Goal: Information Seeking & Learning: Learn about a topic

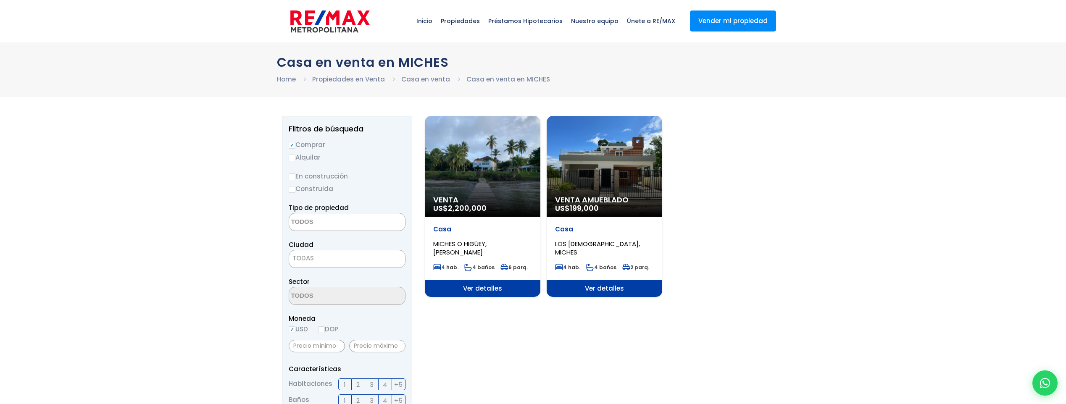
select select
click at [490, 165] on div "Venta US$ 2,200,000" at bounding box center [483, 166] width 116 height 101
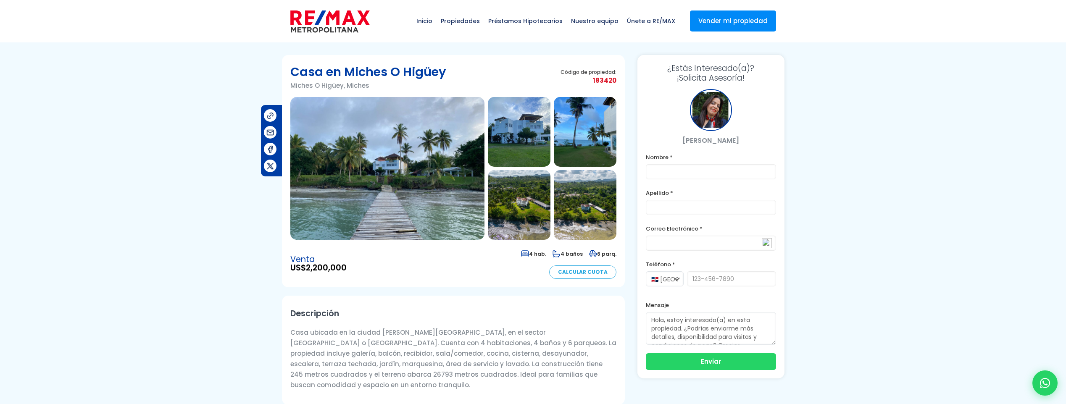
click at [584, 273] on link "Calcular Cuota" at bounding box center [582, 272] width 67 height 13
click at [378, 155] on img at bounding box center [387, 168] width 194 height 143
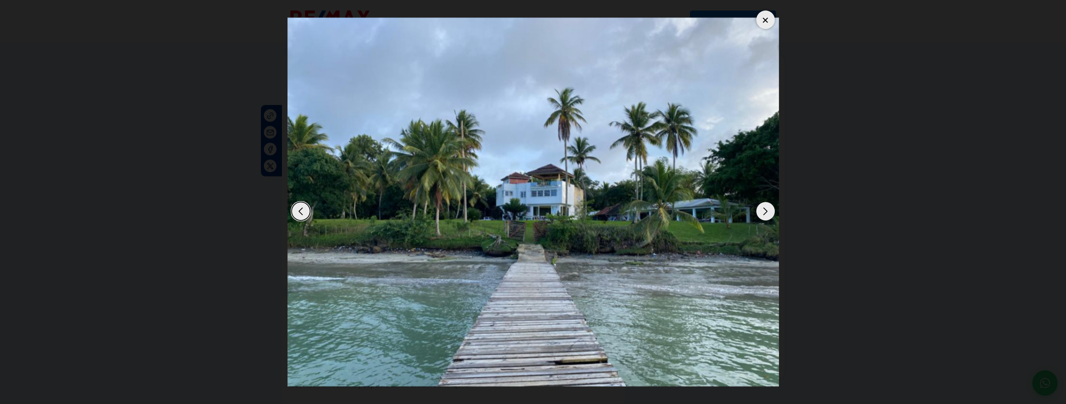
click at [764, 213] on div "Next slide" at bounding box center [766, 211] width 18 height 18
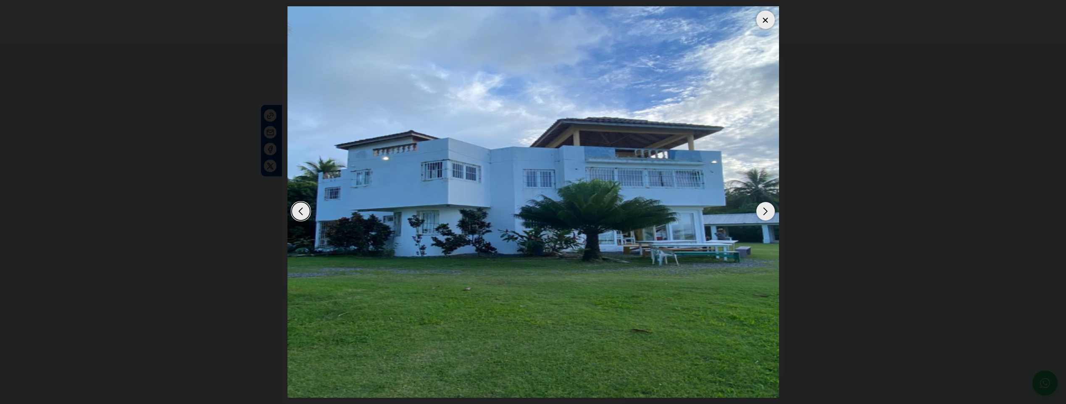
click at [760, 213] on div "Next slide" at bounding box center [766, 211] width 18 height 18
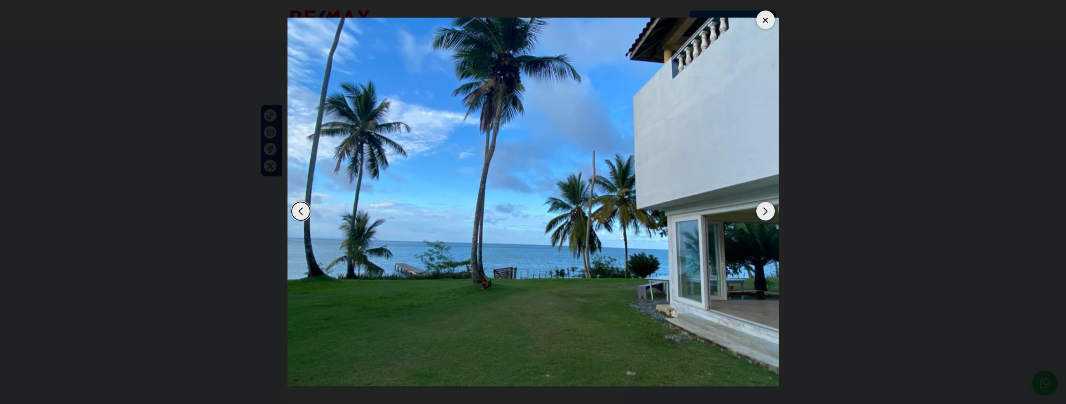
click at [760, 213] on div "Next slide" at bounding box center [766, 211] width 18 height 18
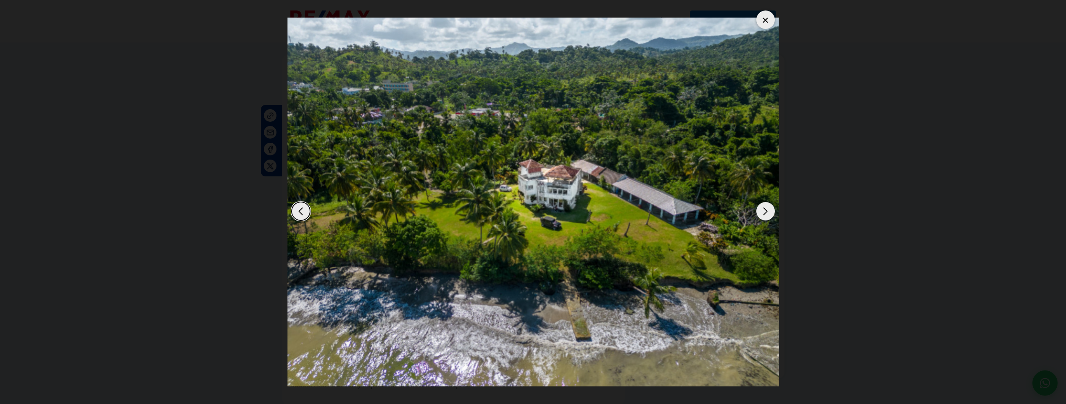
click at [760, 213] on div "Next slide" at bounding box center [766, 211] width 18 height 18
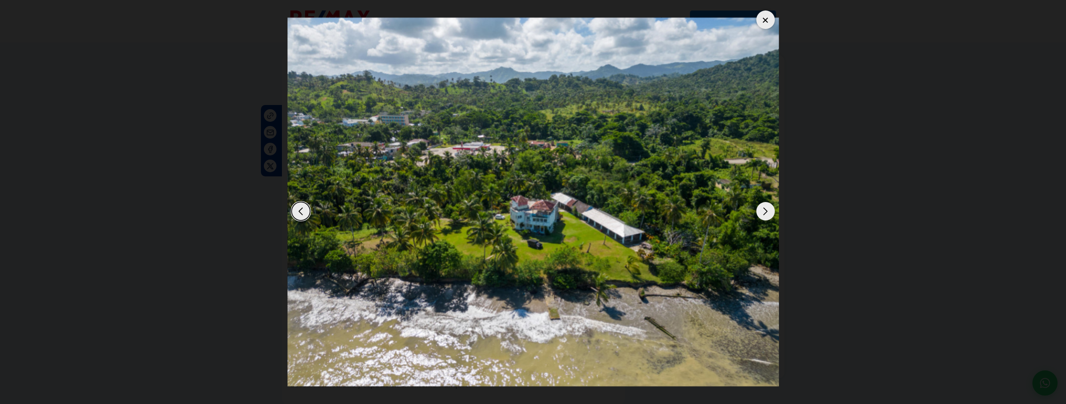
click at [760, 213] on div "Next slide" at bounding box center [766, 211] width 18 height 18
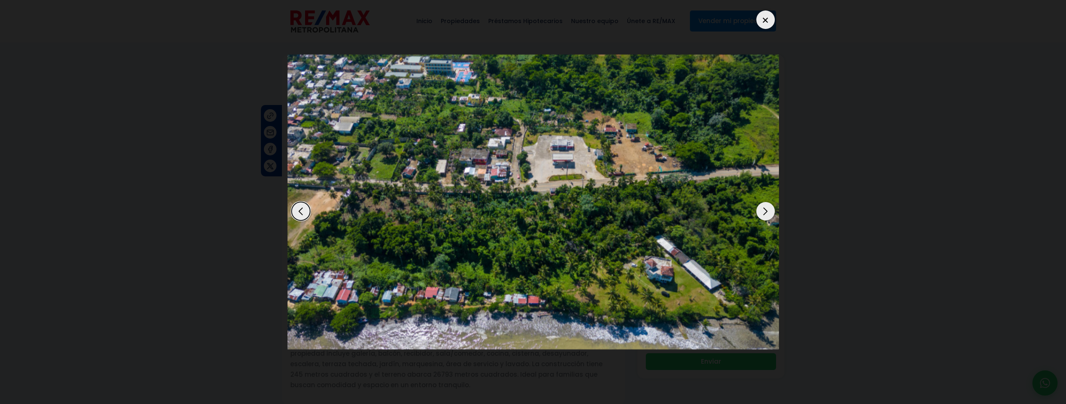
click at [760, 213] on div "Next slide" at bounding box center [766, 211] width 18 height 18
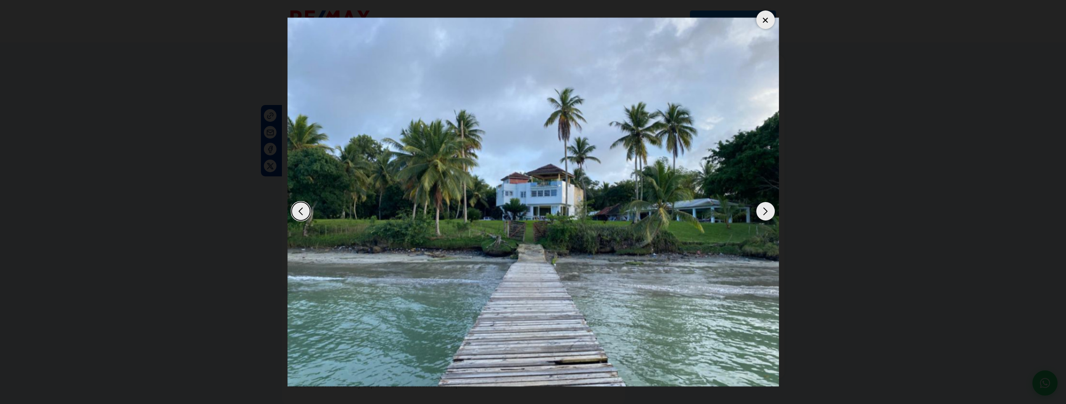
click at [760, 213] on div "Next slide" at bounding box center [766, 211] width 18 height 18
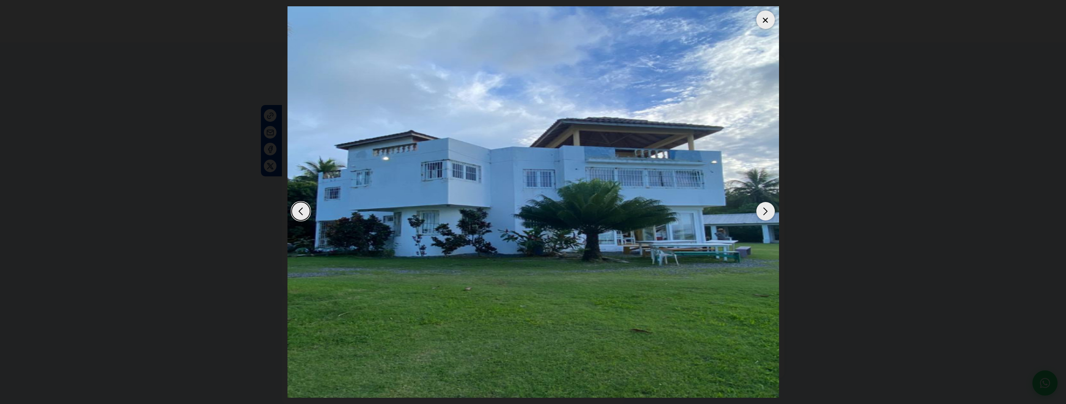
click at [760, 213] on div "Next slide" at bounding box center [766, 211] width 18 height 18
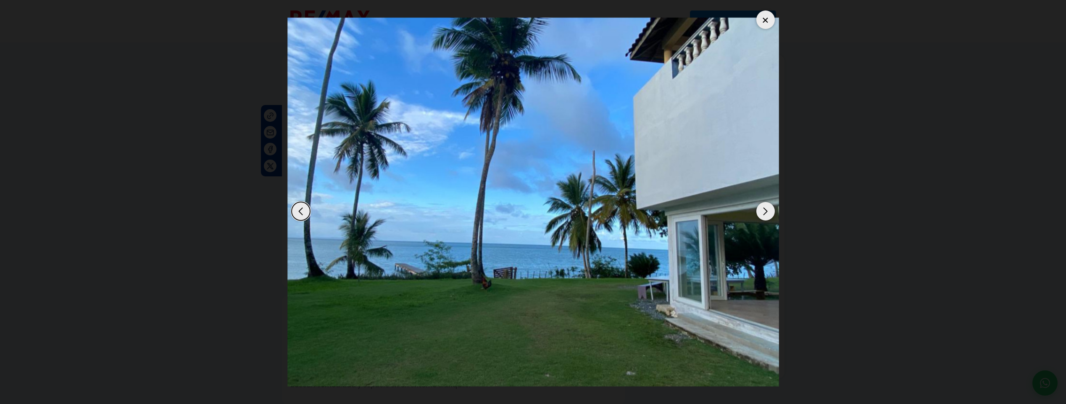
click at [760, 213] on div "Next slide" at bounding box center [766, 211] width 18 height 18
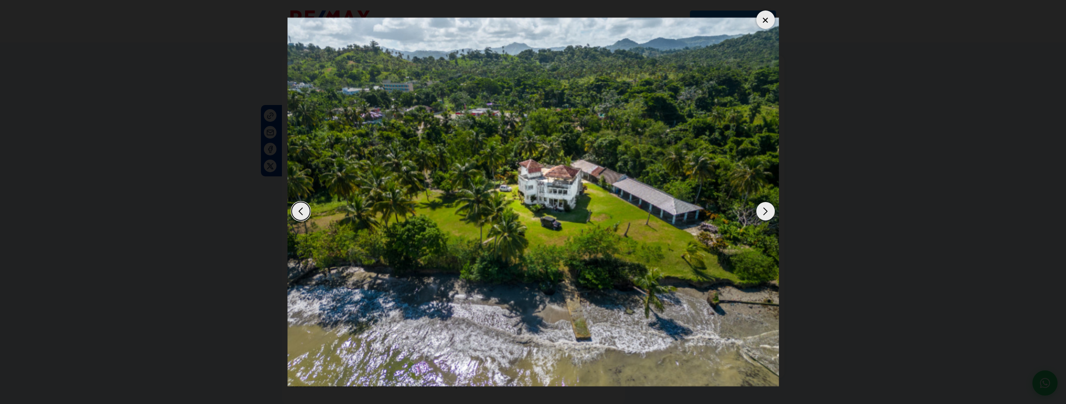
click at [760, 213] on div "Next slide" at bounding box center [766, 211] width 18 height 18
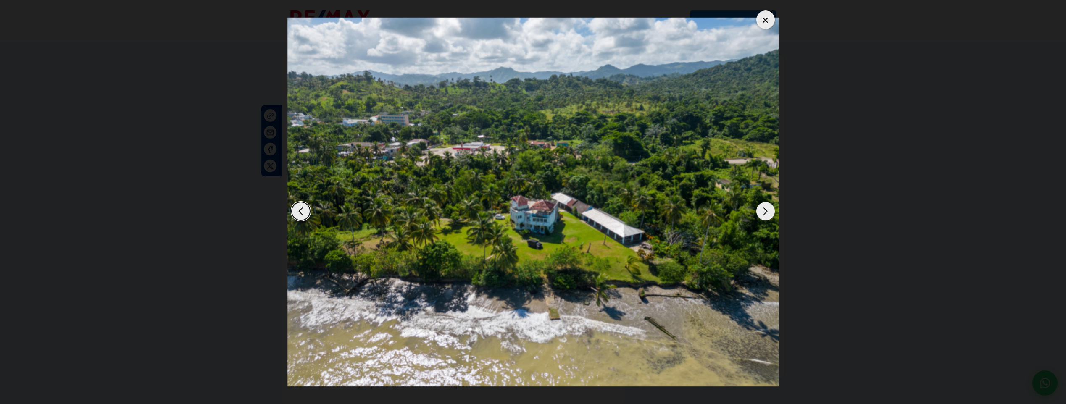
click at [767, 26] on div at bounding box center [766, 20] width 18 height 18
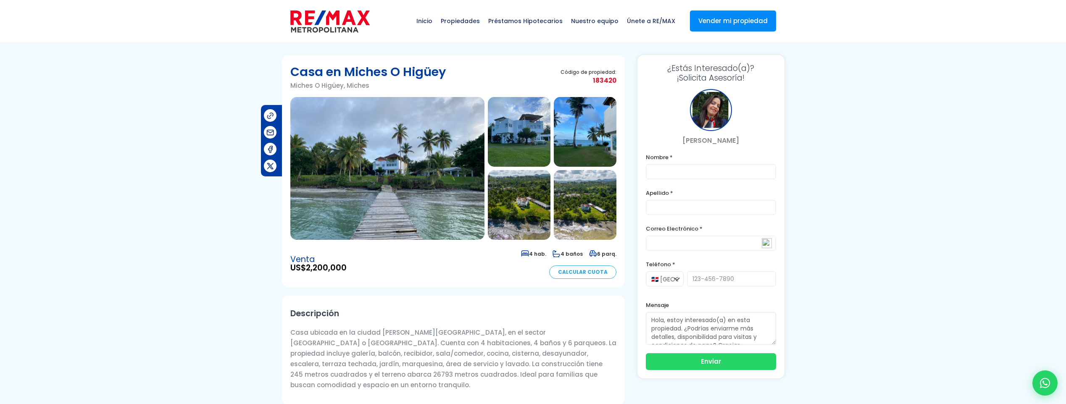
click at [463, 21] on span "Propiedades" at bounding box center [460, 20] width 47 height 25
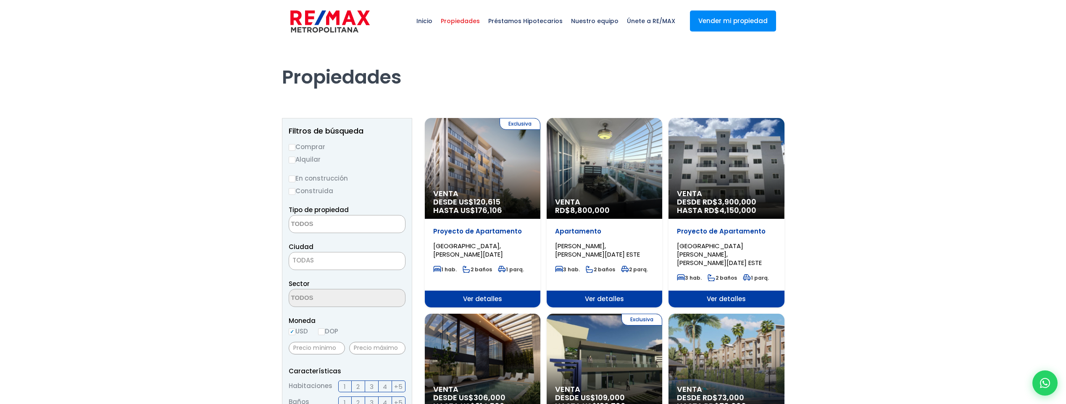
select select
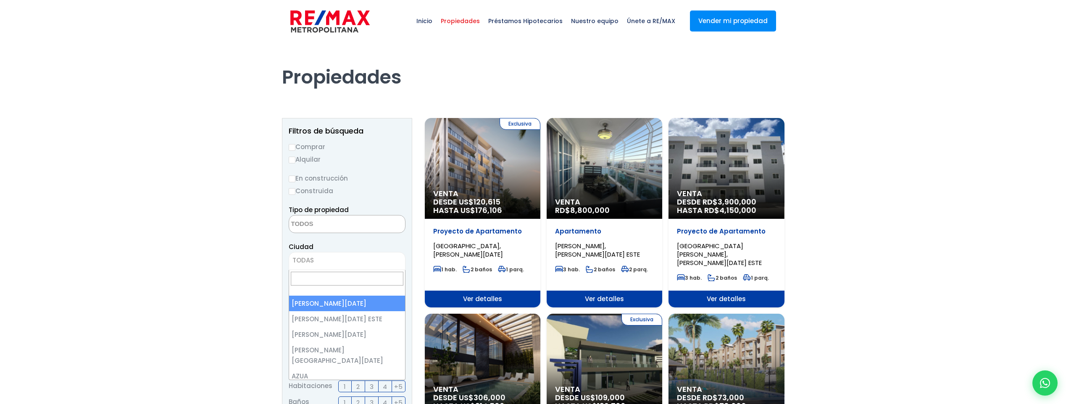
click at [328, 265] on span "TODAS" at bounding box center [347, 261] width 116 height 12
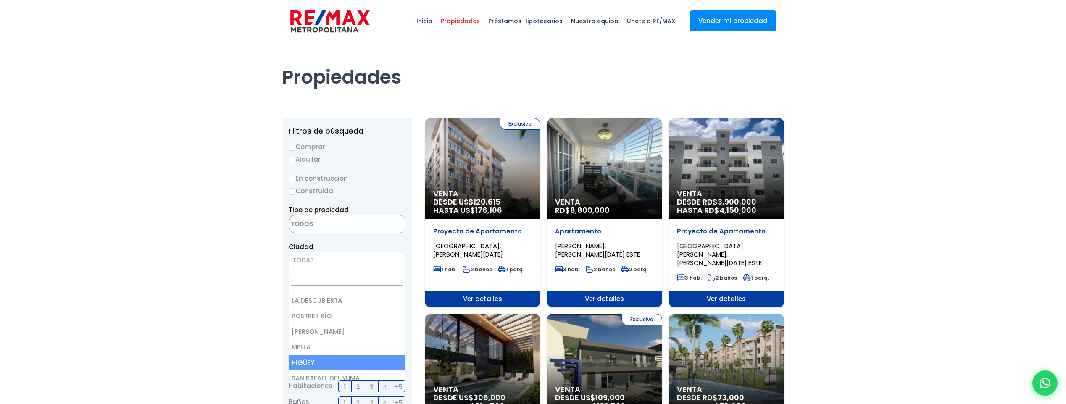
select select "58"
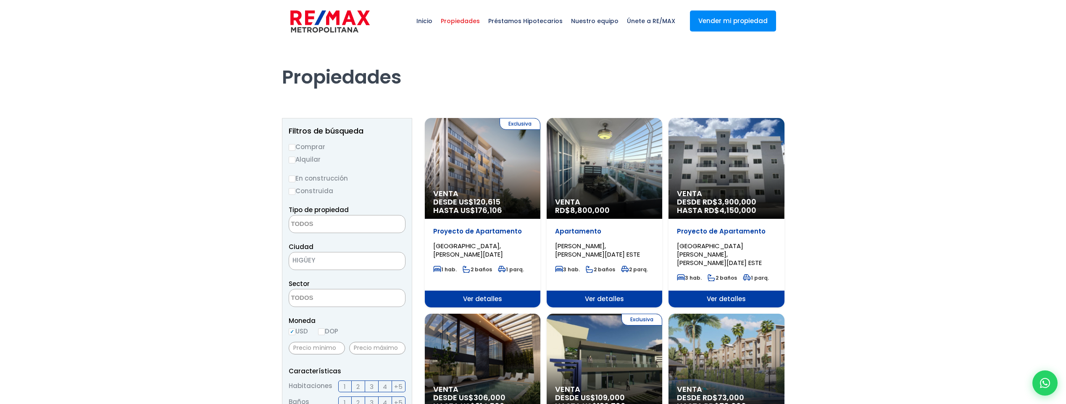
click at [356, 295] on textarea "Search" at bounding box center [330, 299] width 82 height 18
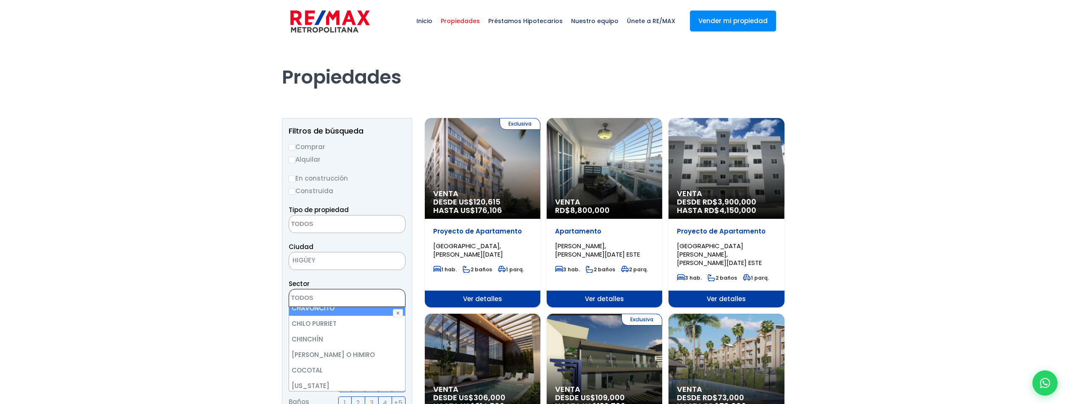
scroll to position [1026, 0]
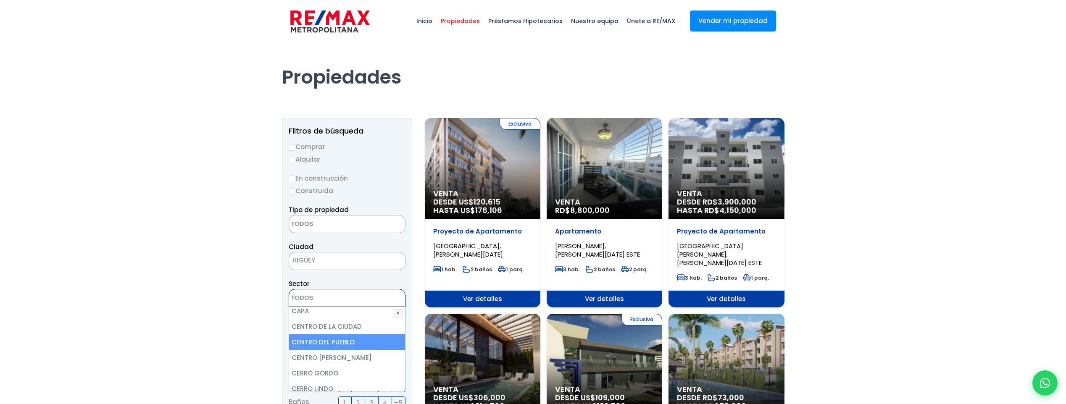
click at [356, 335] on li "CENTRO DEL PUEBLO" at bounding box center [347, 343] width 116 height 16
select select "3775"
click at [343, 335] on li "CENTRO DEL PUEBLO" at bounding box center [347, 343] width 116 height 16
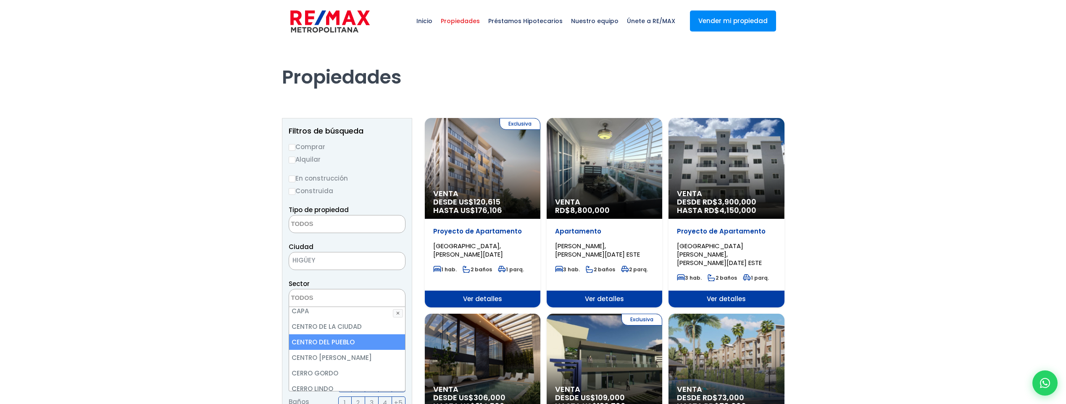
select select "3775"
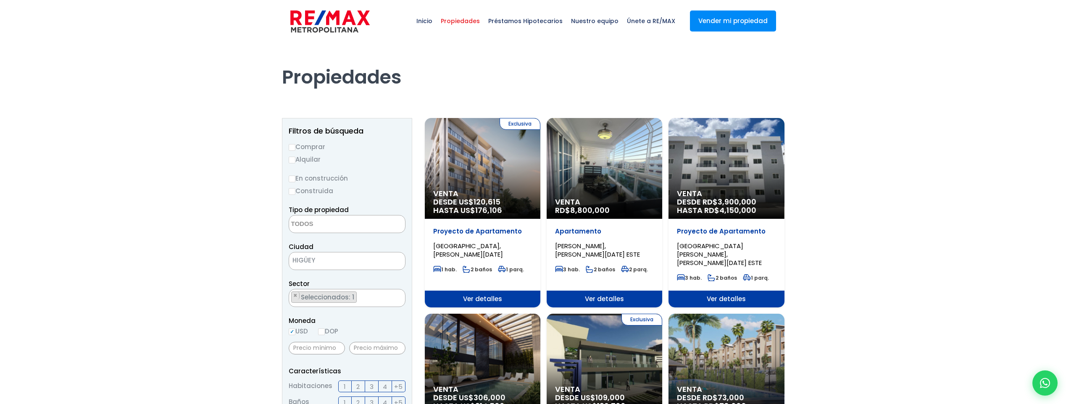
click at [324, 332] on input "DOP" at bounding box center [321, 332] width 7 height 7
radio input "true"
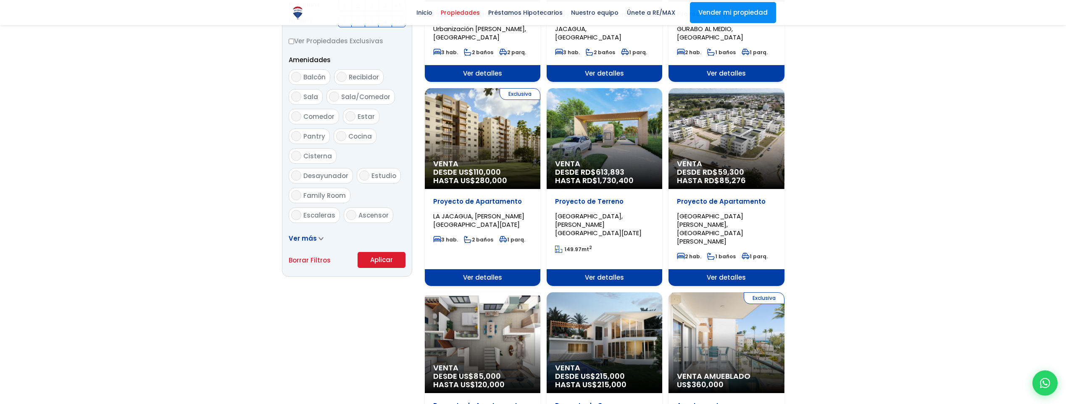
scroll to position [420, 0]
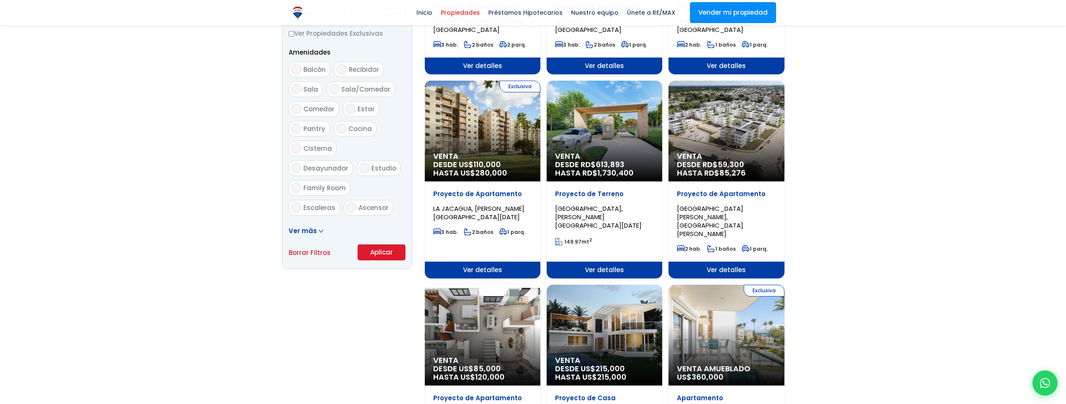
click at [385, 253] on button "Aplicar" at bounding box center [382, 253] width 48 height 16
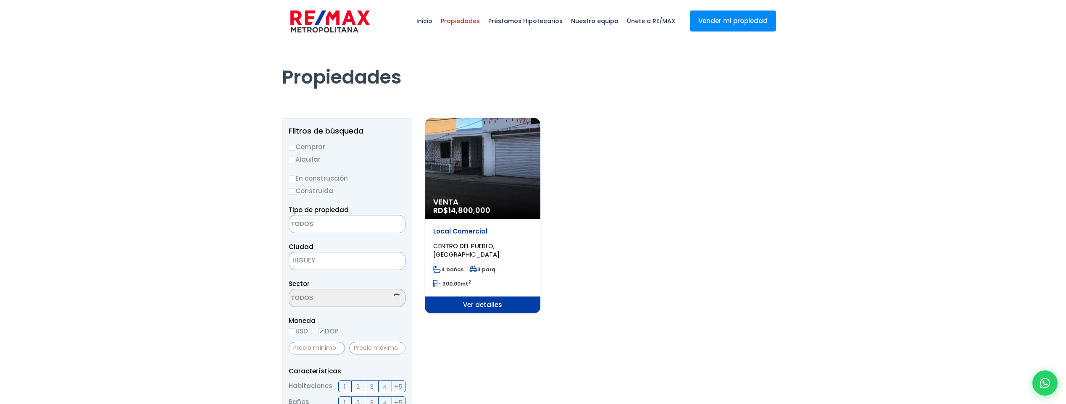
select select
select select "3775"
click at [501, 170] on div "Venta RD$ 14,800,000" at bounding box center [483, 168] width 116 height 101
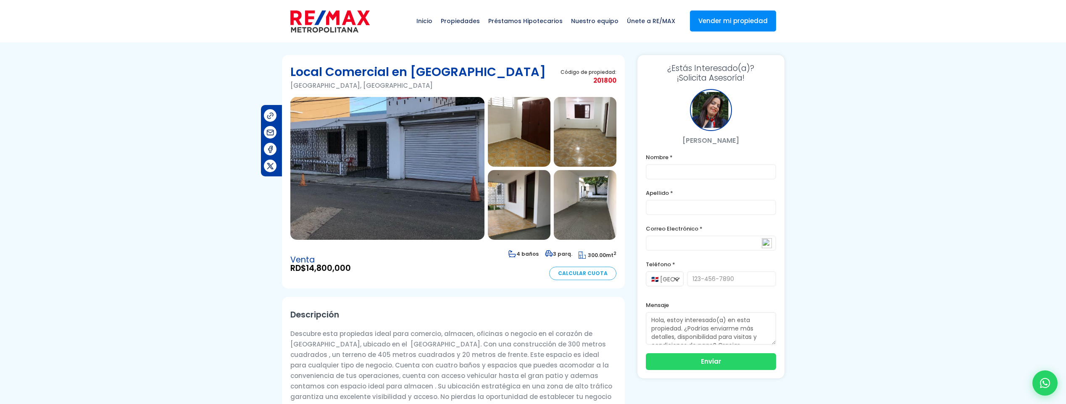
click at [524, 131] on img at bounding box center [519, 132] width 63 height 70
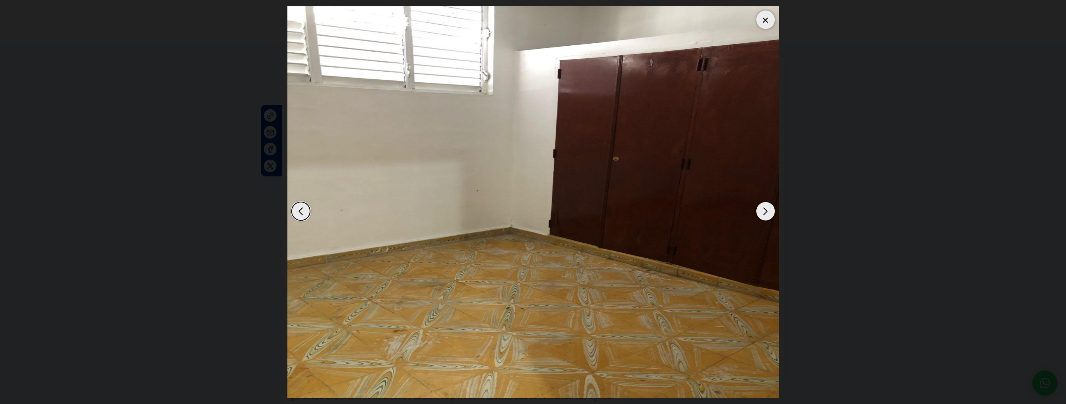
click at [761, 212] on div "Next slide" at bounding box center [766, 211] width 18 height 18
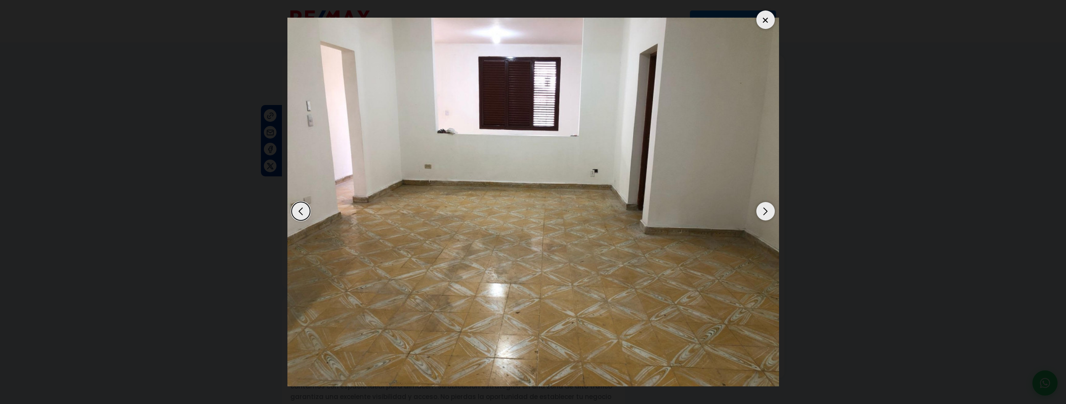
click at [761, 212] on div "Next slide" at bounding box center [766, 211] width 18 height 18
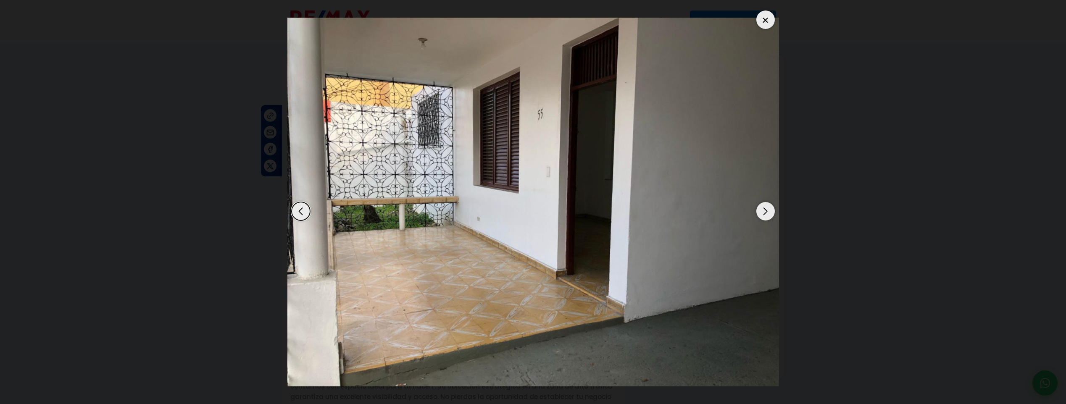
click at [761, 212] on div "Next slide" at bounding box center [766, 211] width 18 height 18
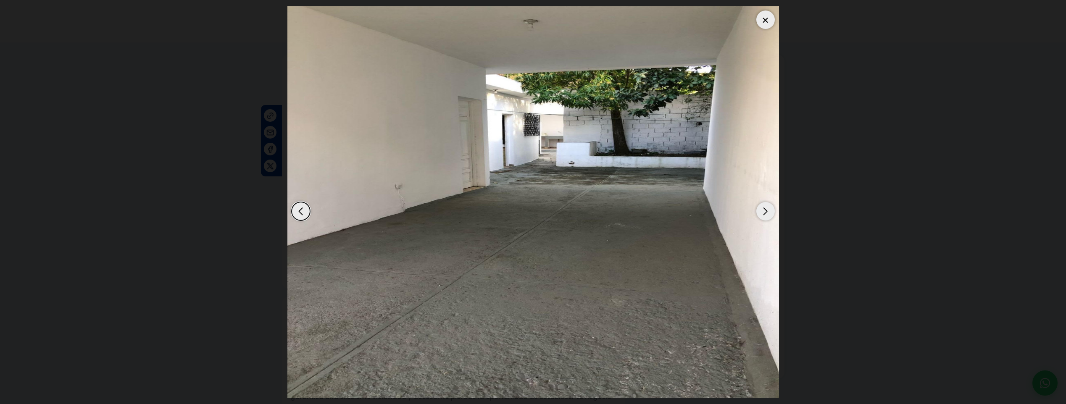
click at [761, 212] on div "Next slide" at bounding box center [766, 211] width 18 height 18
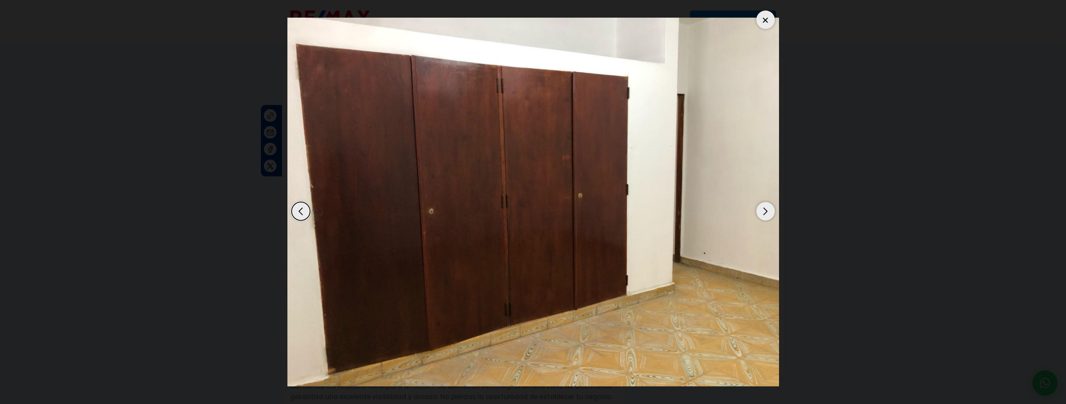
click at [761, 212] on div "Next slide" at bounding box center [766, 211] width 18 height 18
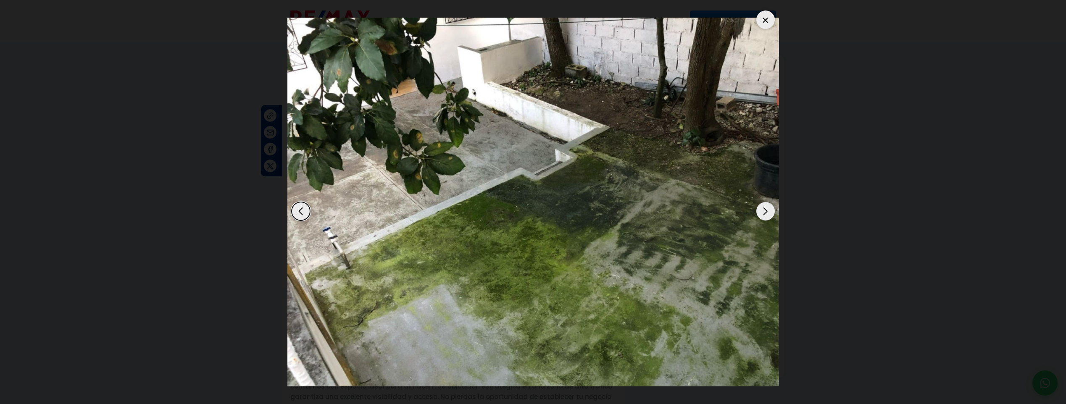
click at [761, 212] on div "Next slide" at bounding box center [766, 211] width 18 height 18
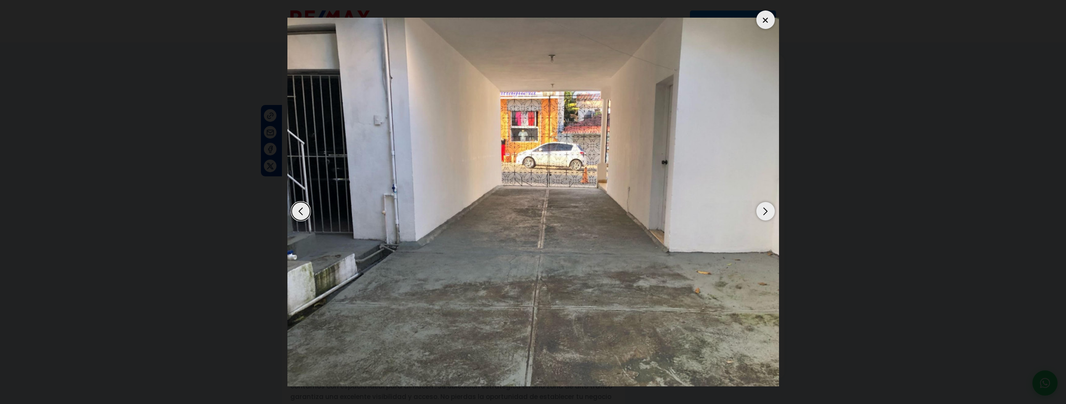
click at [761, 212] on div "Next slide" at bounding box center [766, 211] width 18 height 18
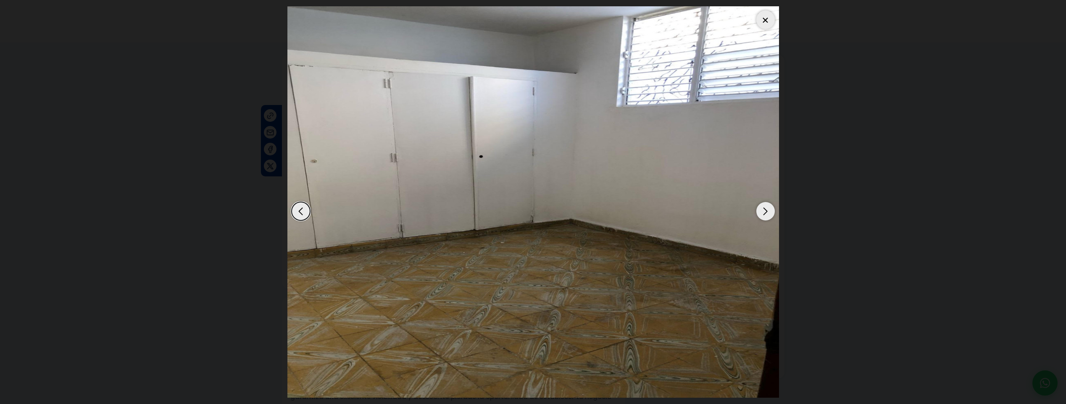
click at [761, 212] on div "Next slide" at bounding box center [766, 211] width 18 height 18
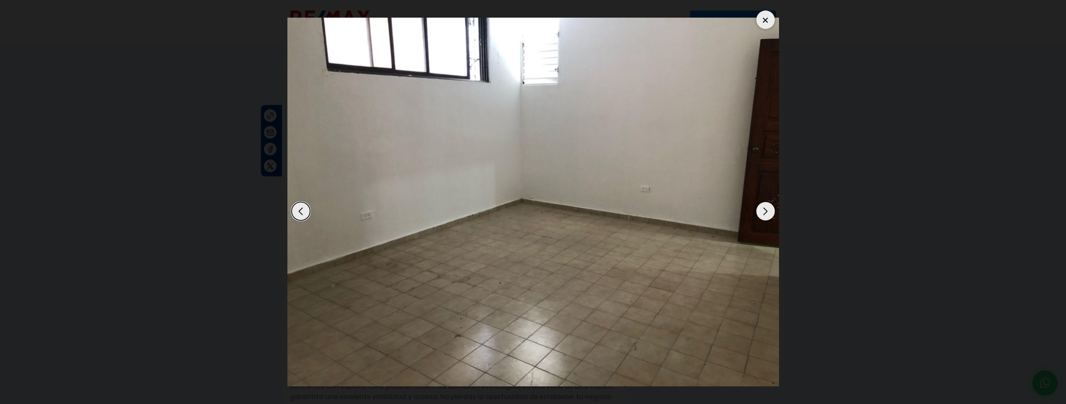
click at [761, 212] on div "Next slide" at bounding box center [766, 211] width 18 height 18
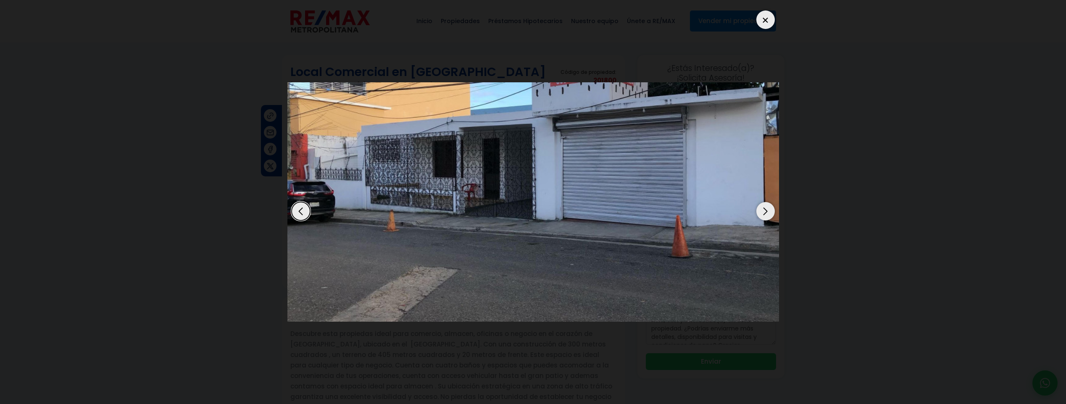
click at [761, 212] on div "Next slide" at bounding box center [766, 211] width 18 height 18
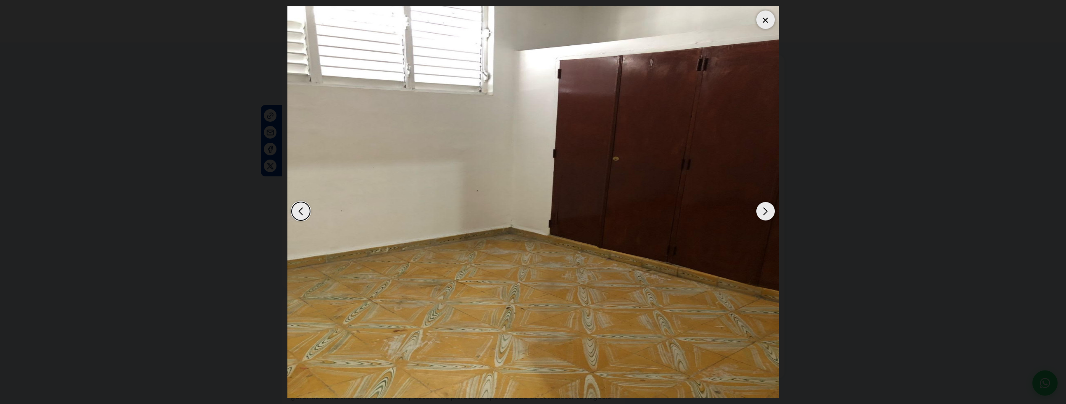
click at [765, 20] on div at bounding box center [766, 20] width 18 height 18
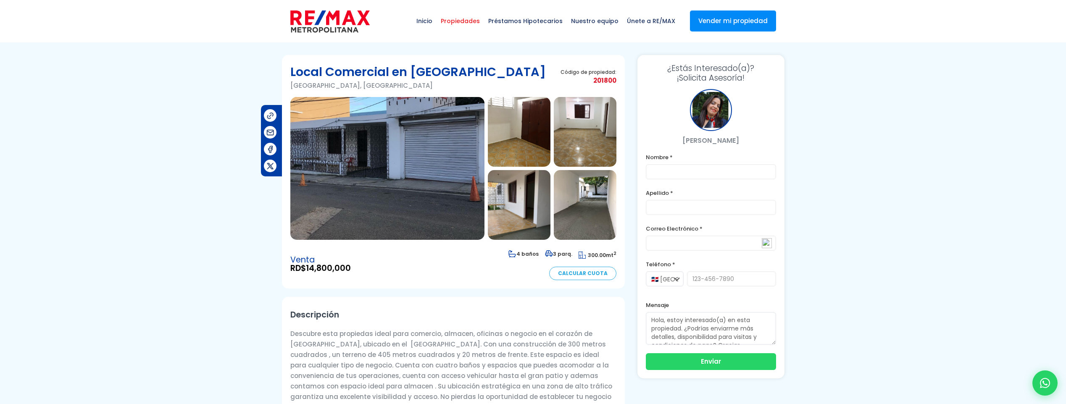
click at [471, 22] on span "Propiedades" at bounding box center [460, 20] width 47 height 25
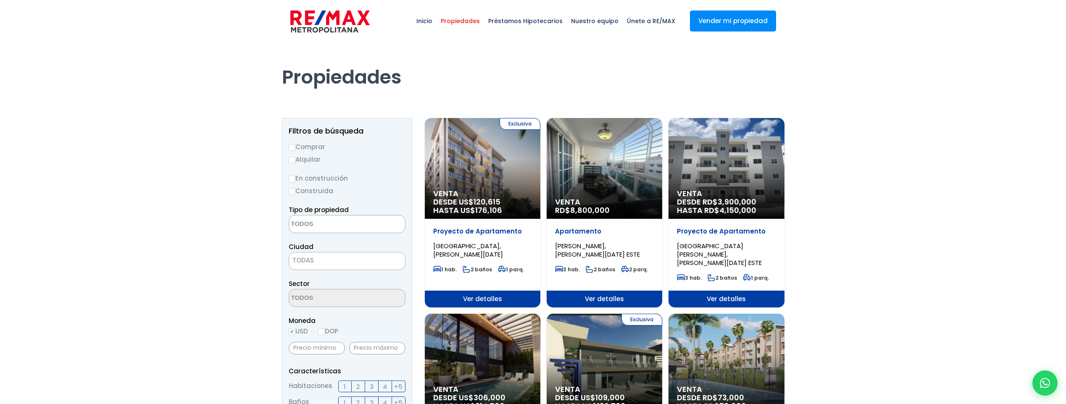
select select
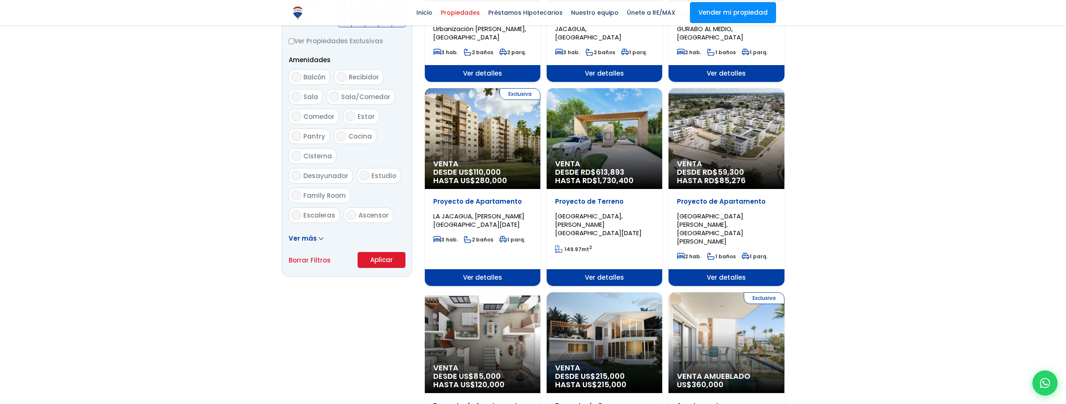
scroll to position [420, 0]
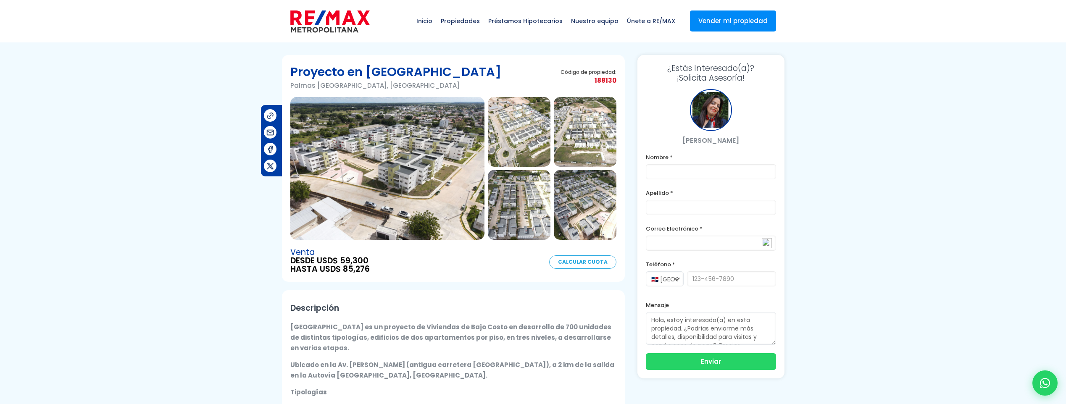
click at [431, 156] on img at bounding box center [387, 168] width 194 height 143
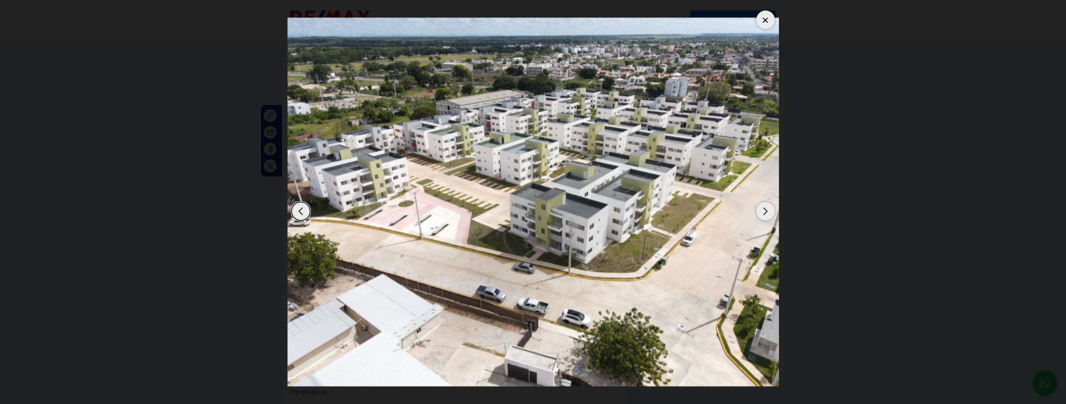
click at [765, 214] on div "Next slide" at bounding box center [766, 211] width 18 height 18
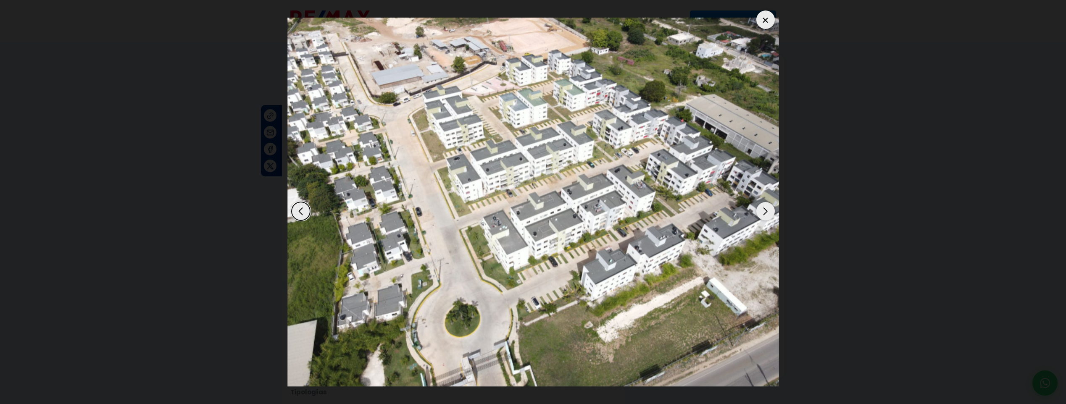
click at [765, 214] on div "Next slide" at bounding box center [766, 211] width 18 height 18
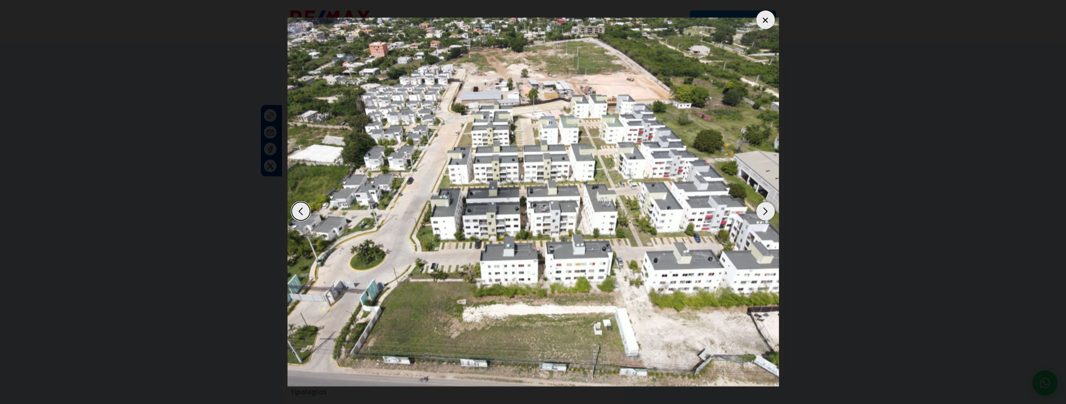
click at [765, 214] on div "Next slide" at bounding box center [766, 211] width 18 height 18
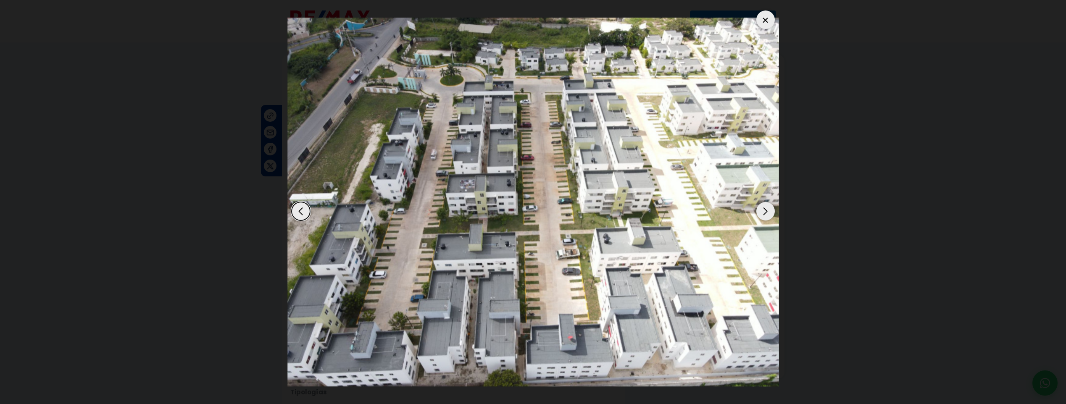
click at [765, 214] on div "Next slide" at bounding box center [766, 211] width 18 height 18
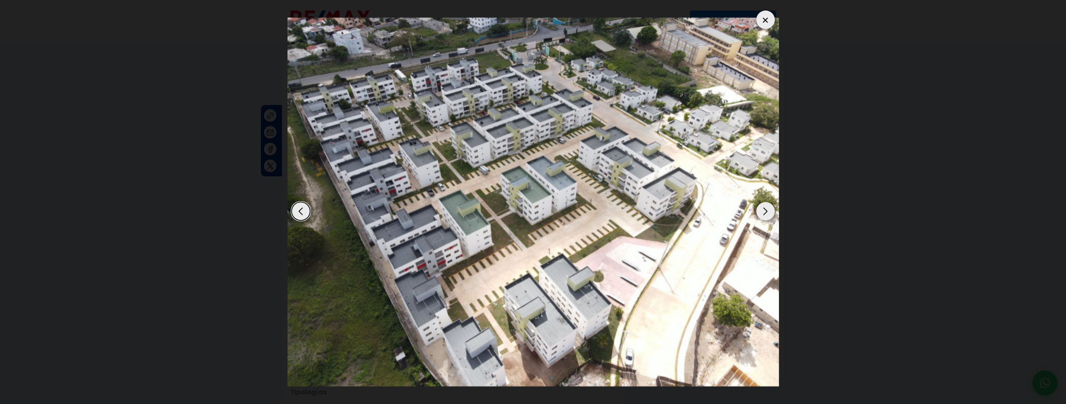
click at [765, 214] on div "Next slide" at bounding box center [766, 211] width 18 height 18
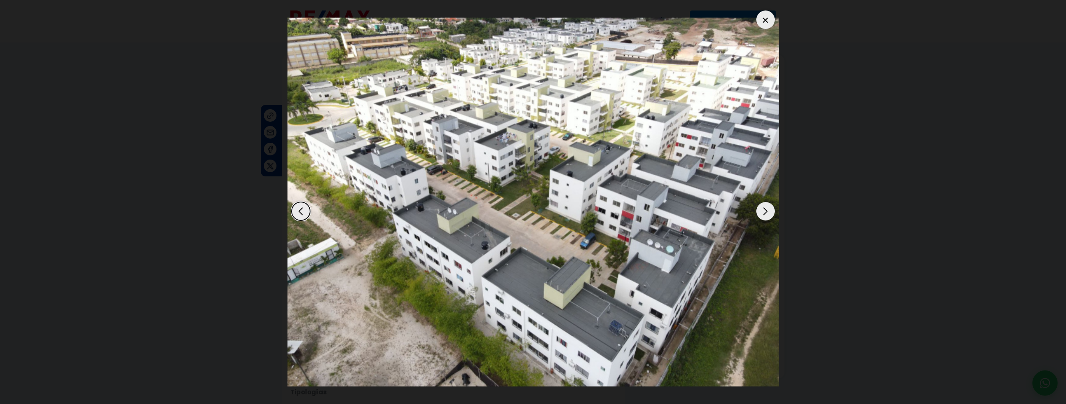
click at [765, 214] on div "Next slide" at bounding box center [766, 211] width 18 height 18
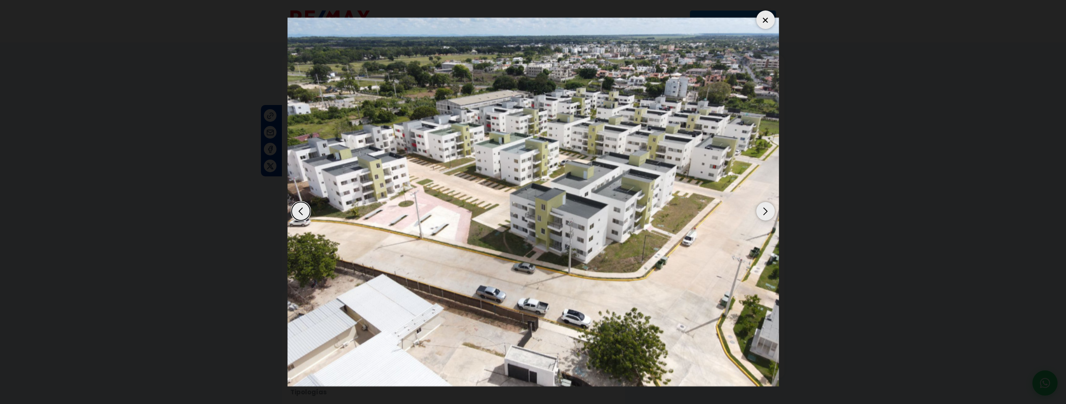
click at [765, 214] on div "Next slide" at bounding box center [766, 211] width 18 height 18
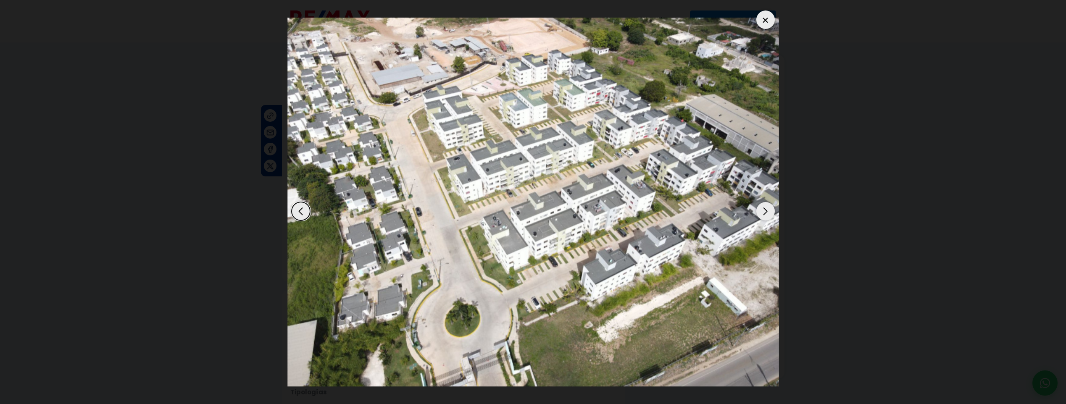
click at [764, 20] on div at bounding box center [766, 20] width 18 height 18
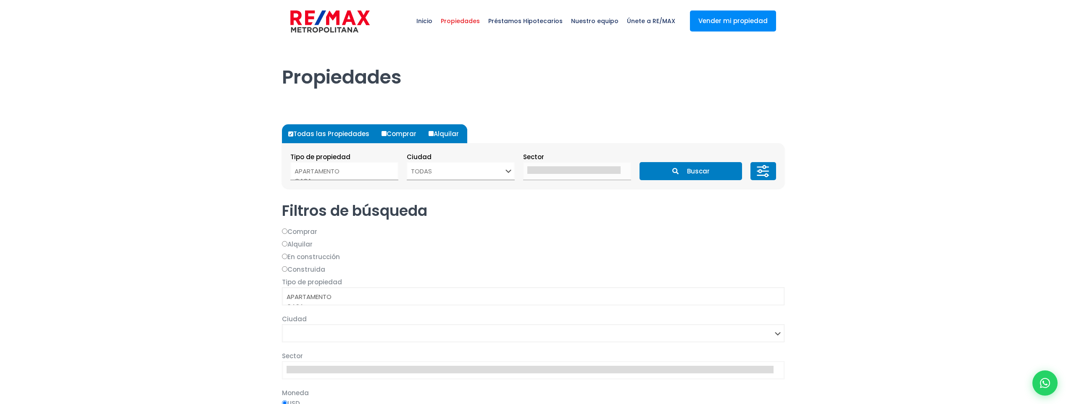
select select
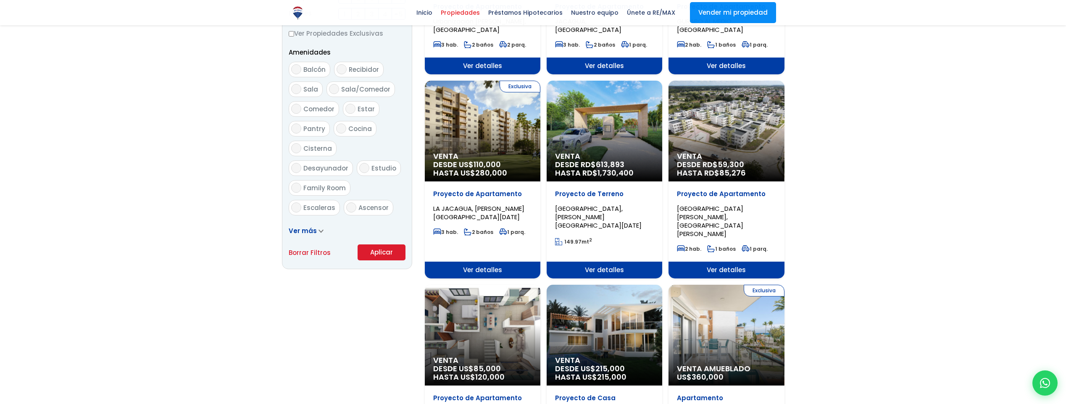
scroll to position [701, 0]
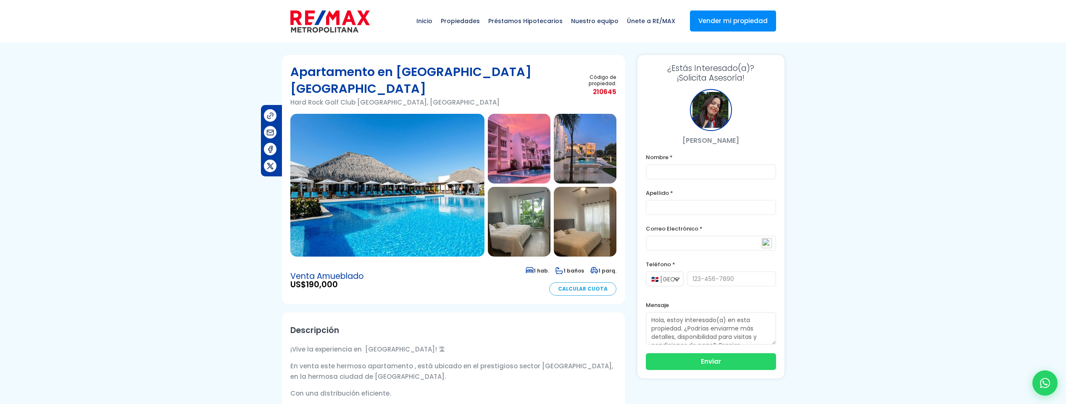
click at [394, 194] on img at bounding box center [387, 185] width 194 height 143
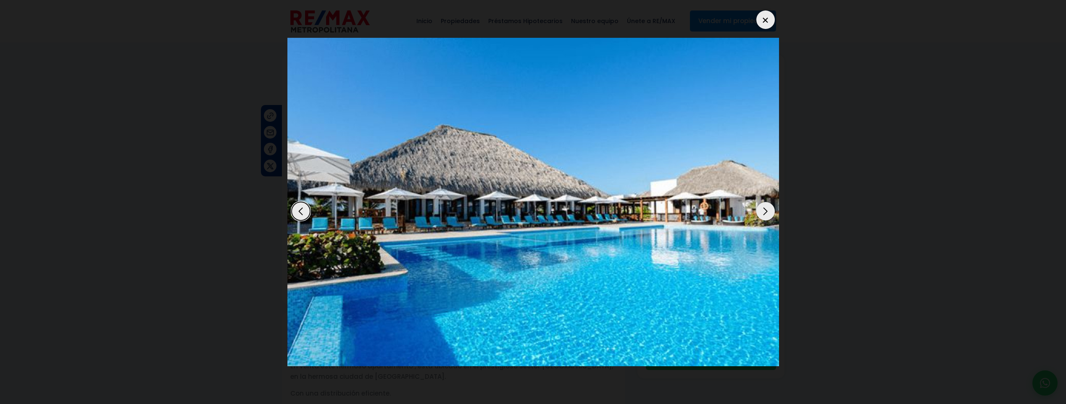
click at [770, 214] on div "Next slide" at bounding box center [766, 211] width 18 height 18
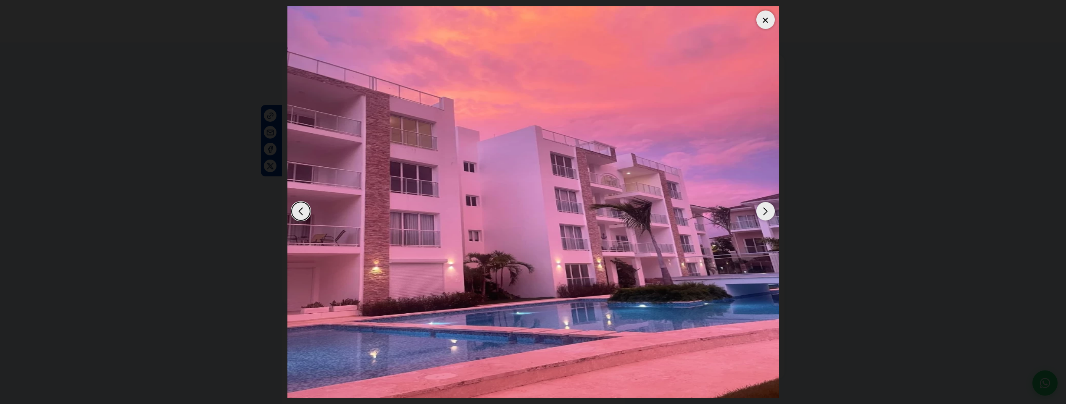
click at [768, 216] on div "Next slide" at bounding box center [766, 211] width 18 height 18
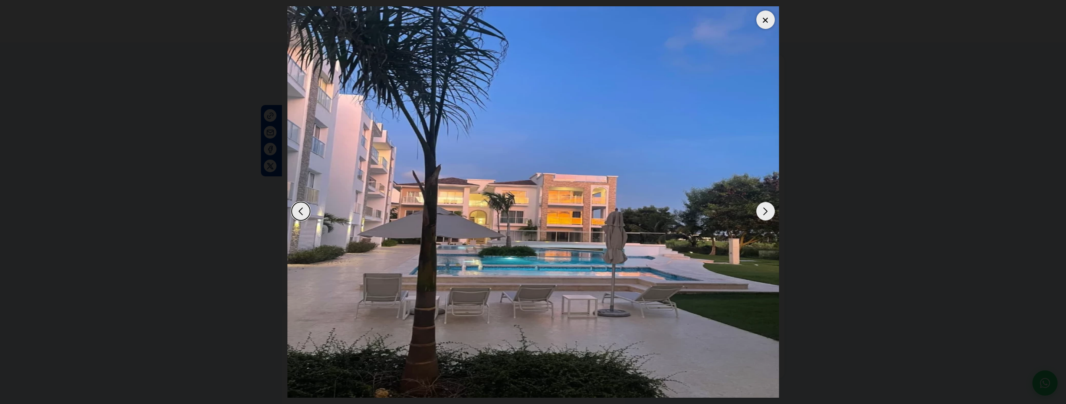
click at [765, 217] on div "Next slide" at bounding box center [766, 211] width 18 height 18
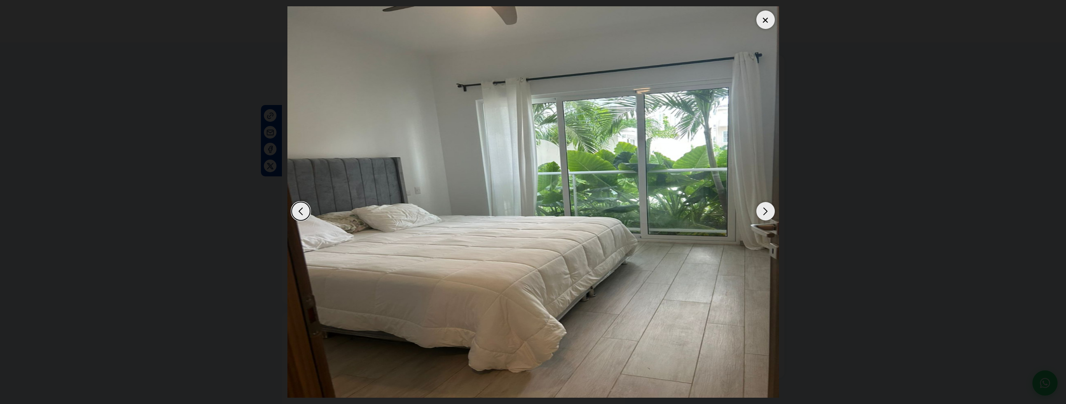
click at [764, 218] on div "Next slide" at bounding box center [766, 211] width 18 height 18
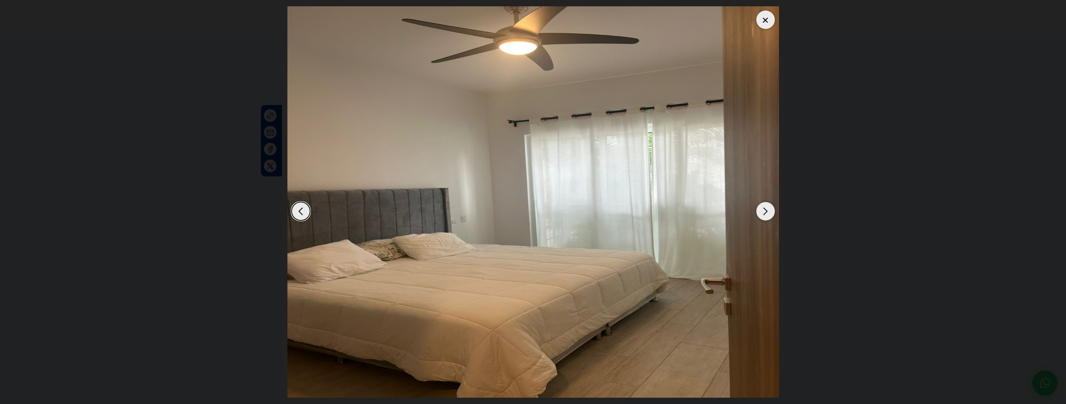
click at [764, 218] on div "Next slide" at bounding box center [766, 211] width 18 height 18
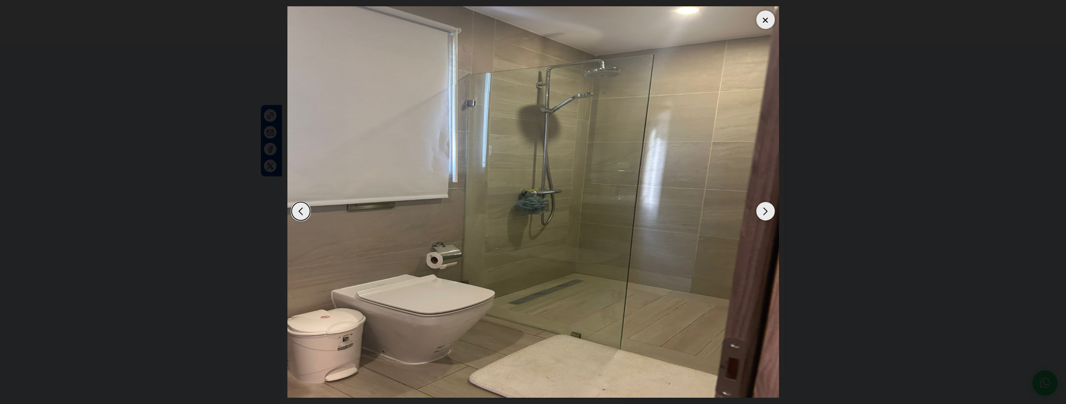
click at [758, 218] on img "6 / 16" at bounding box center [534, 202] width 492 height 392
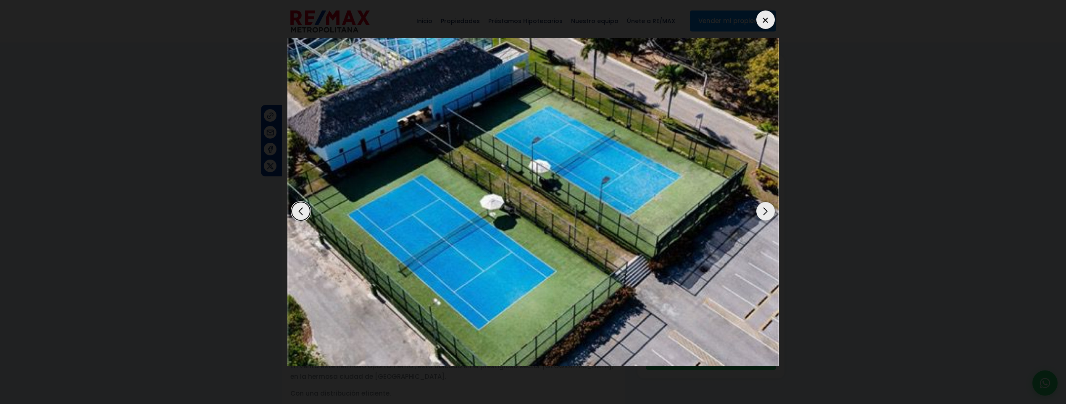
click at [758, 218] on img "16 / 16" at bounding box center [534, 202] width 492 height 328
click at [763, 214] on div "Next slide" at bounding box center [766, 211] width 18 height 18
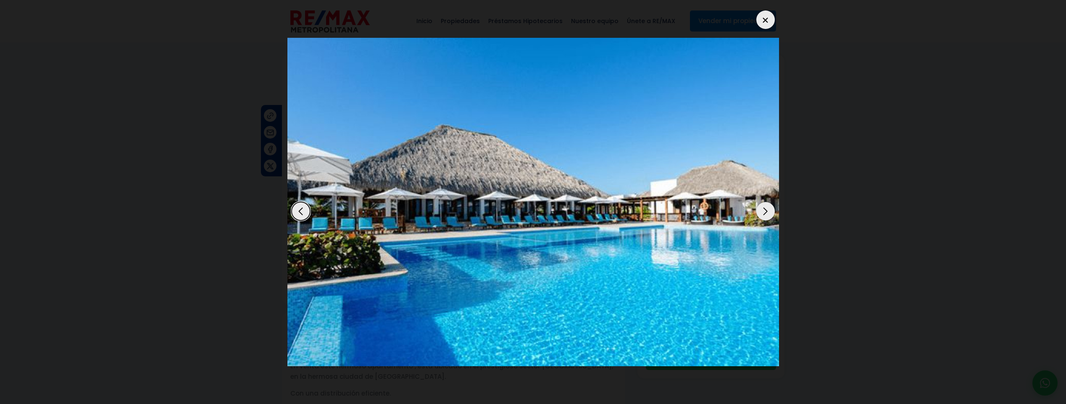
click at [763, 214] on div "Next slide" at bounding box center [766, 211] width 18 height 18
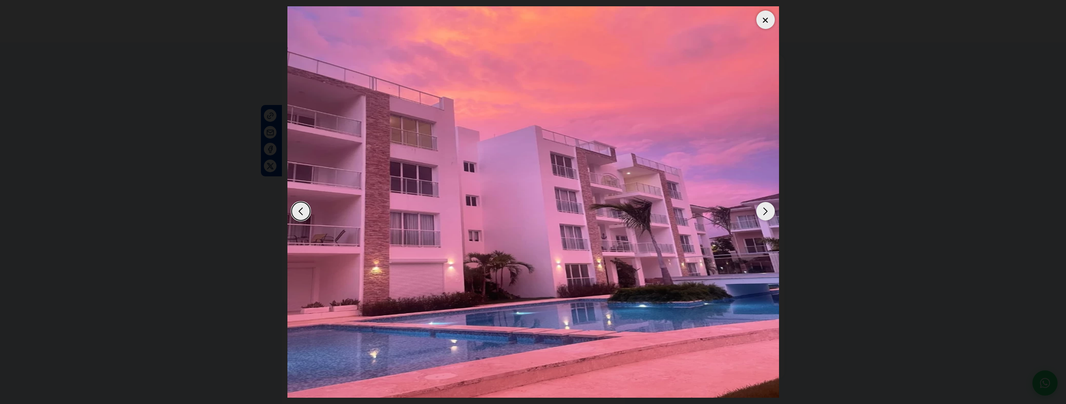
click at [765, 212] on div "Next slide" at bounding box center [766, 211] width 18 height 18
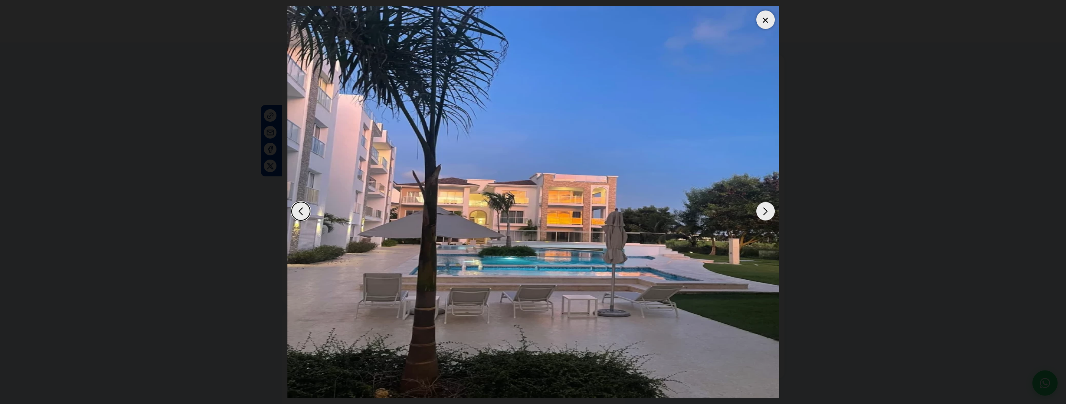
click at [762, 21] on div at bounding box center [766, 20] width 18 height 18
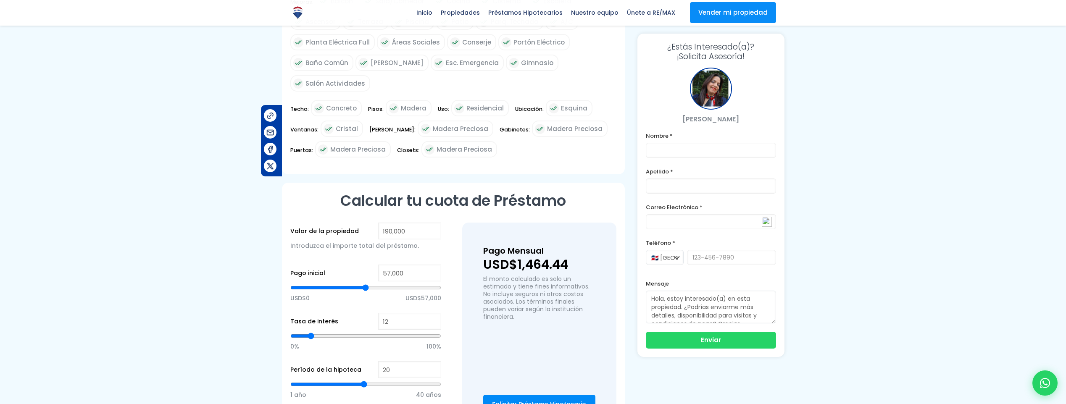
scroll to position [701, 0]
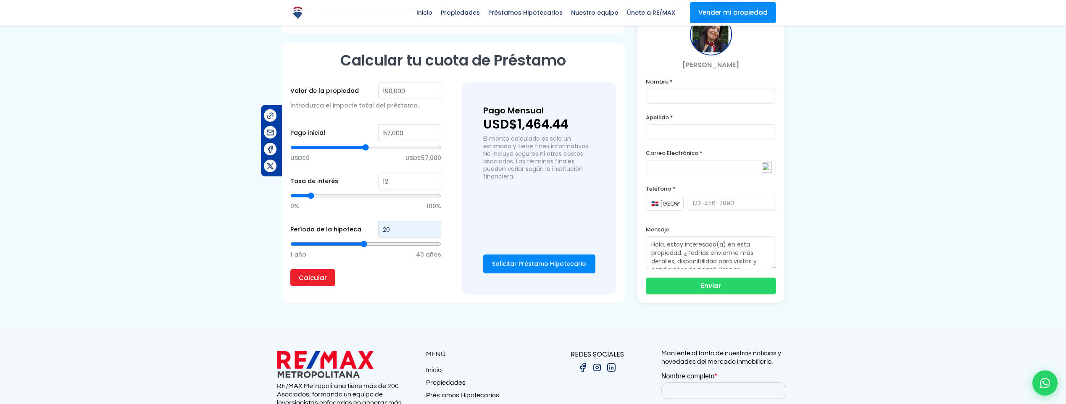
type input "21"
click at [435, 227] on input "21" at bounding box center [409, 229] width 63 height 17
type input "22"
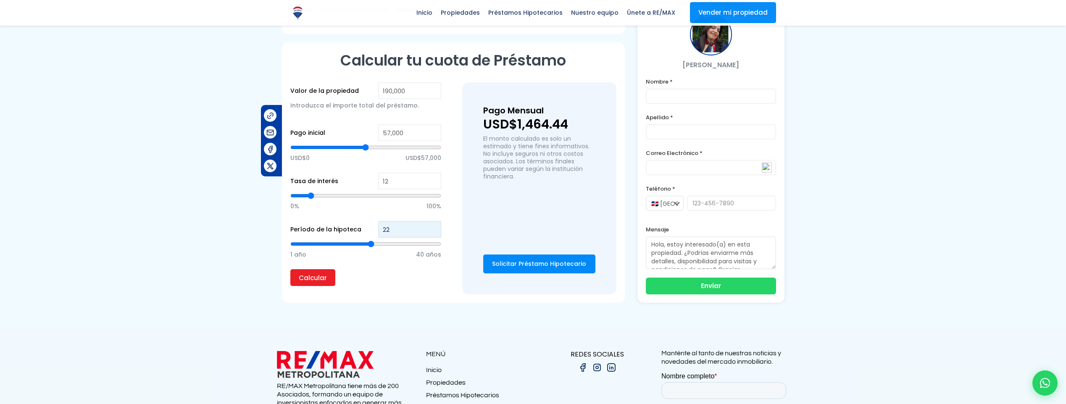
click at [435, 227] on input "22" at bounding box center [409, 229] width 63 height 17
type input "23"
click at [435, 227] on input "23" at bounding box center [409, 229] width 63 height 17
type input "24"
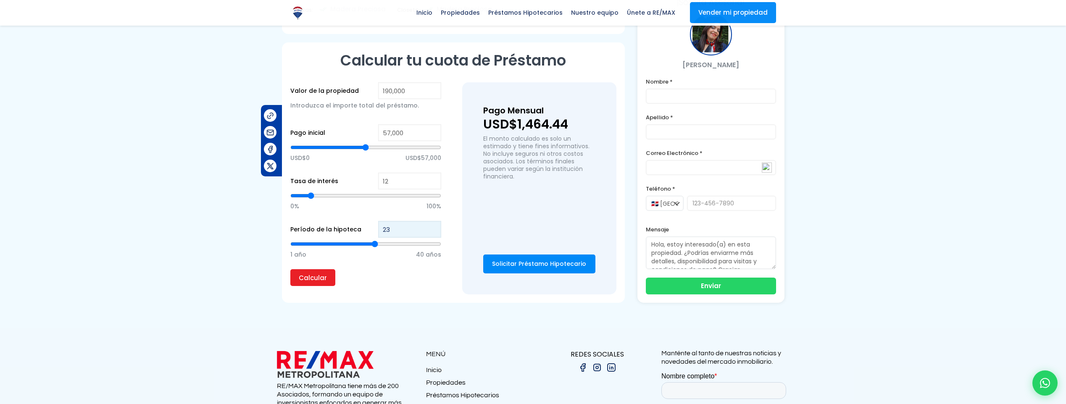
type input "24"
click at [435, 227] on input "24" at bounding box center [409, 229] width 63 height 17
type input "25"
click at [435, 227] on input "25" at bounding box center [409, 229] width 63 height 17
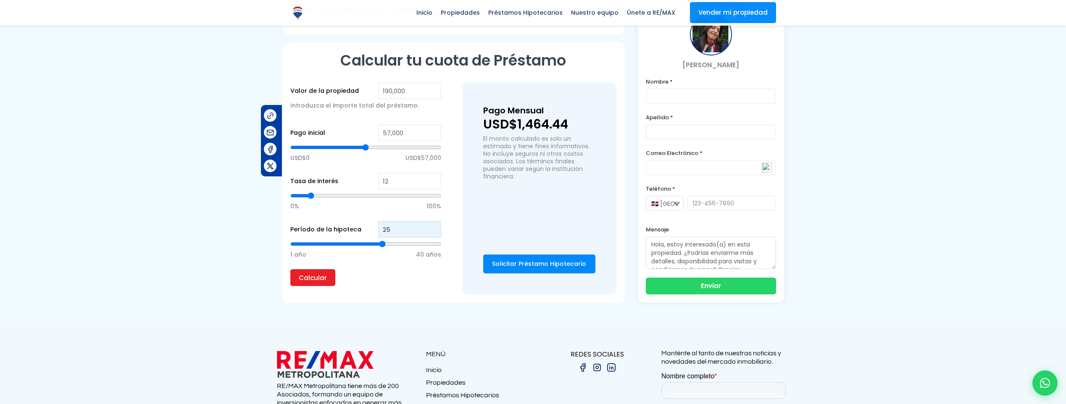
type input "26"
click at [435, 227] on input "26" at bounding box center [409, 229] width 63 height 17
type input "27"
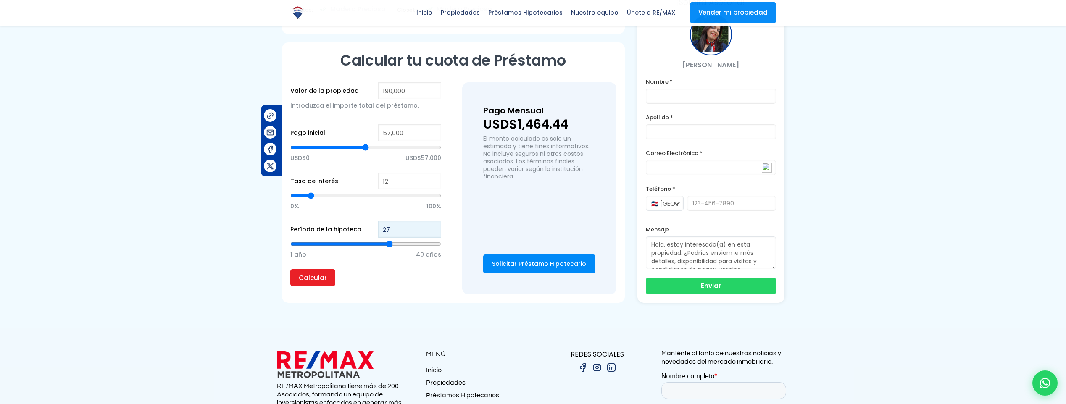
click at [435, 227] on input "27" at bounding box center [409, 229] width 63 height 17
type input "28"
click at [435, 227] on input "28" at bounding box center [409, 229] width 63 height 17
type input "29"
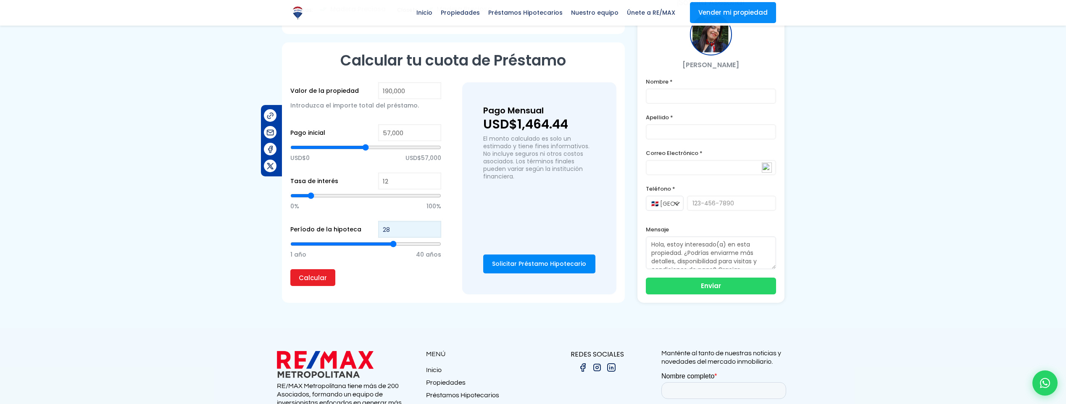
type input "29"
click at [435, 227] on input "29" at bounding box center [409, 229] width 63 height 17
type input "30"
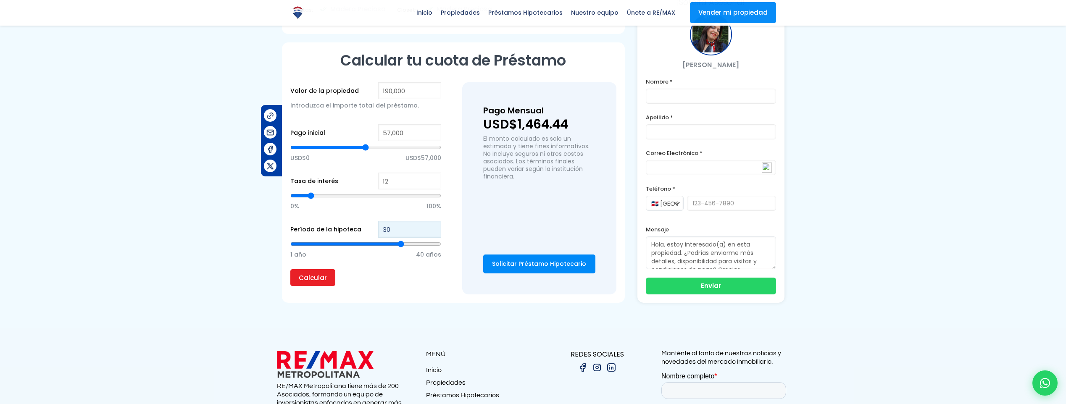
click at [435, 227] on input "30" at bounding box center [409, 229] width 63 height 17
click at [317, 275] on input "Calcular" at bounding box center [312, 277] width 45 height 17
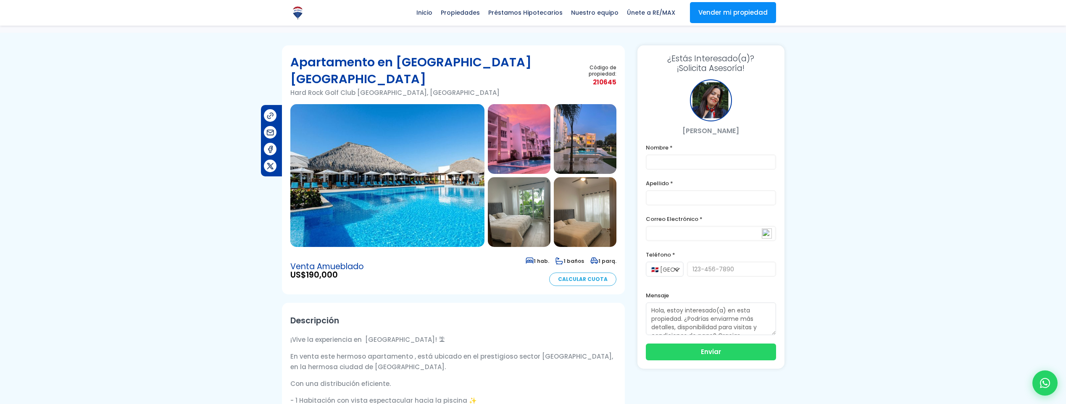
scroll to position [0, 0]
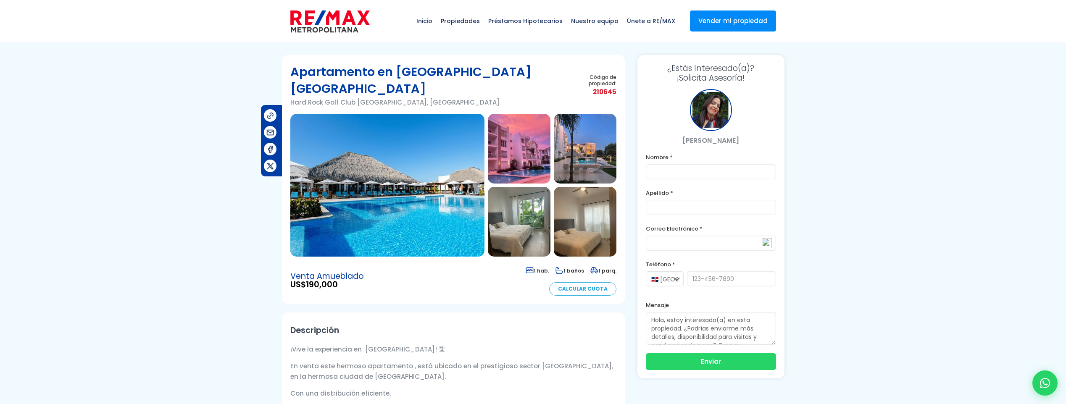
click at [532, 232] on img at bounding box center [519, 222] width 63 height 70
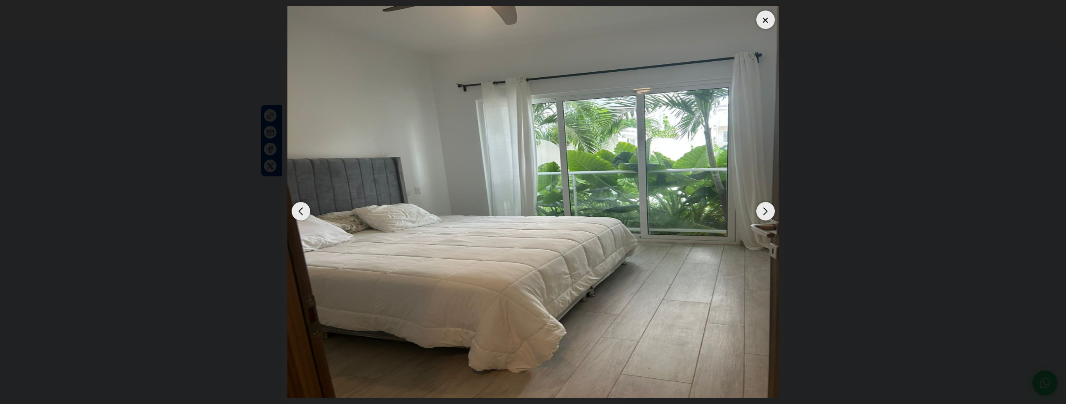
click at [767, 215] on div "Next slide" at bounding box center [766, 211] width 18 height 18
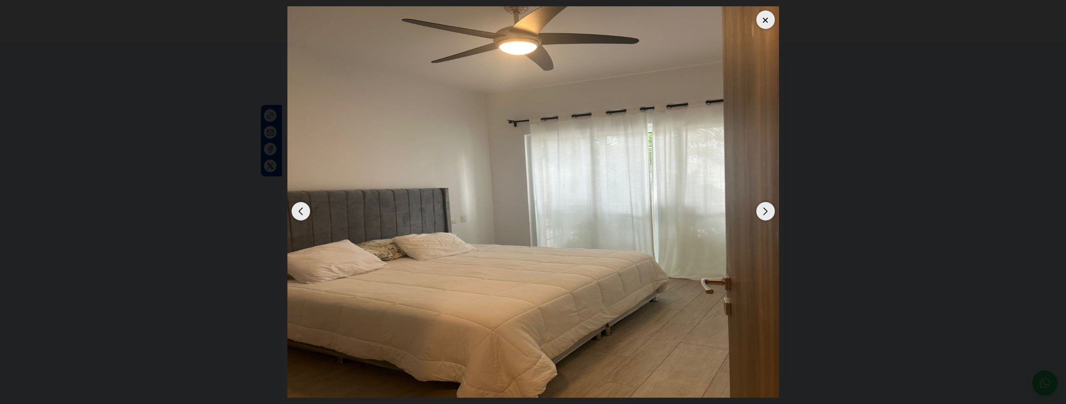
click at [767, 215] on div "Next slide" at bounding box center [766, 211] width 18 height 18
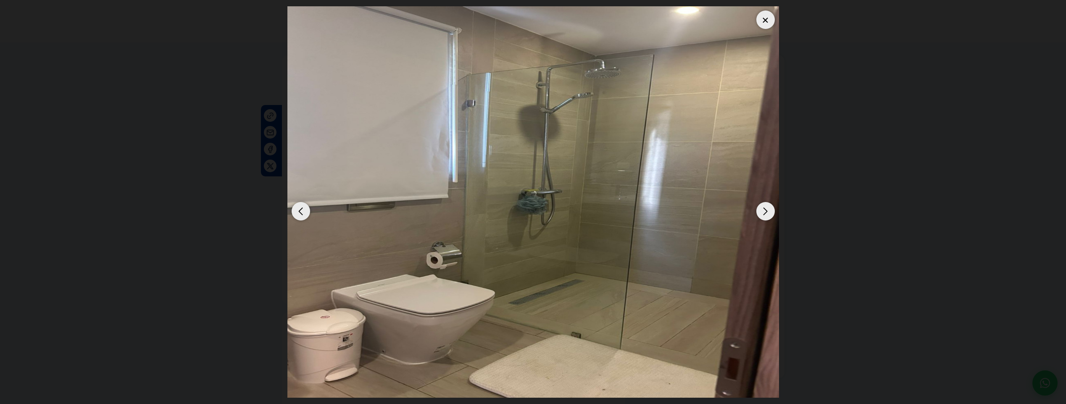
click at [767, 215] on div "Next slide" at bounding box center [766, 211] width 18 height 18
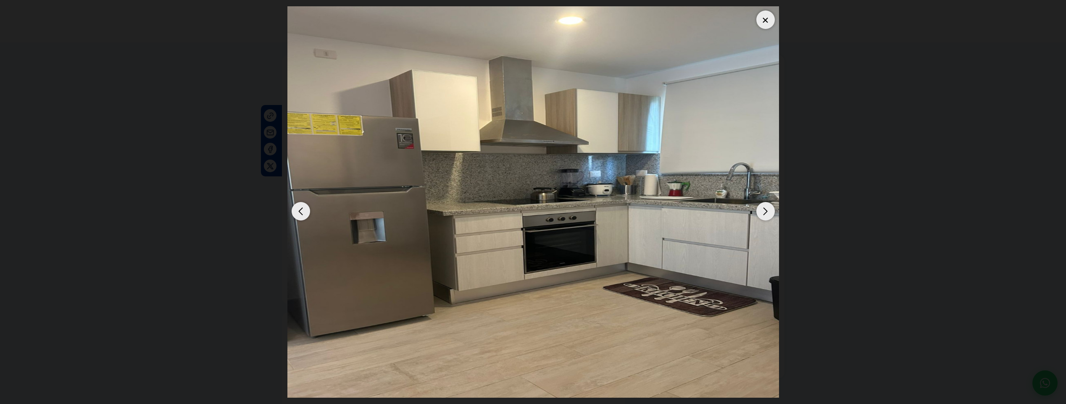
click at [767, 215] on div "Next slide" at bounding box center [766, 211] width 18 height 18
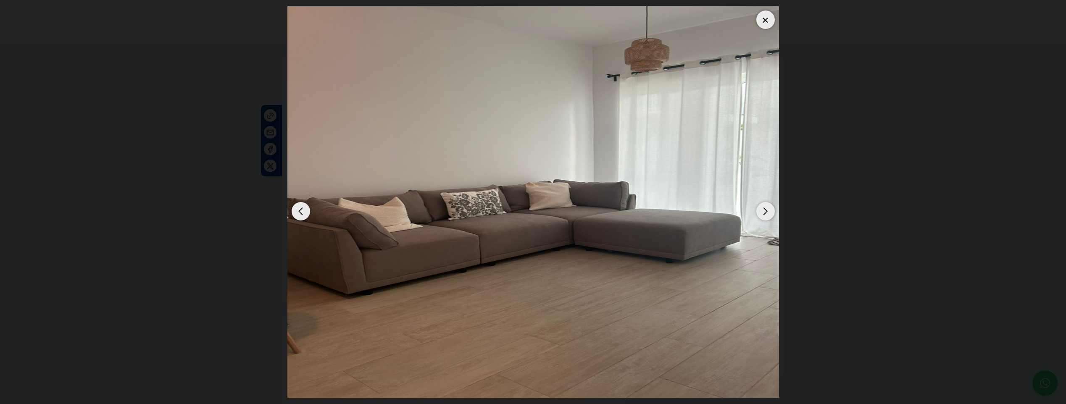
click at [767, 215] on div "Next slide" at bounding box center [766, 211] width 18 height 18
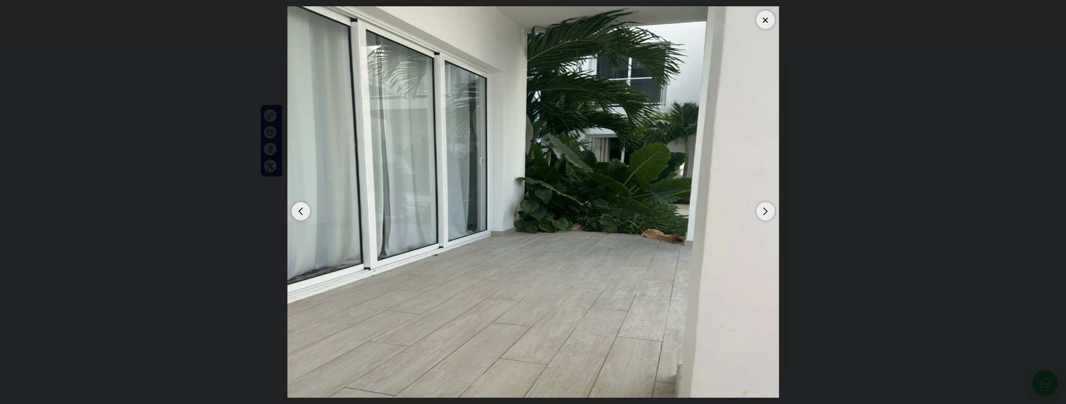
click at [767, 215] on div "Next slide" at bounding box center [766, 211] width 18 height 18
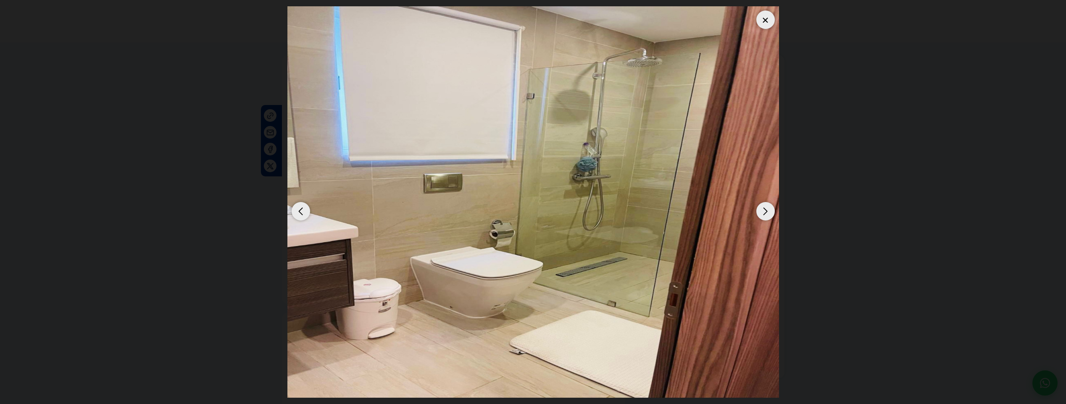
click at [767, 215] on div "Next slide" at bounding box center [766, 211] width 18 height 18
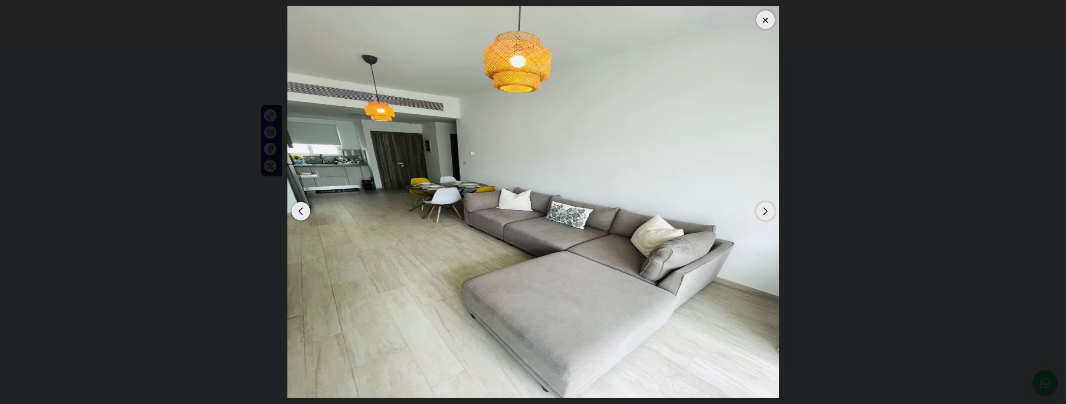
click at [767, 215] on div "Next slide" at bounding box center [766, 211] width 18 height 18
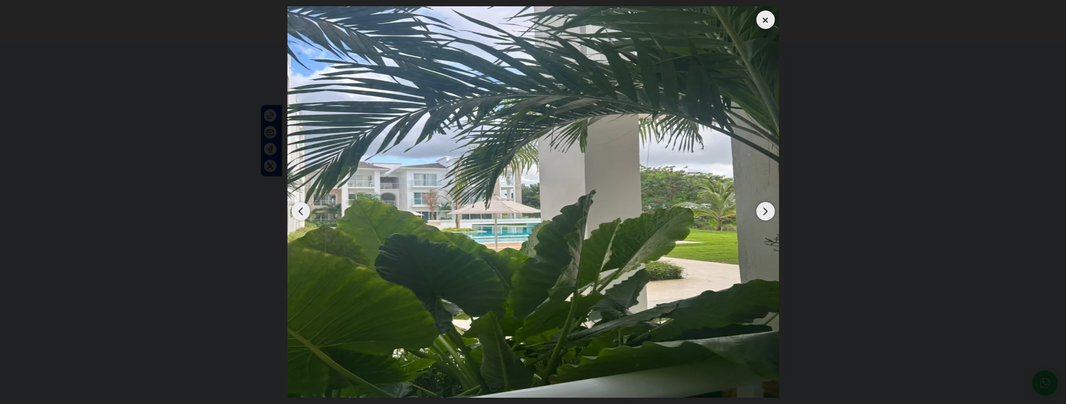
click at [762, 216] on div "Next slide" at bounding box center [766, 211] width 18 height 18
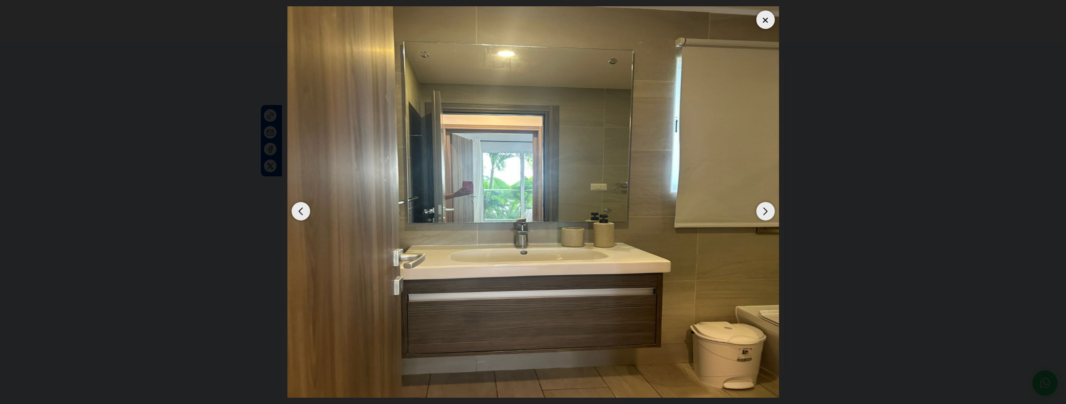
click at [766, 214] on div "Next slide" at bounding box center [766, 211] width 18 height 18
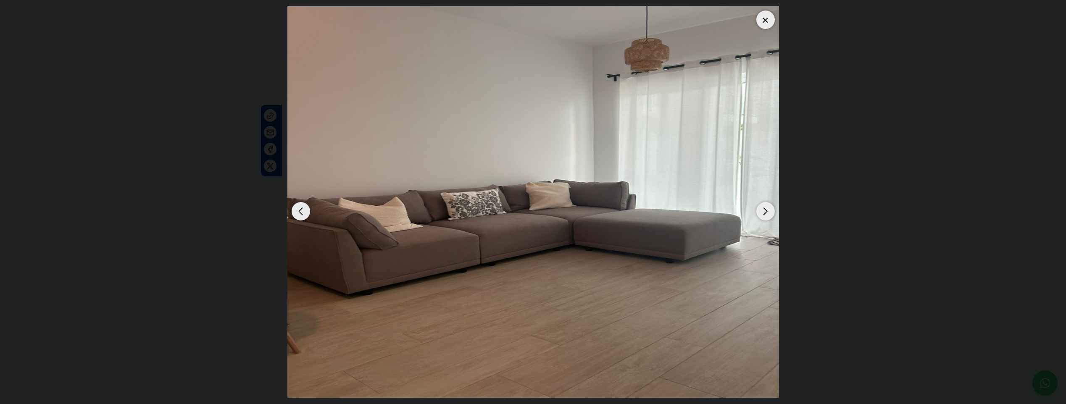
click at [765, 214] on div "Next slide" at bounding box center [766, 211] width 18 height 18
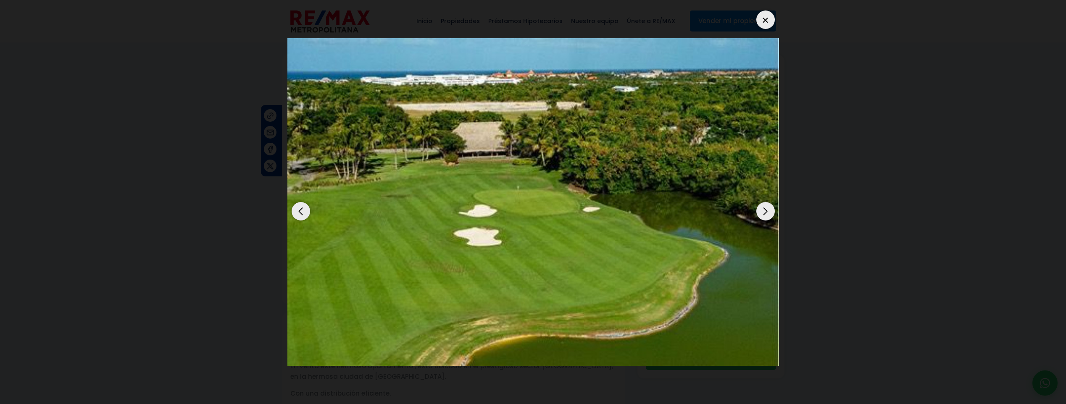
click at [765, 214] on div "Next slide" at bounding box center [766, 211] width 18 height 18
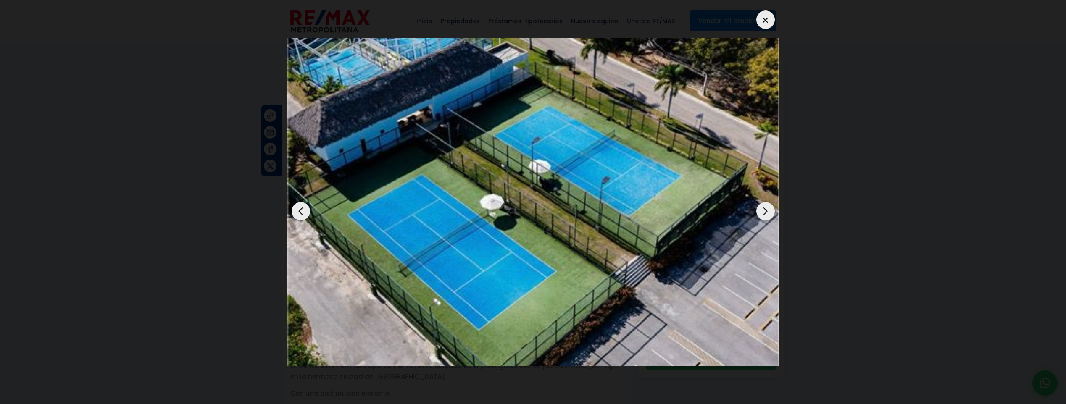
click at [765, 214] on div "Next slide" at bounding box center [766, 211] width 18 height 18
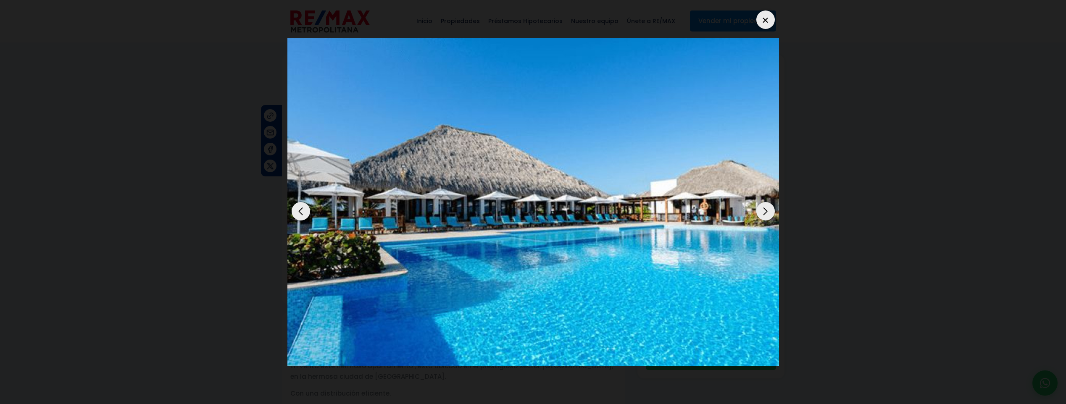
click at [765, 214] on div "Next slide" at bounding box center [766, 211] width 18 height 18
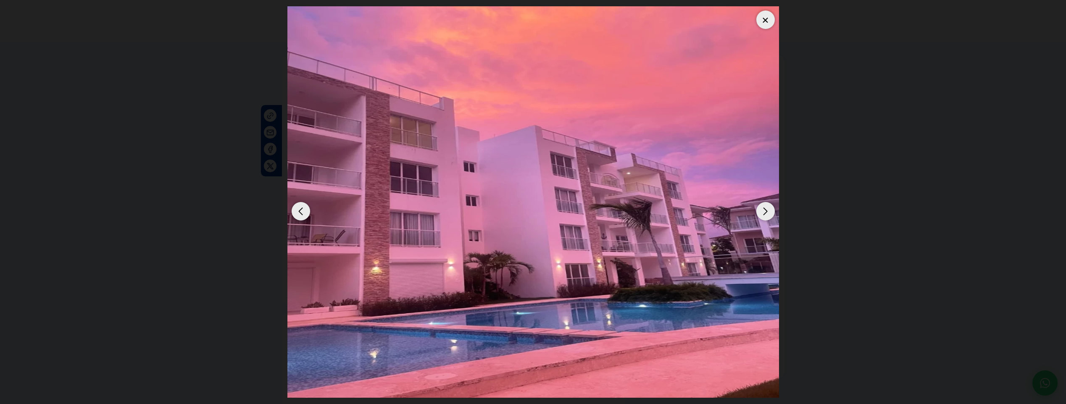
click at [768, 22] on div at bounding box center [766, 20] width 18 height 18
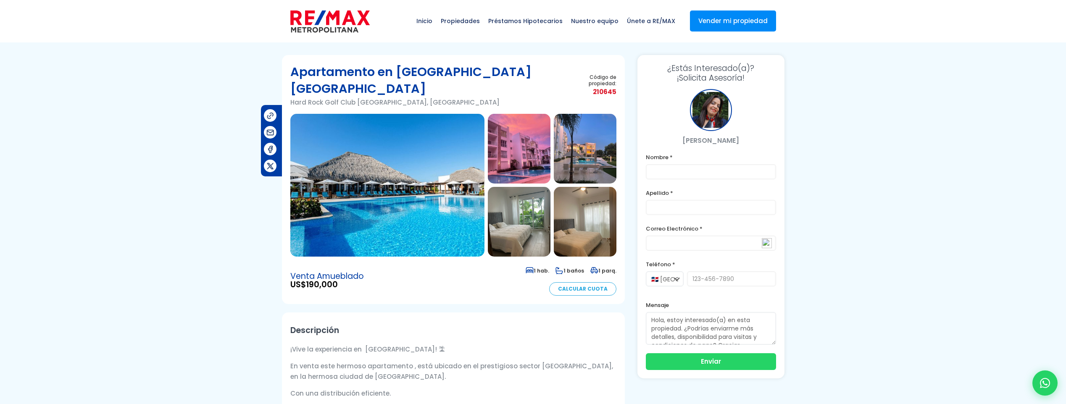
click at [580, 288] on link "Calcular Cuota" at bounding box center [582, 288] width 67 height 13
click at [470, 23] on span "Propiedades" at bounding box center [460, 20] width 47 height 25
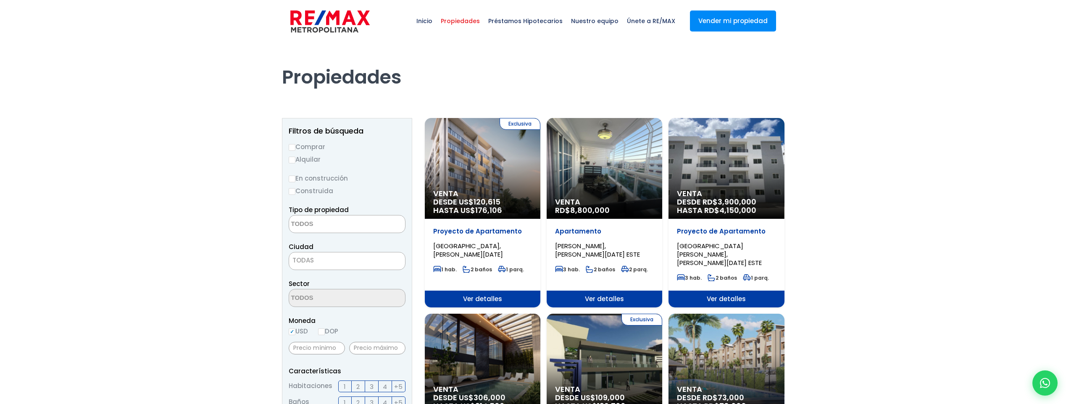
select select
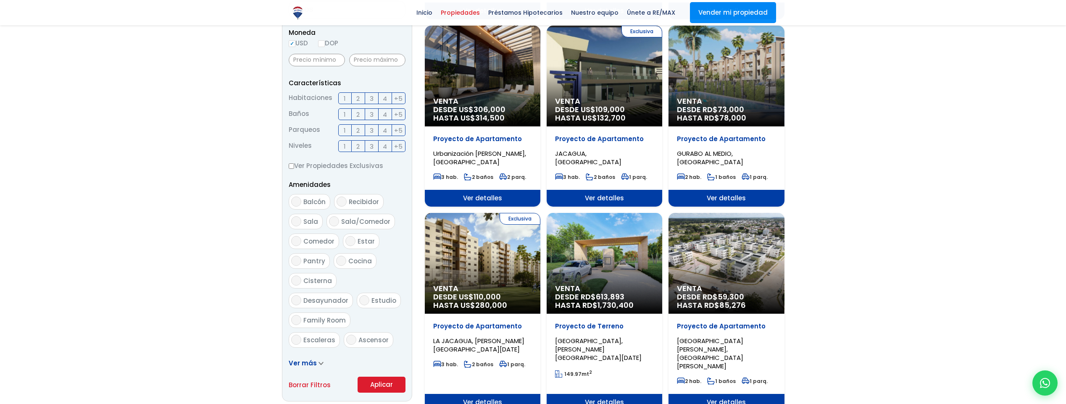
scroll to position [280, 0]
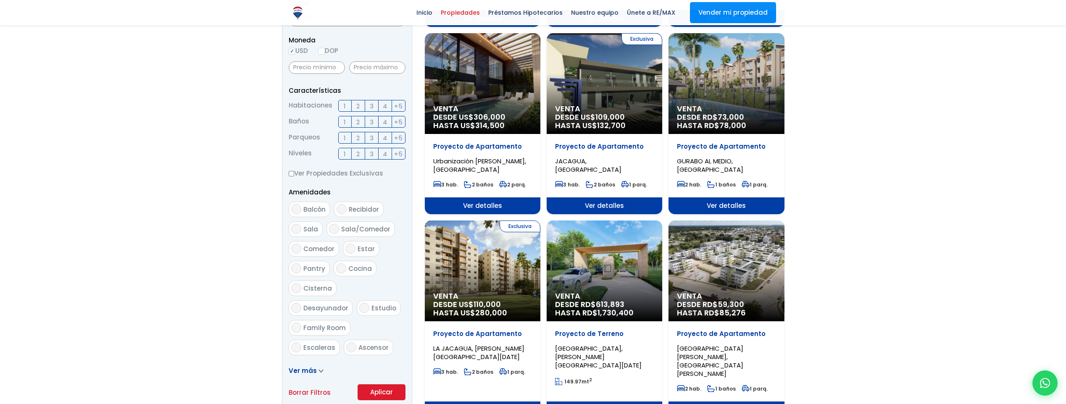
click at [345, 156] on span "1" at bounding box center [345, 154] width 2 height 11
click at [0, 0] on input "1" at bounding box center [0, 0] width 0 height 0
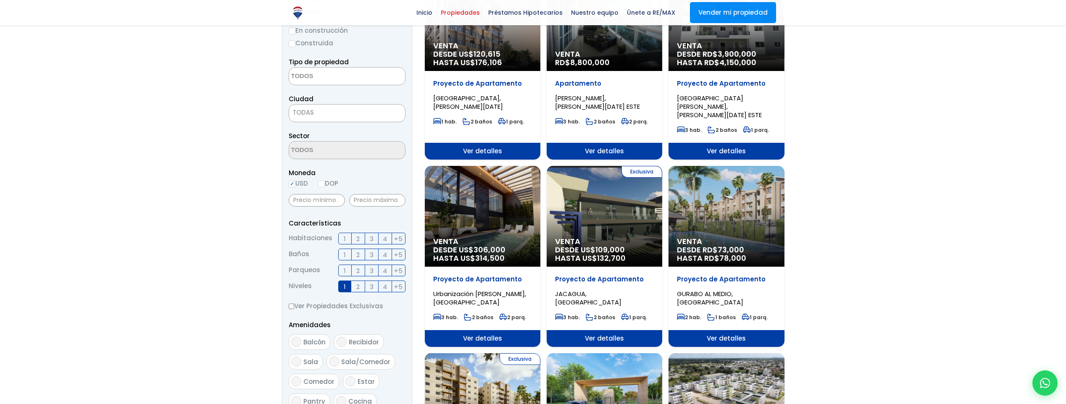
scroll to position [140, 0]
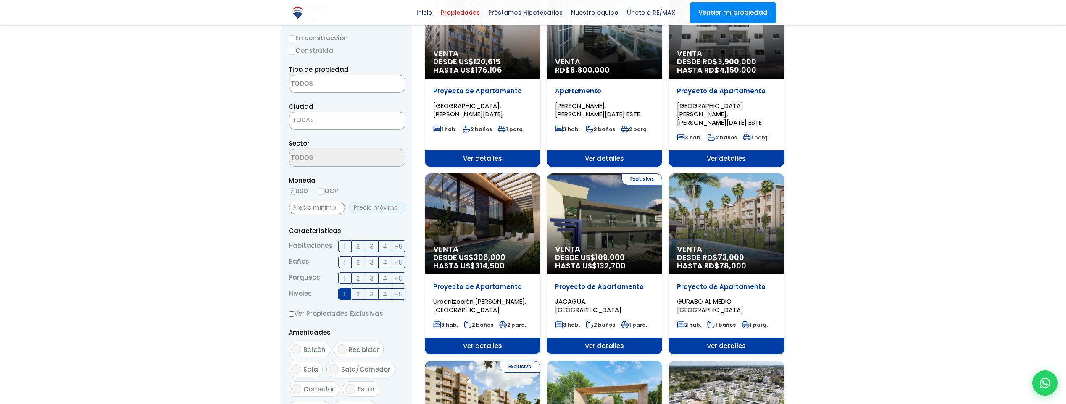
click at [373, 211] on input "text" at bounding box center [377, 208] width 56 height 13
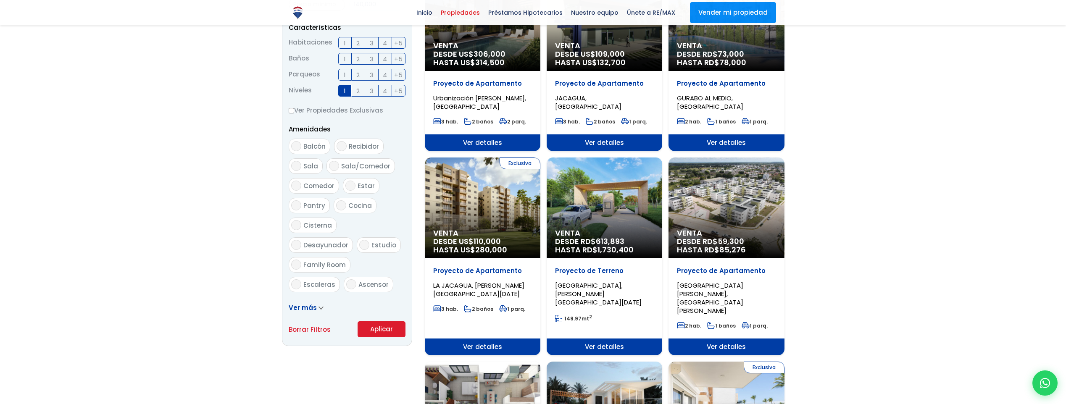
scroll to position [420, 0]
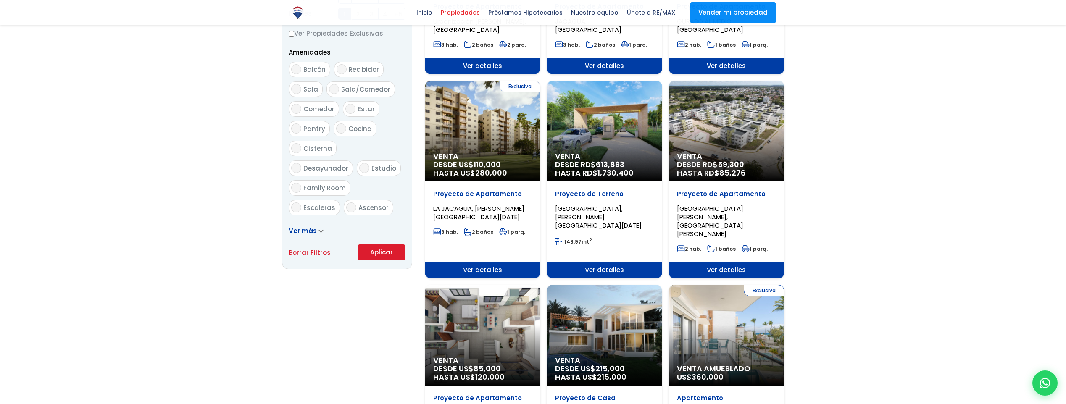
type input "140,000"
click at [383, 253] on button "Aplicar" at bounding box center [382, 253] width 48 height 16
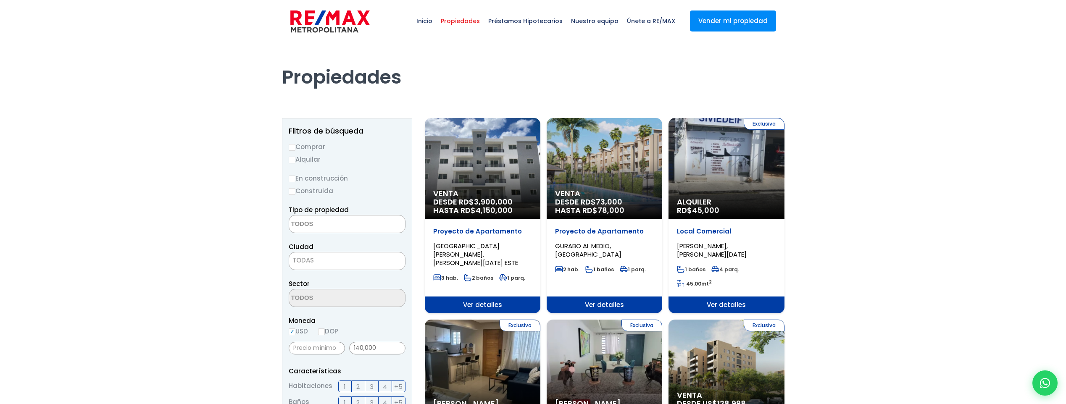
select select
click at [541, 175] on div "Exclusiva Alquiler RD$ 45,000" at bounding box center [483, 168] width 116 height 101
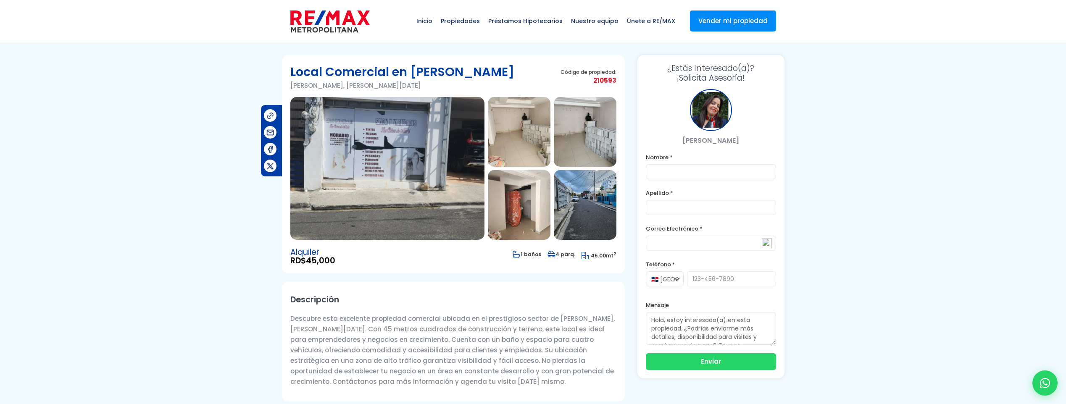
click at [530, 144] on img at bounding box center [519, 132] width 63 height 70
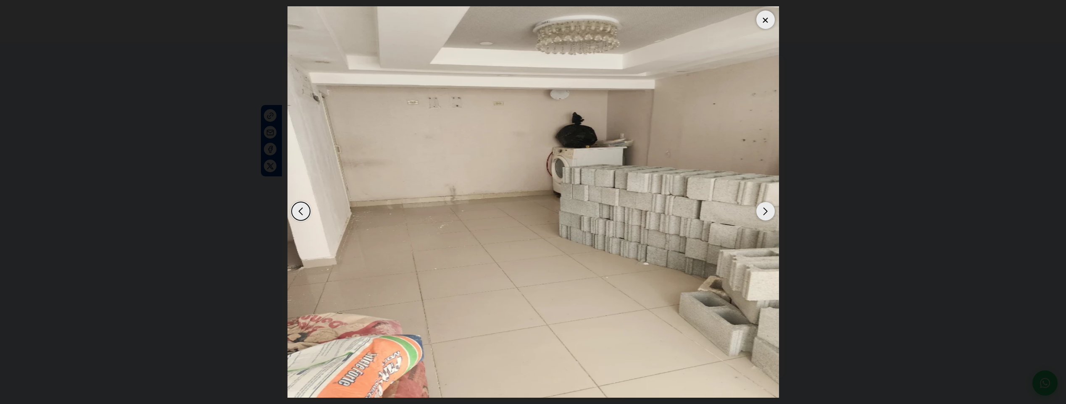
click at [766, 212] on div "Next slide" at bounding box center [766, 211] width 18 height 18
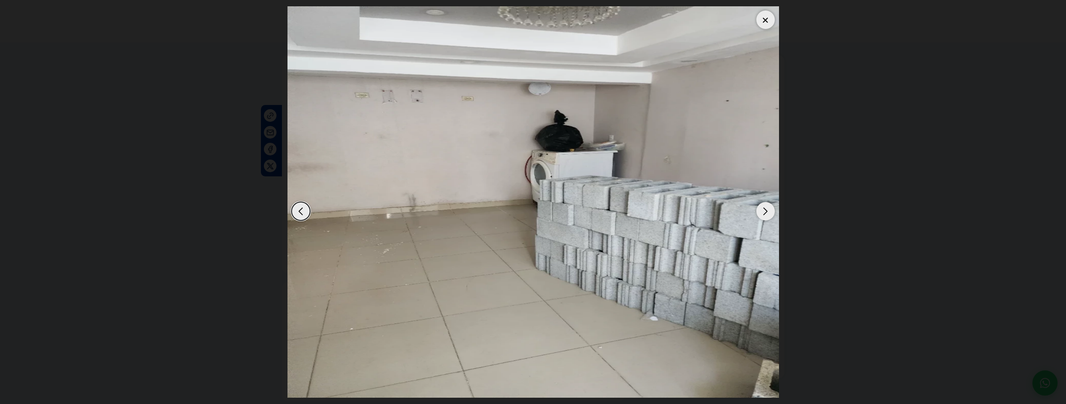
click at [766, 212] on div "Next slide" at bounding box center [766, 211] width 18 height 18
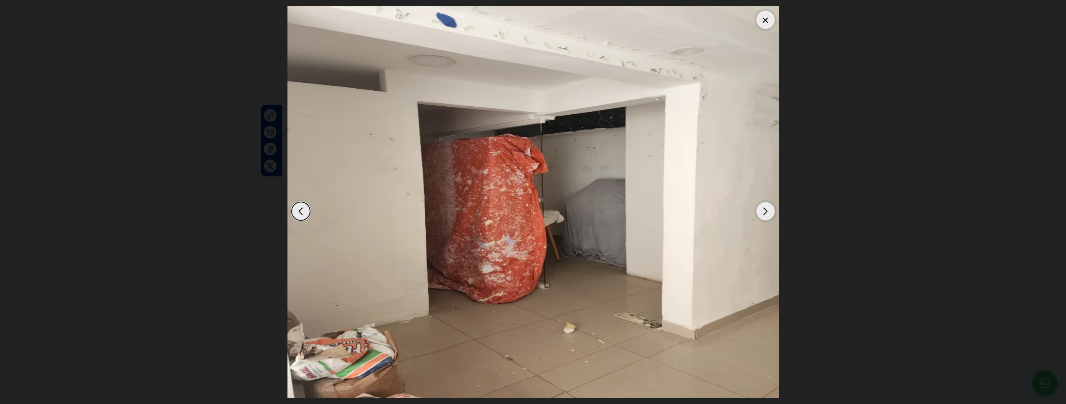
click at [765, 212] on div "Next slide" at bounding box center [766, 211] width 18 height 18
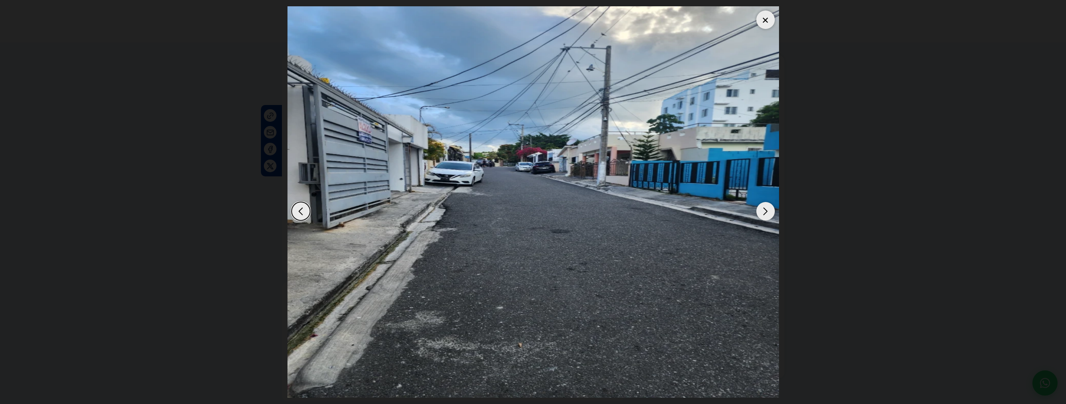
click at [765, 212] on div "Next slide" at bounding box center [766, 211] width 18 height 18
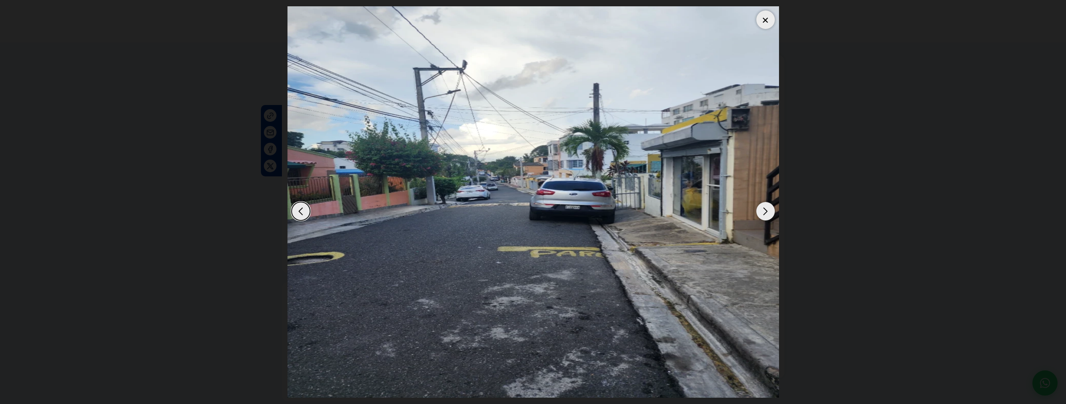
click at [765, 212] on div "Next slide" at bounding box center [766, 211] width 18 height 18
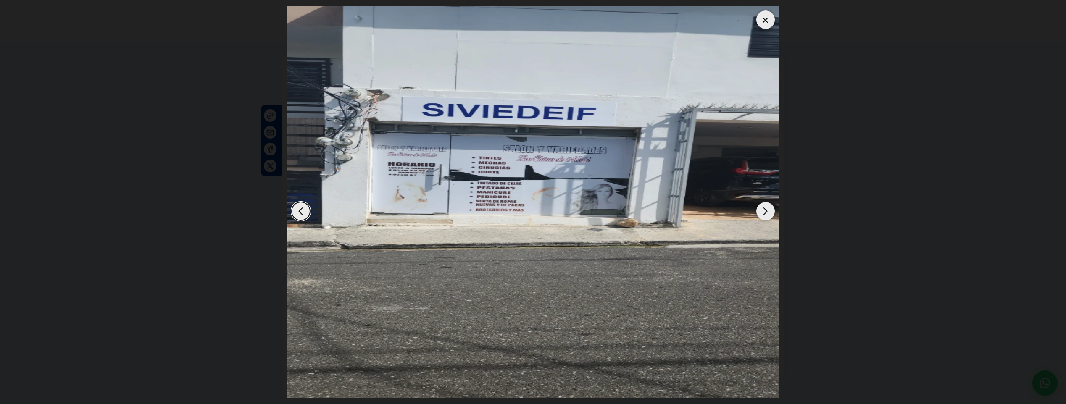
click at [765, 212] on div "Next slide" at bounding box center [766, 211] width 18 height 18
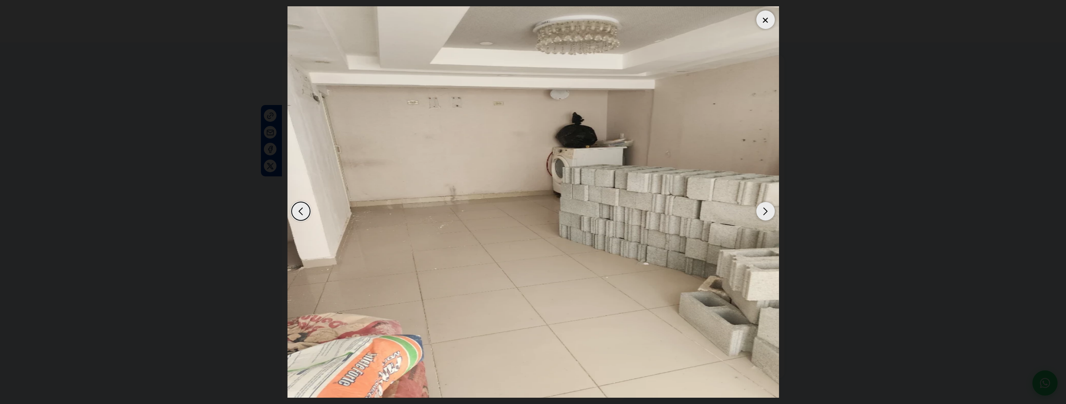
click at [765, 212] on div "Next slide" at bounding box center [766, 211] width 18 height 18
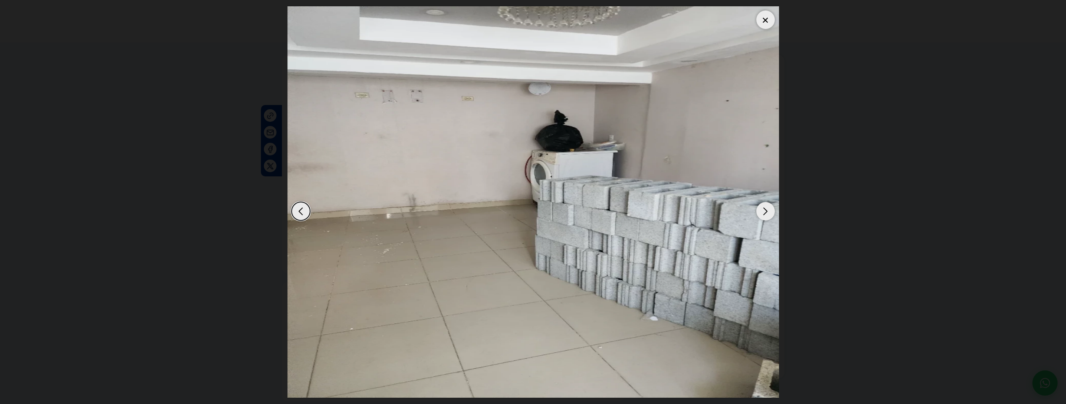
click at [762, 14] on div at bounding box center [766, 20] width 18 height 18
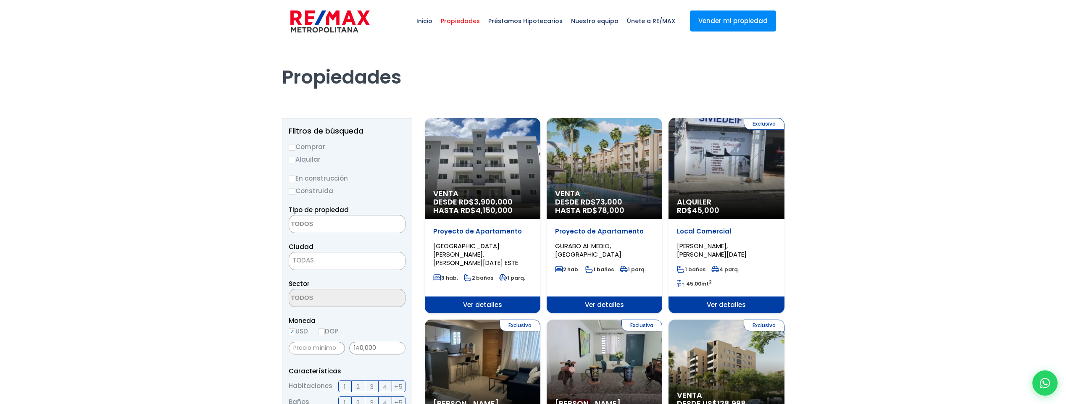
select select
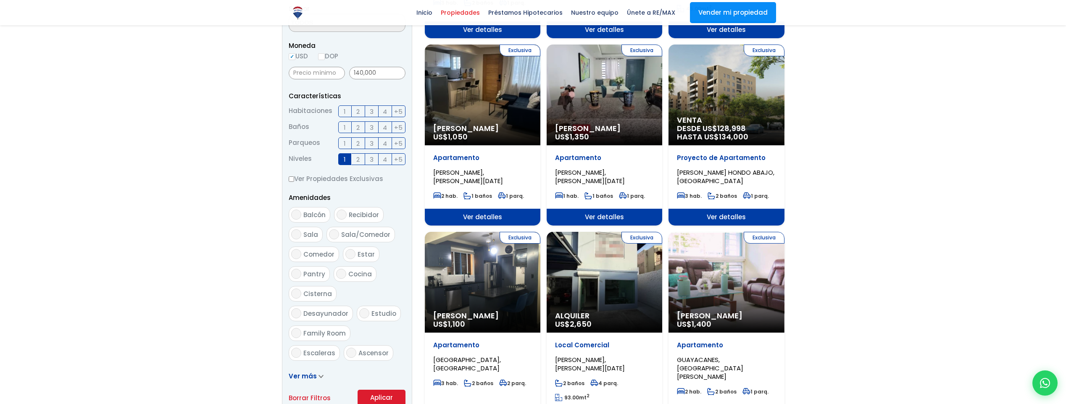
scroll to position [280, 0]
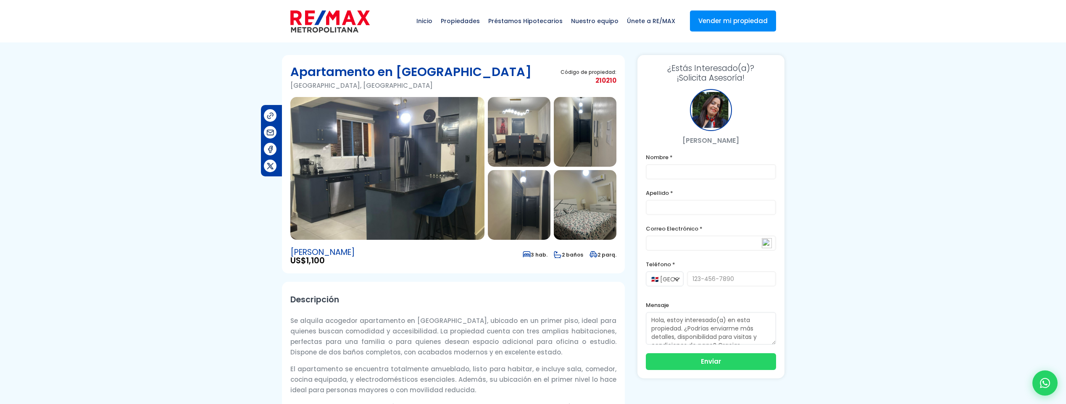
click at [401, 194] on img at bounding box center [387, 168] width 194 height 143
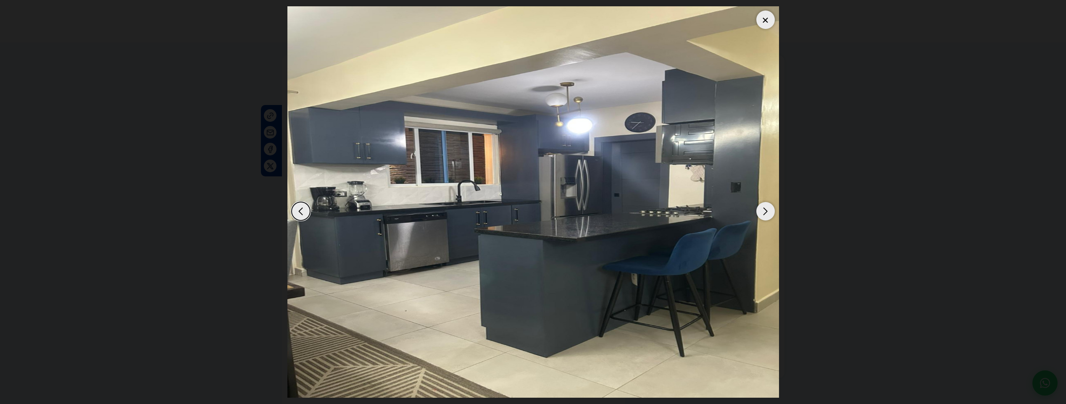
click at [768, 214] on div "Next slide" at bounding box center [766, 211] width 18 height 18
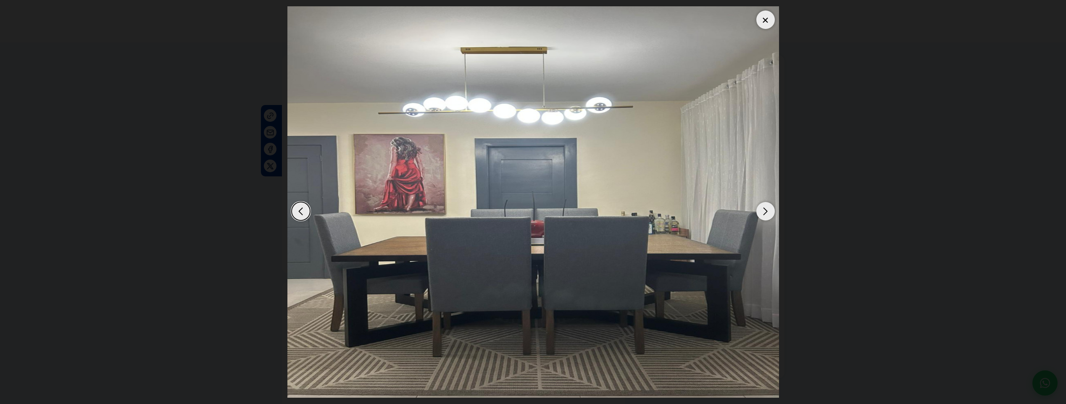
click at [768, 214] on div "Next slide" at bounding box center [766, 211] width 18 height 18
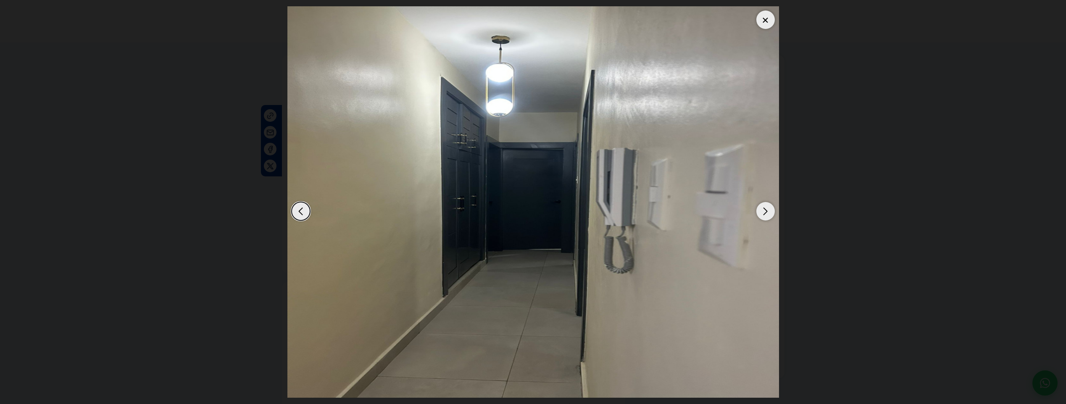
click at [768, 214] on div "Next slide" at bounding box center [766, 211] width 18 height 18
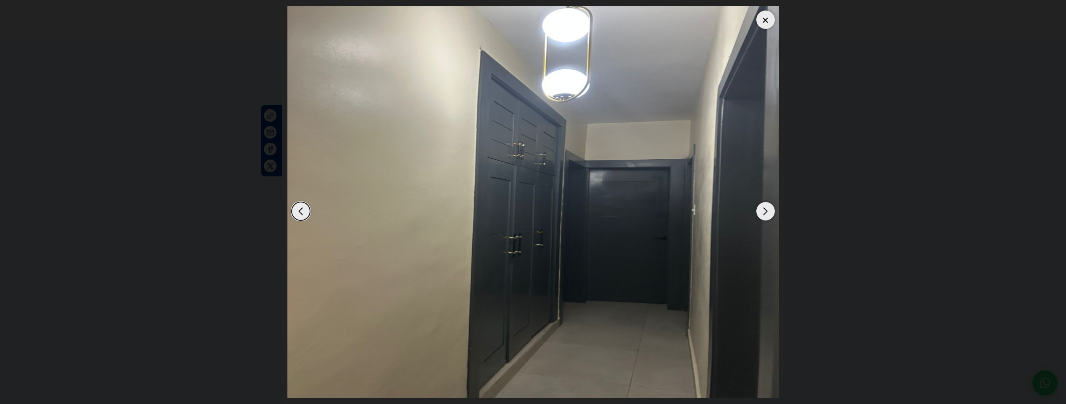
click at [768, 214] on div "Next slide" at bounding box center [766, 211] width 18 height 18
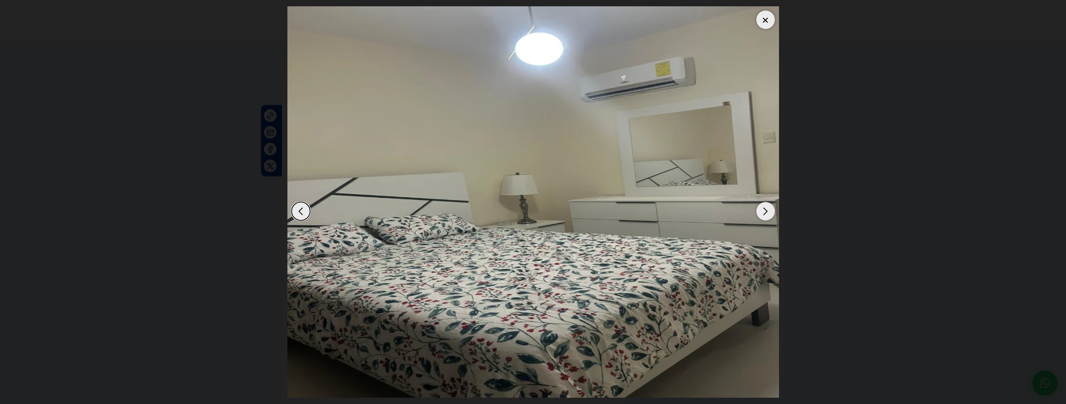
click at [768, 214] on div "Next slide" at bounding box center [766, 211] width 18 height 18
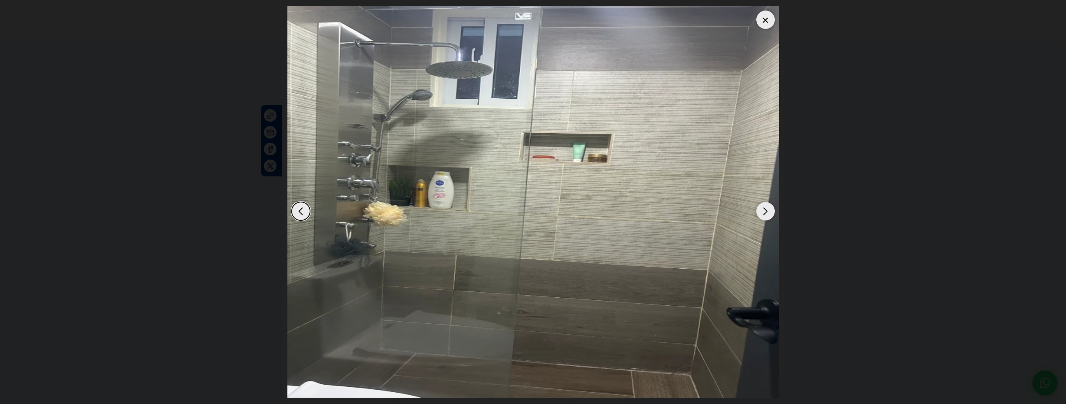
click at [768, 214] on div "Next slide" at bounding box center [766, 211] width 18 height 18
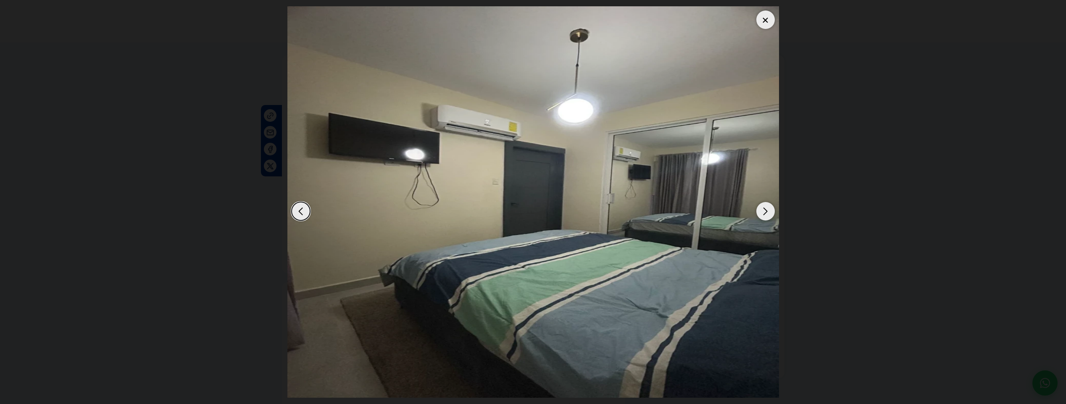
click at [767, 214] on div "Next slide" at bounding box center [766, 211] width 18 height 18
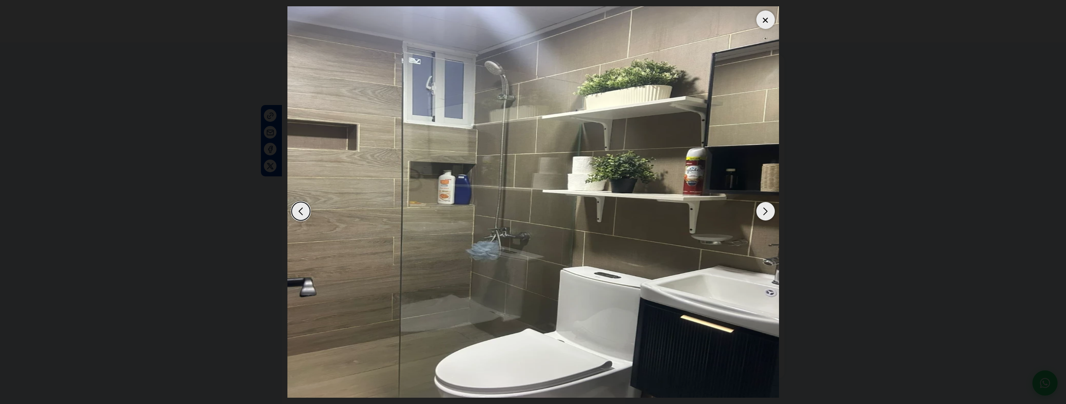
click at [767, 214] on div "Next slide" at bounding box center [766, 211] width 18 height 18
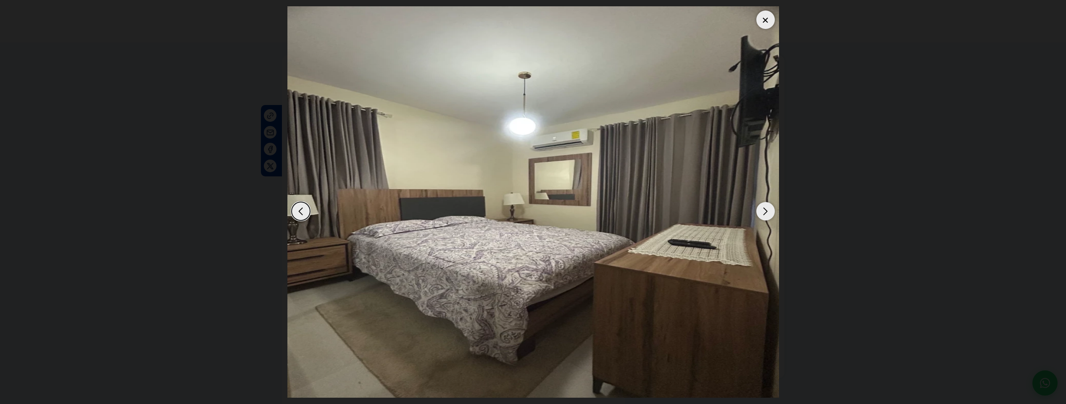
click at [767, 214] on div "Next slide" at bounding box center [766, 211] width 18 height 18
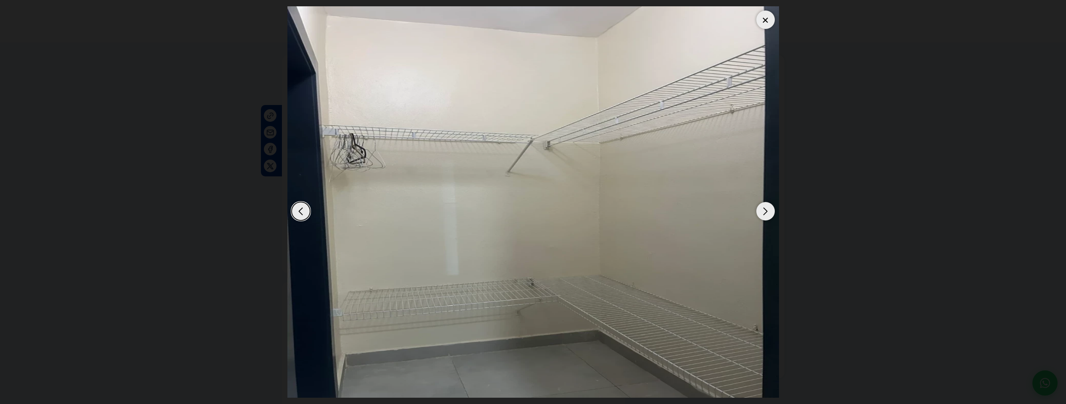
click at [767, 214] on div "Next slide" at bounding box center [766, 211] width 18 height 18
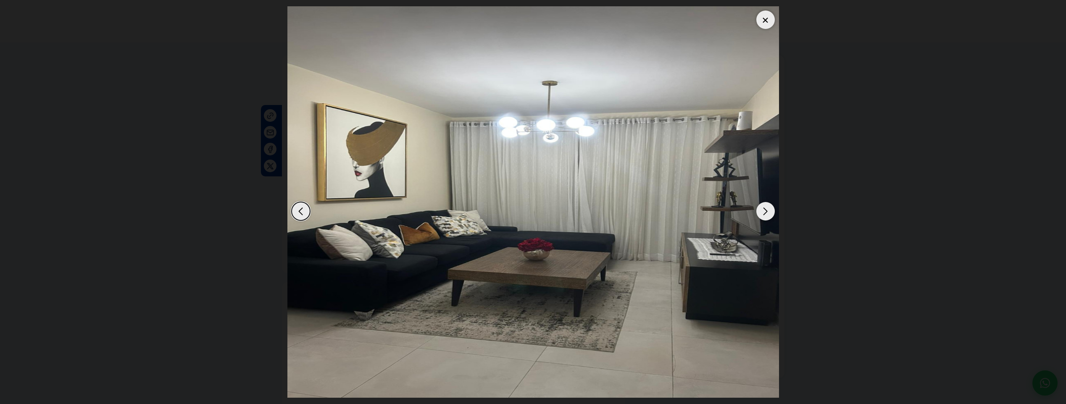
click at [767, 214] on div "Next slide" at bounding box center [766, 211] width 18 height 18
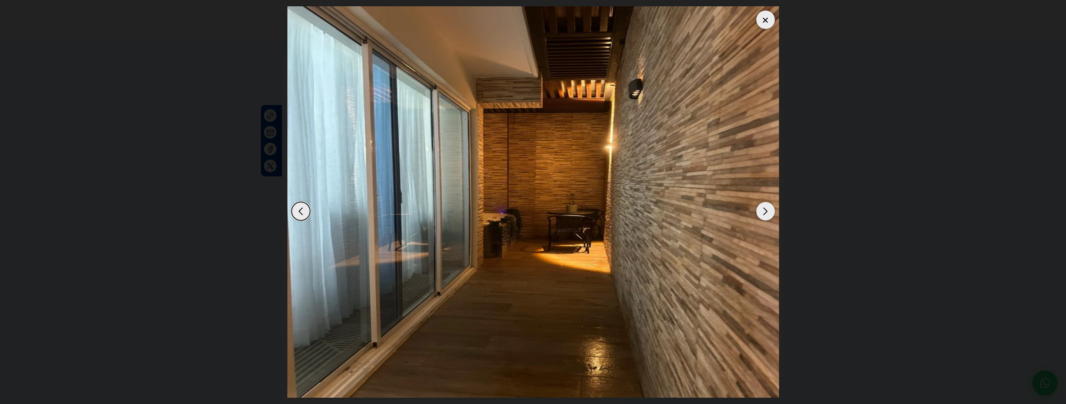
click at [767, 214] on div "Next slide" at bounding box center [766, 211] width 18 height 18
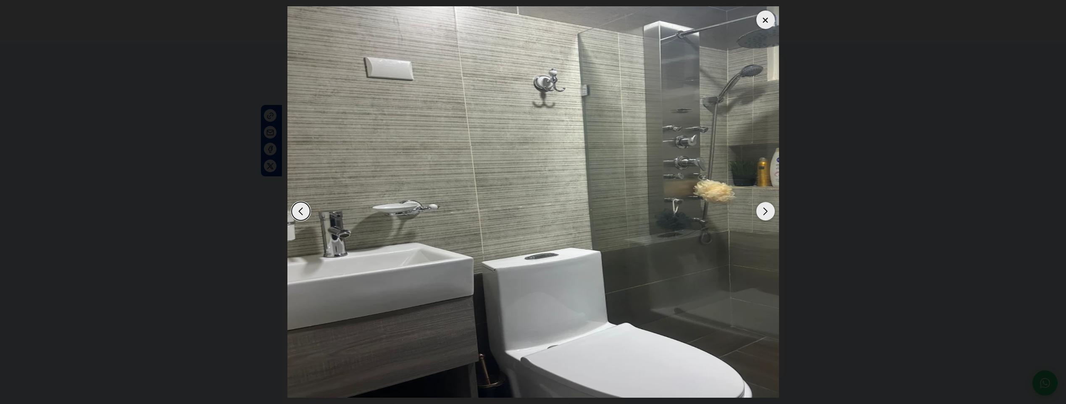
click at [767, 214] on div "Next slide" at bounding box center [766, 211] width 18 height 18
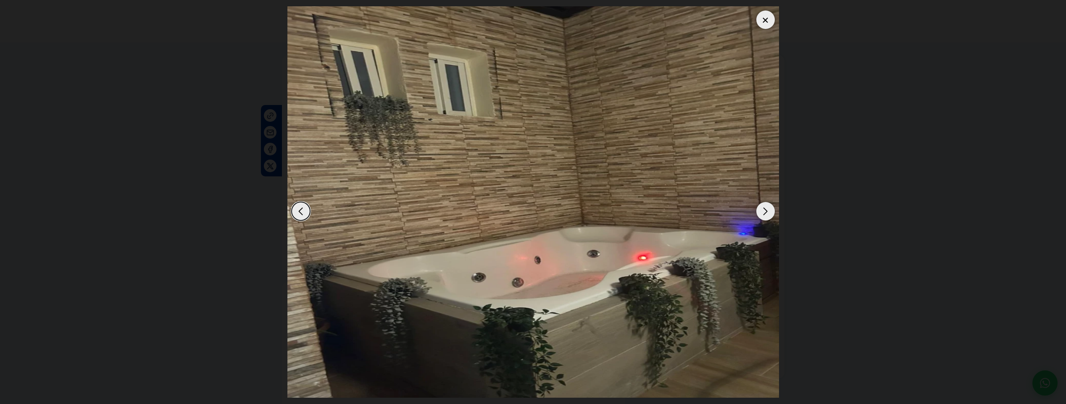
click at [767, 214] on div "Next slide" at bounding box center [766, 211] width 18 height 18
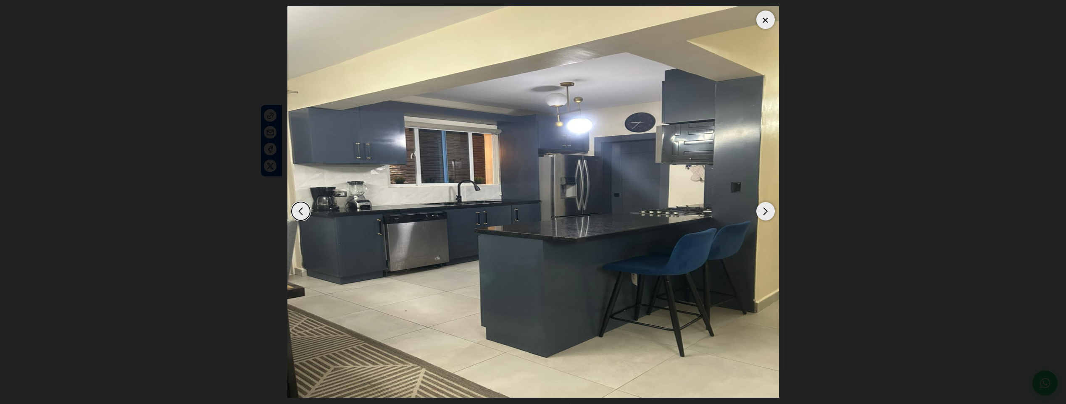
click at [766, 214] on div "Next slide" at bounding box center [766, 211] width 18 height 18
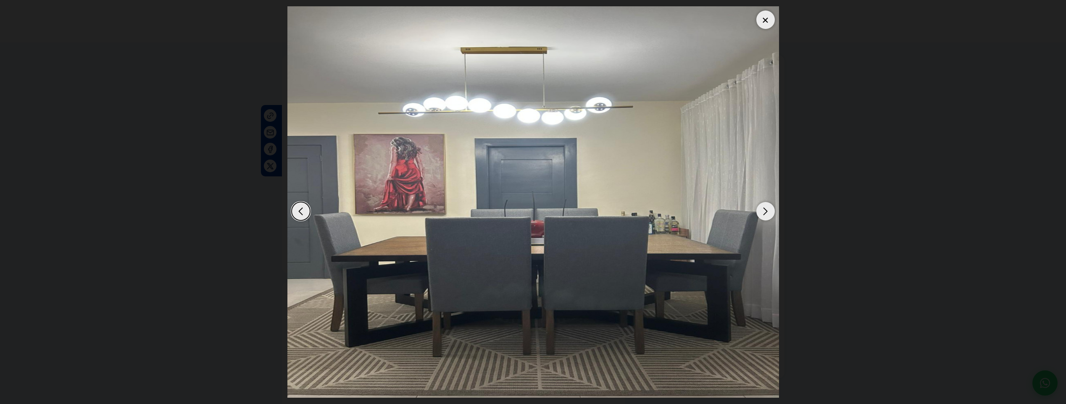
click at [766, 214] on div "Next slide" at bounding box center [766, 211] width 18 height 18
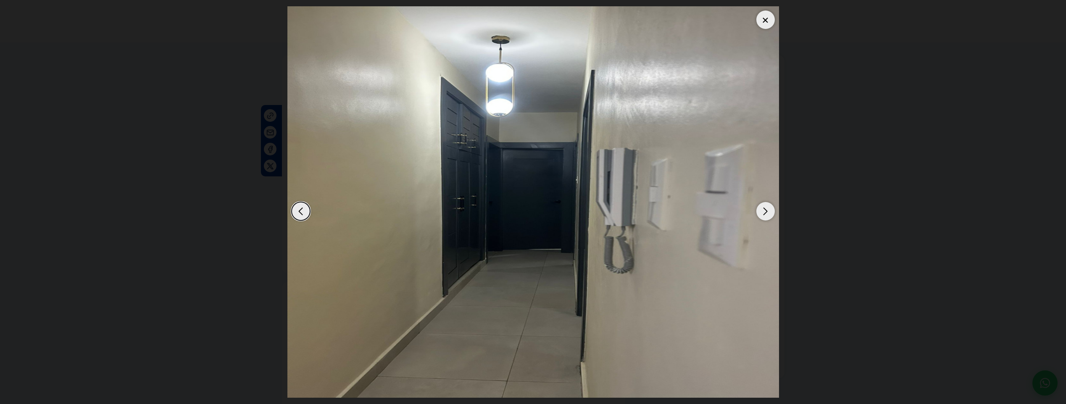
click at [765, 214] on div "Next slide" at bounding box center [766, 211] width 18 height 18
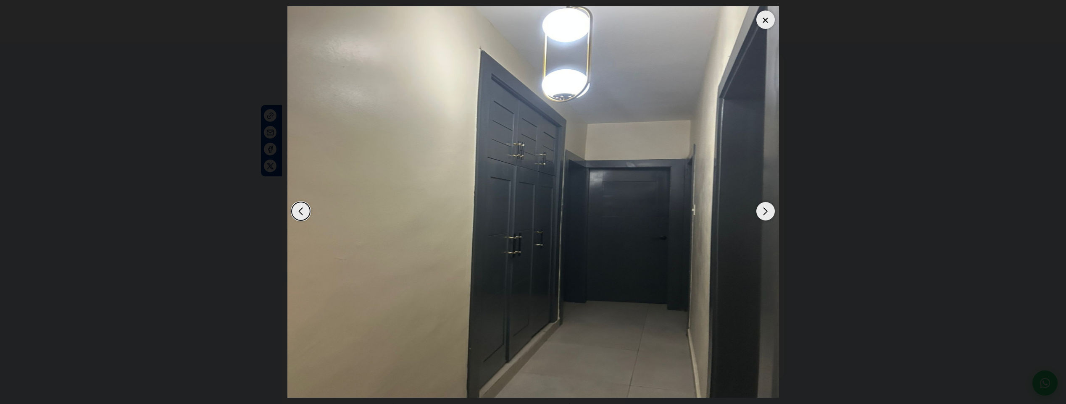
click at [765, 214] on div "Next slide" at bounding box center [766, 211] width 18 height 18
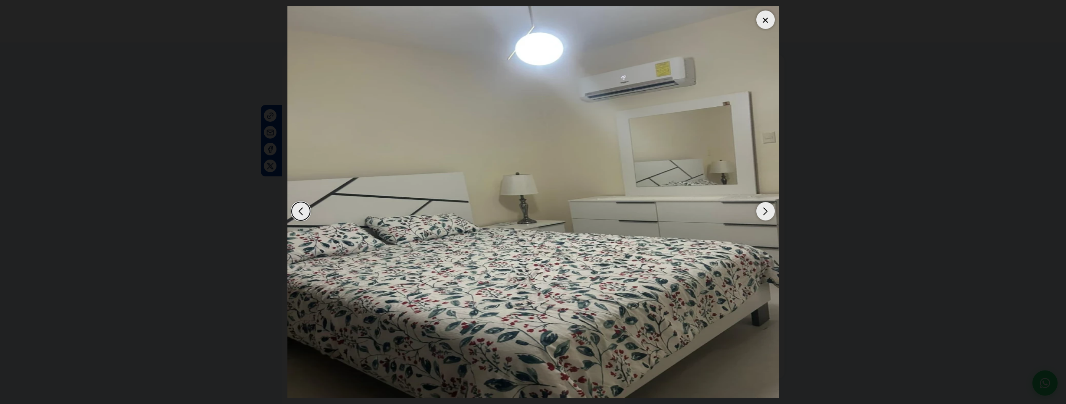
click at [765, 214] on div "Next slide" at bounding box center [766, 211] width 18 height 18
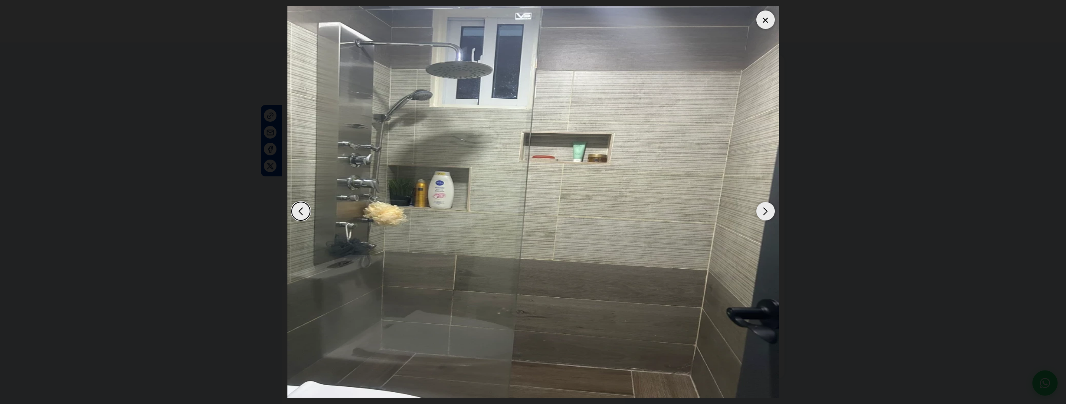
click at [765, 215] on div "Next slide" at bounding box center [766, 211] width 18 height 18
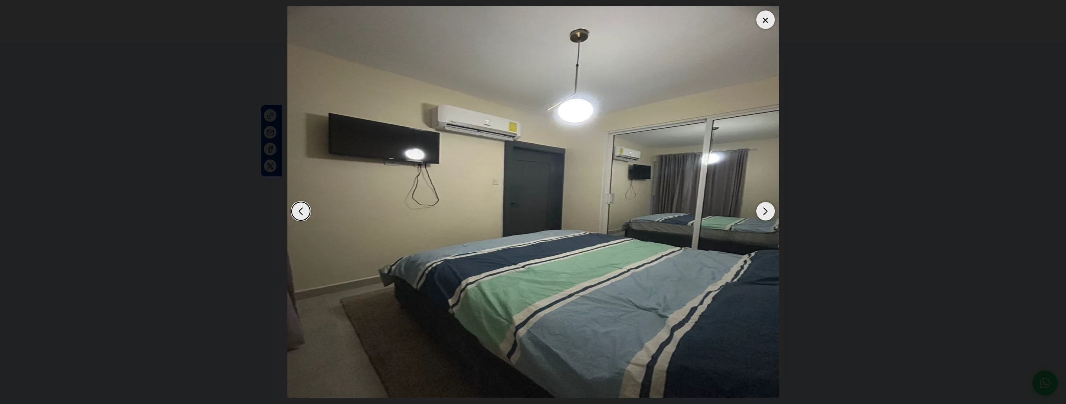
click at [768, 24] on div at bounding box center [766, 20] width 18 height 18
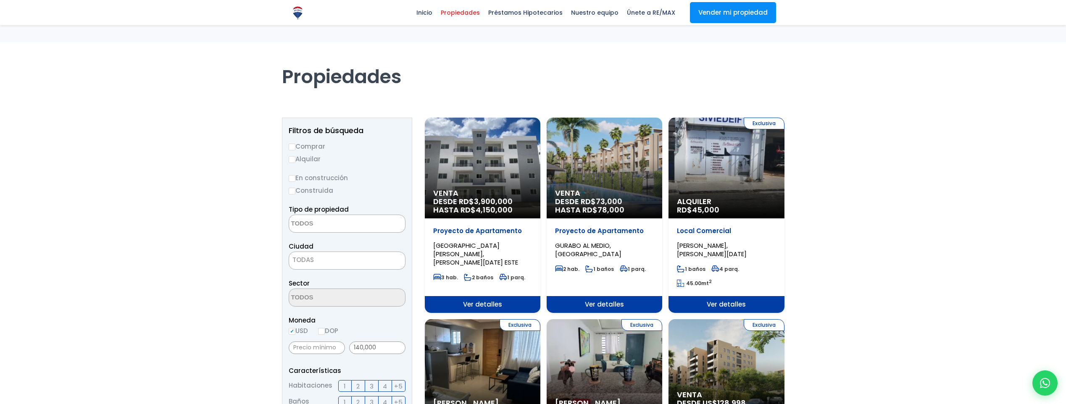
select select
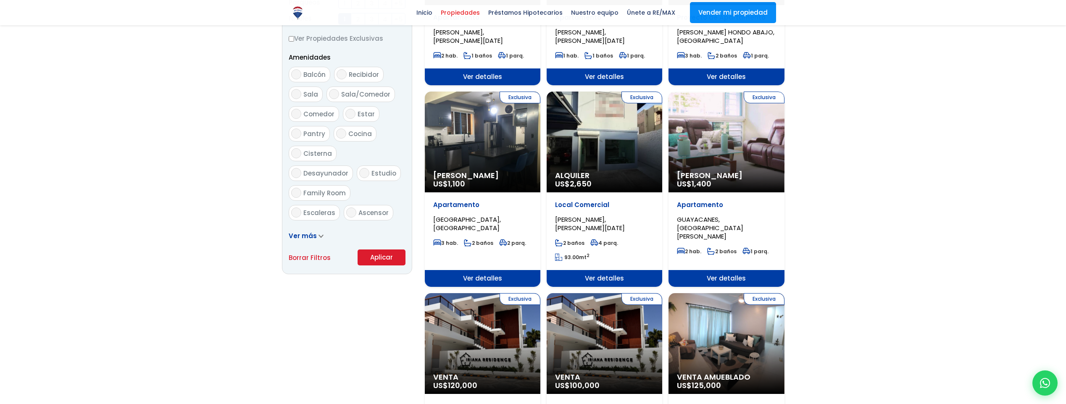
scroll to position [420, 0]
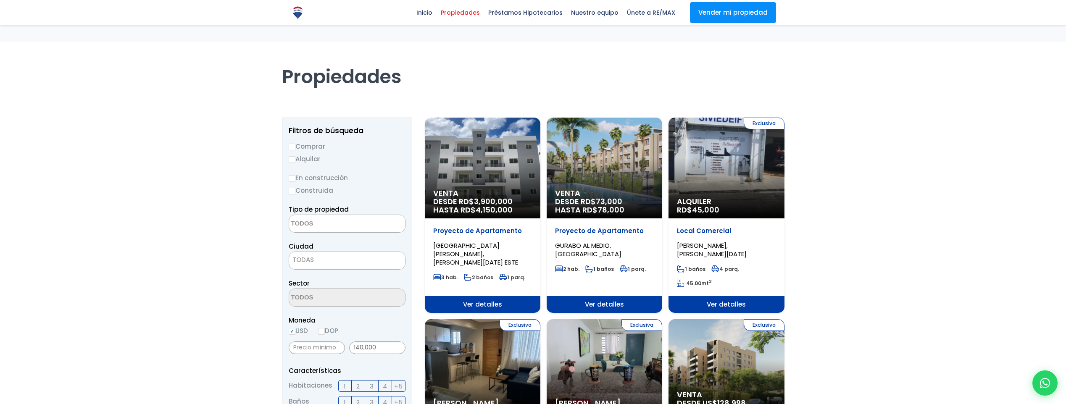
select select
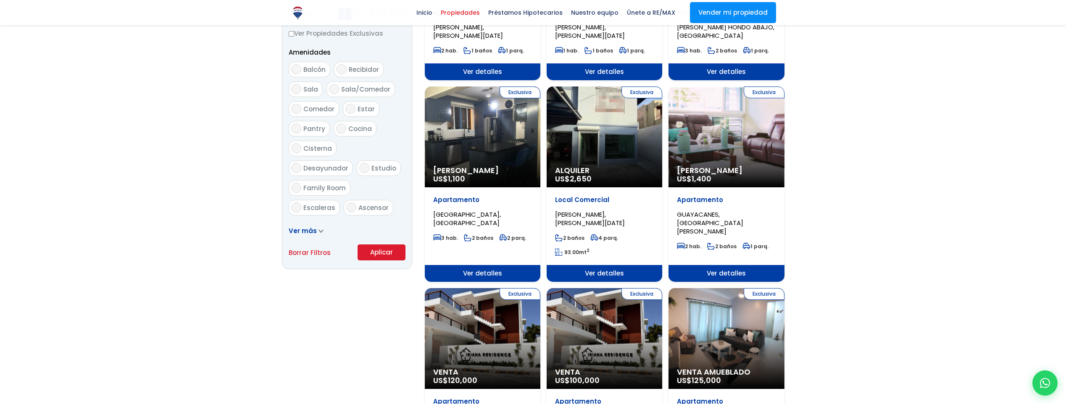
scroll to position [560, 0]
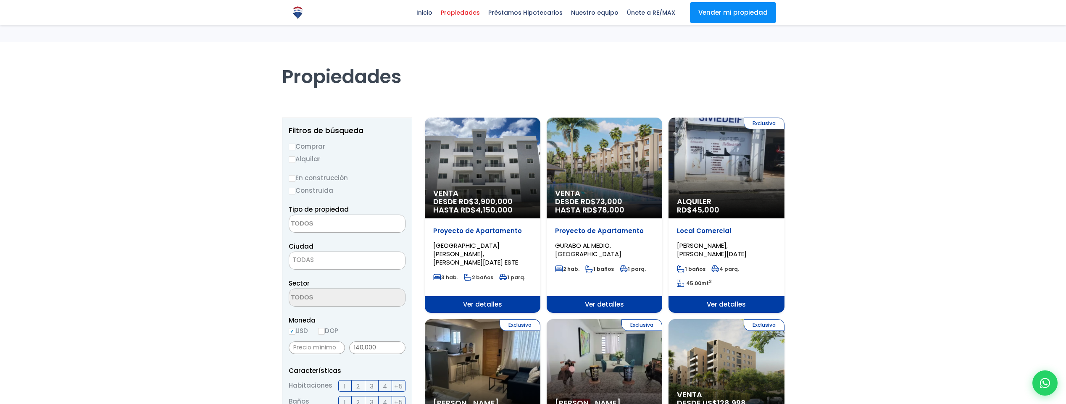
select select
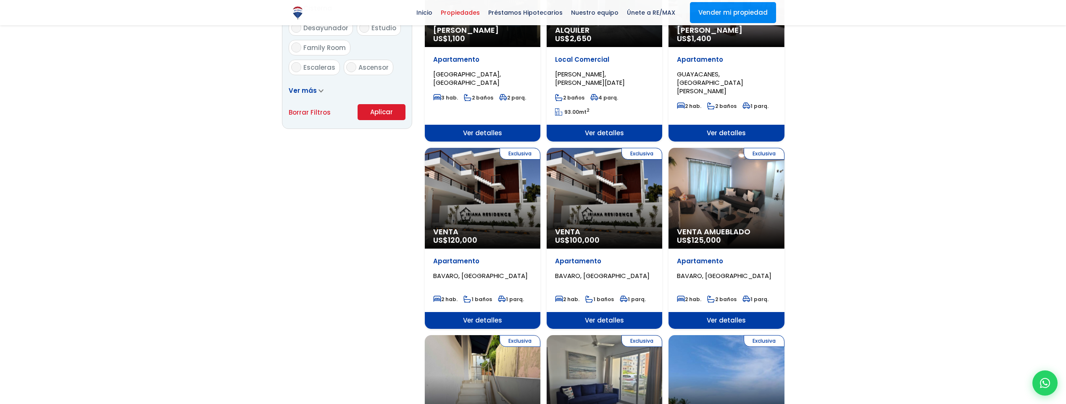
scroll to position [560, 0]
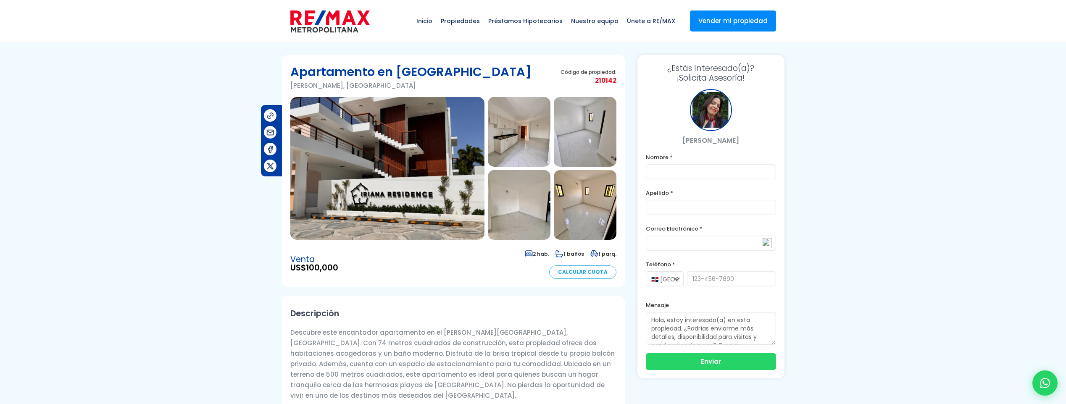
click at [539, 140] on img at bounding box center [519, 132] width 63 height 70
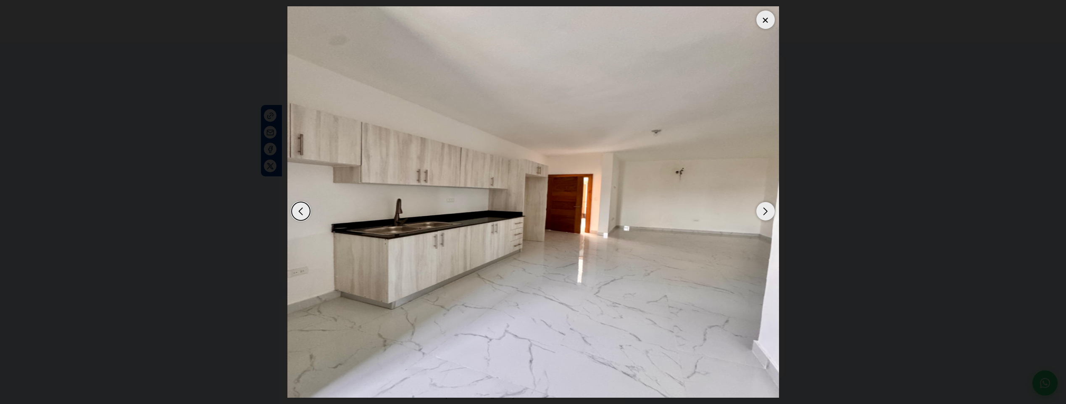
click at [764, 215] on div "Next slide" at bounding box center [766, 211] width 18 height 18
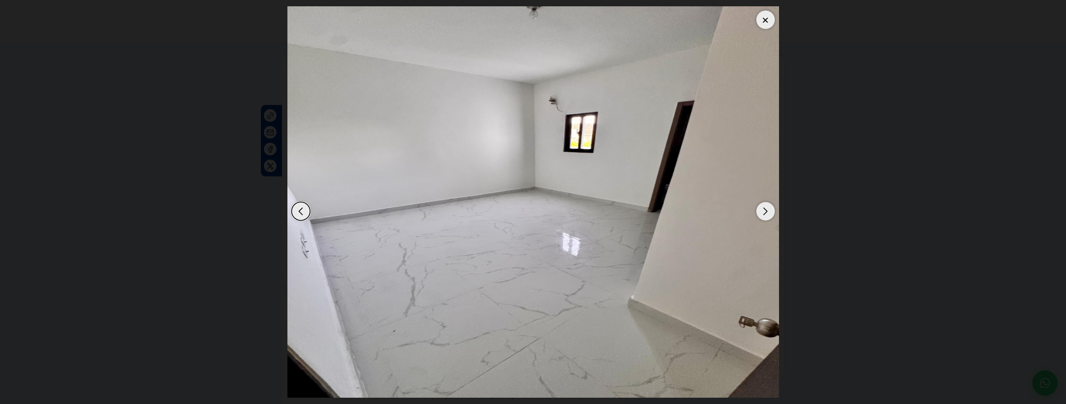
click at [764, 215] on div "Next slide" at bounding box center [766, 211] width 18 height 18
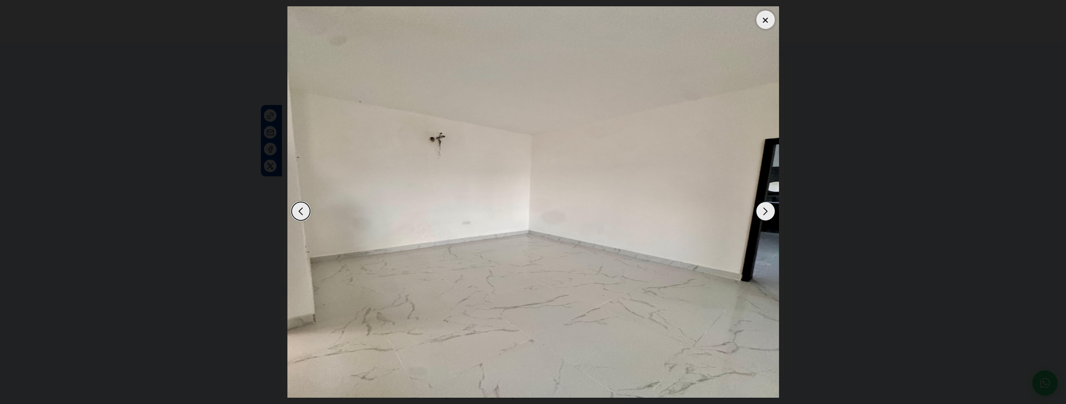
click at [764, 215] on div "Next slide" at bounding box center [766, 211] width 18 height 18
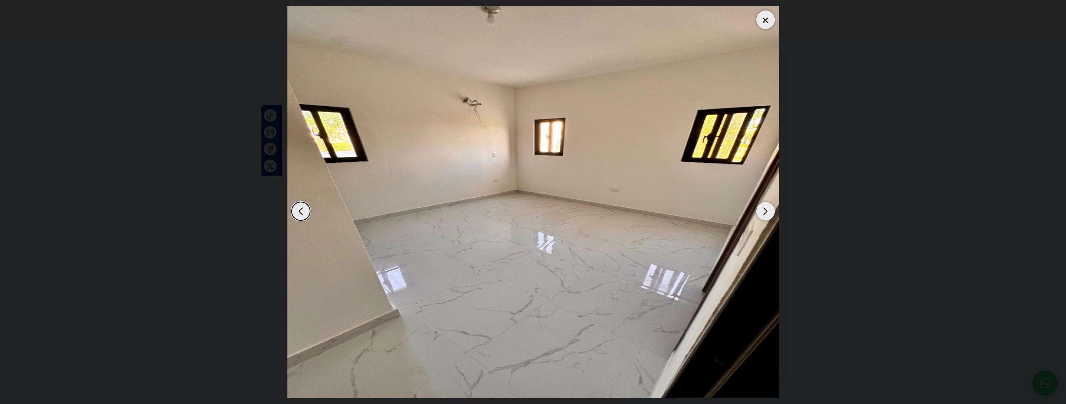
click at [764, 215] on div "Next slide" at bounding box center [766, 211] width 18 height 18
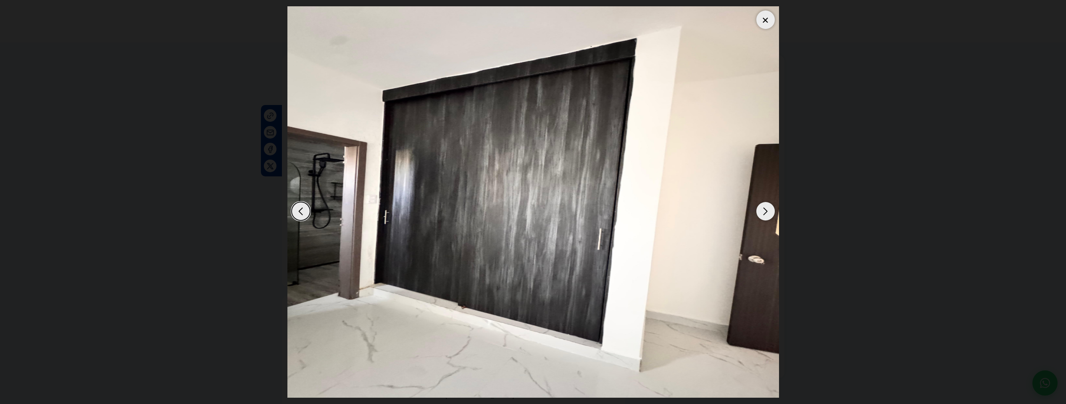
click at [764, 215] on div "Next slide" at bounding box center [766, 211] width 18 height 18
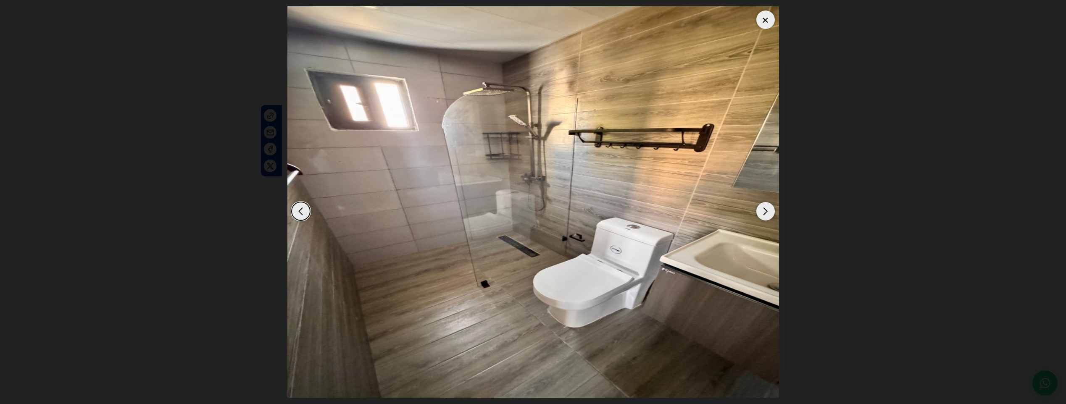
click at [764, 215] on div "Next slide" at bounding box center [766, 211] width 18 height 18
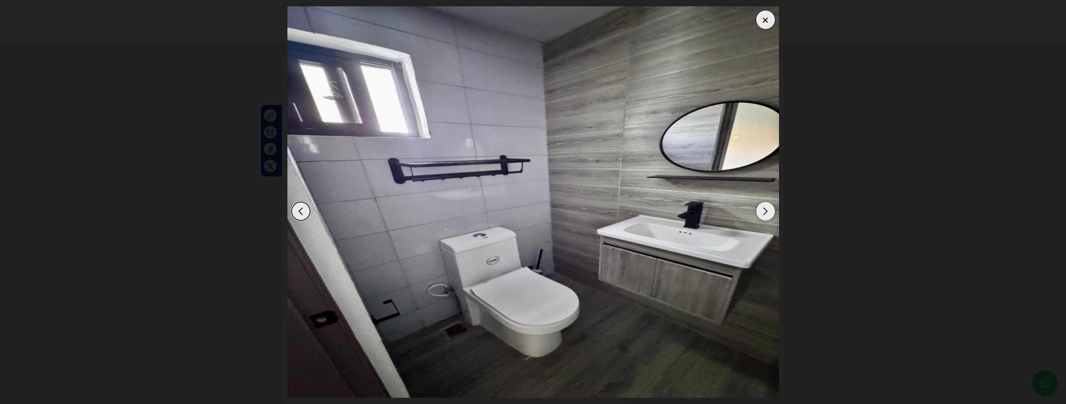
click at [764, 215] on div "Next slide" at bounding box center [766, 211] width 18 height 18
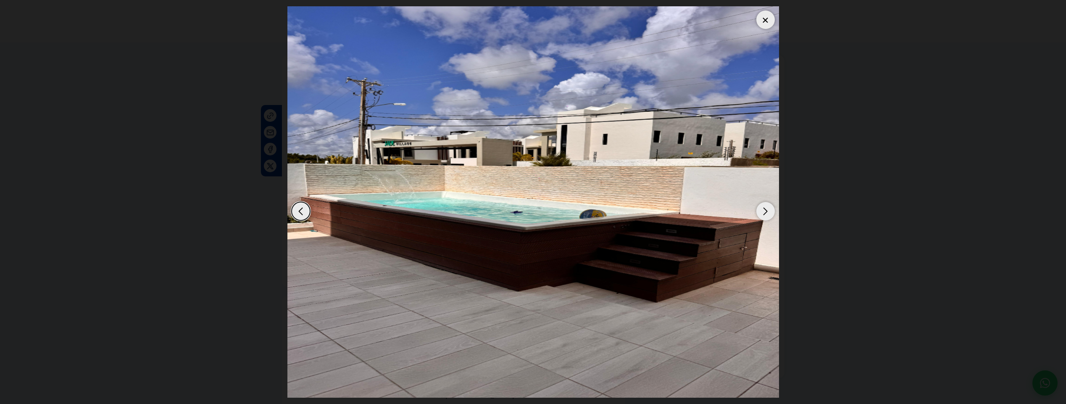
click at [764, 215] on div "Next slide" at bounding box center [766, 211] width 18 height 18
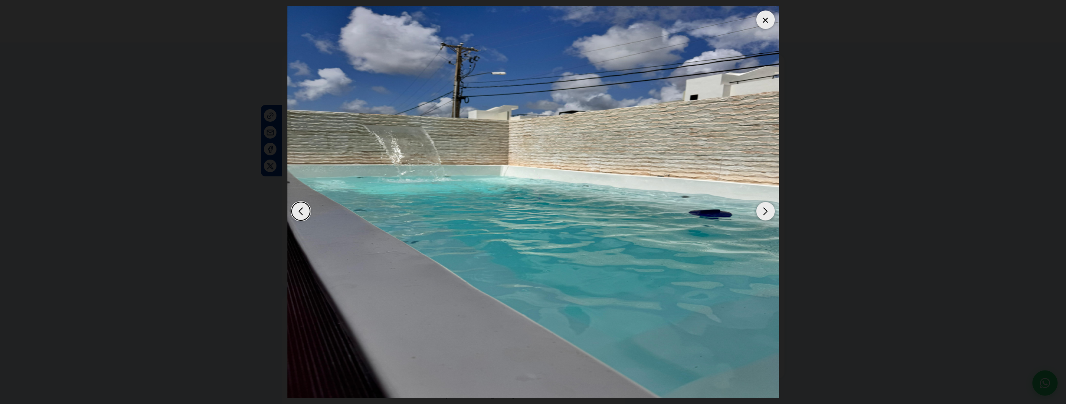
click at [764, 215] on div "Next slide" at bounding box center [766, 211] width 18 height 18
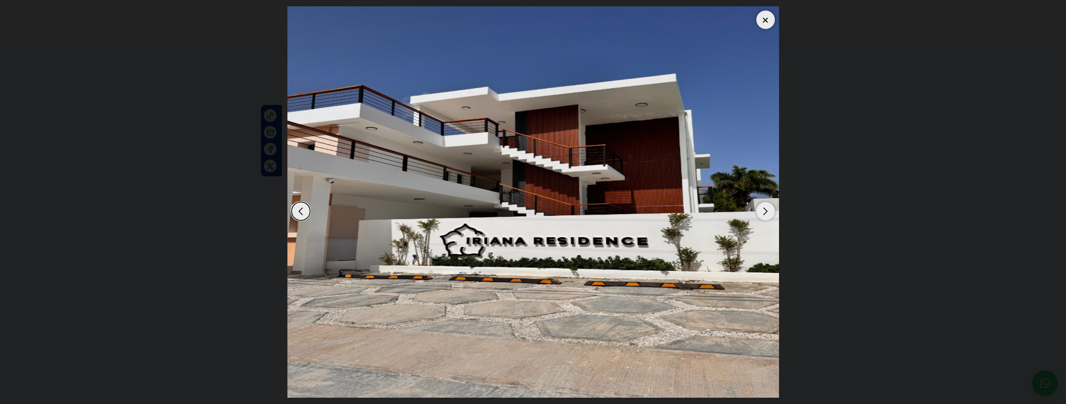
click at [764, 215] on div "Next slide" at bounding box center [766, 211] width 18 height 18
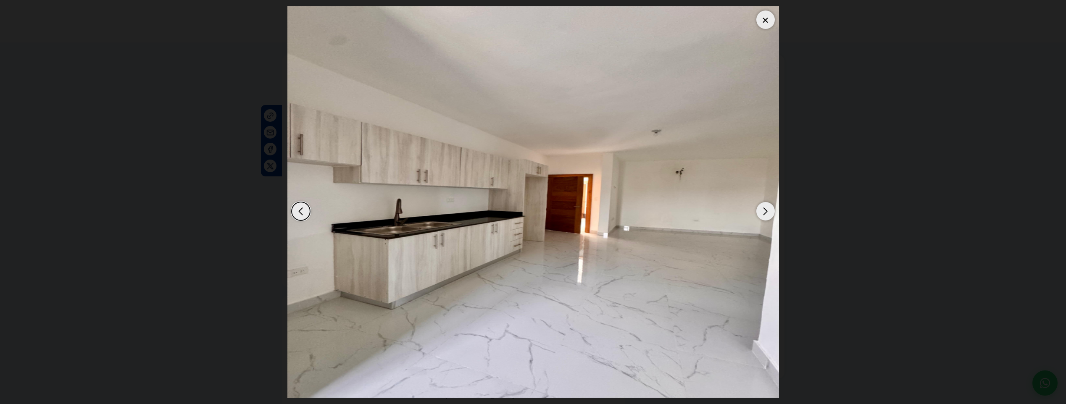
click at [766, 24] on div at bounding box center [766, 20] width 18 height 18
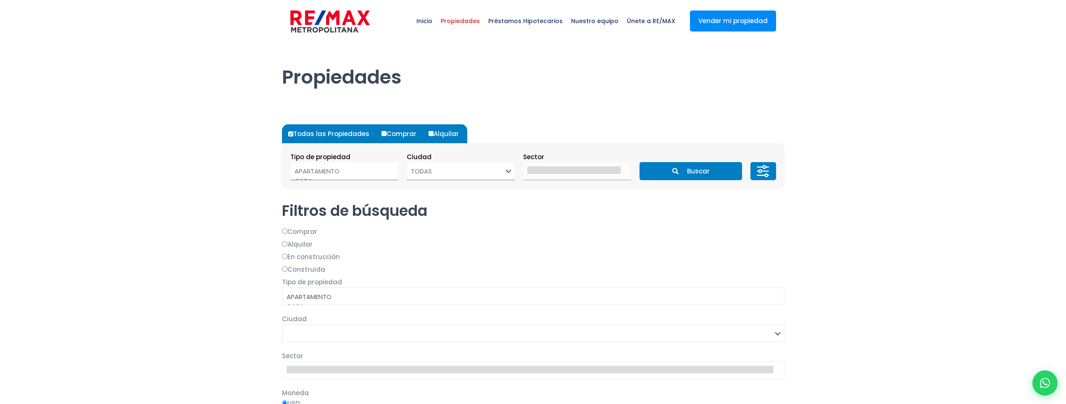
select select
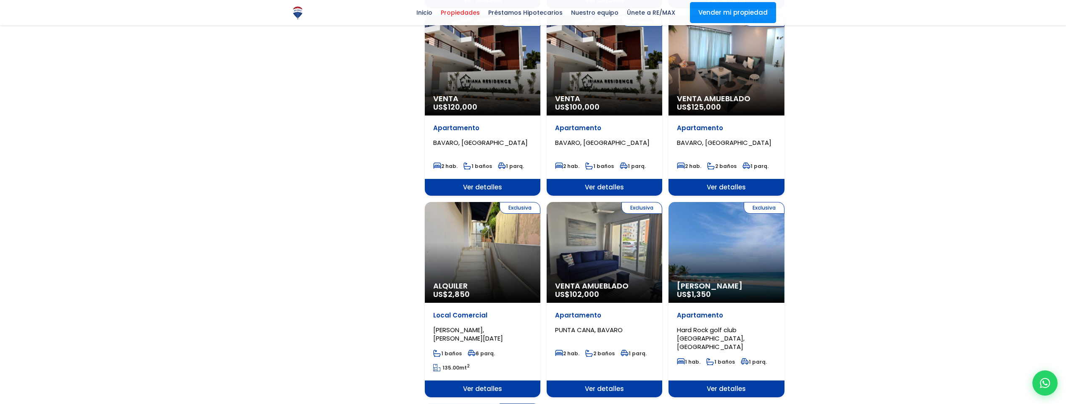
scroll to position [700, 0]
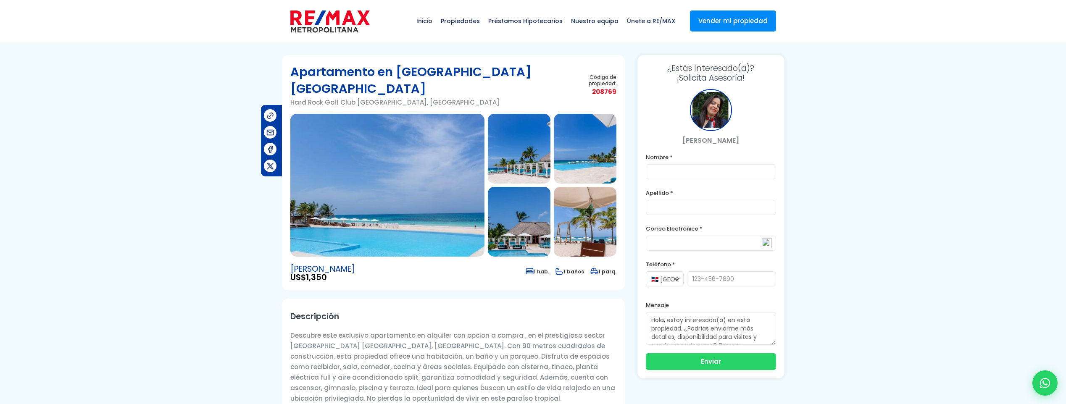
click at [398, 208] on img at bounding box center [387, 185] width 194 height 143
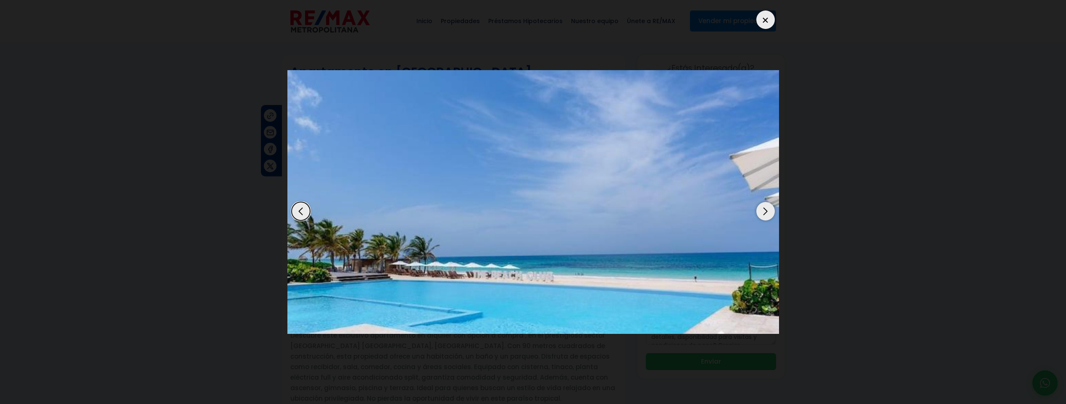
click at [765, 216] on div "Next slide" at bounding box center [766, 211] width 18 height 18
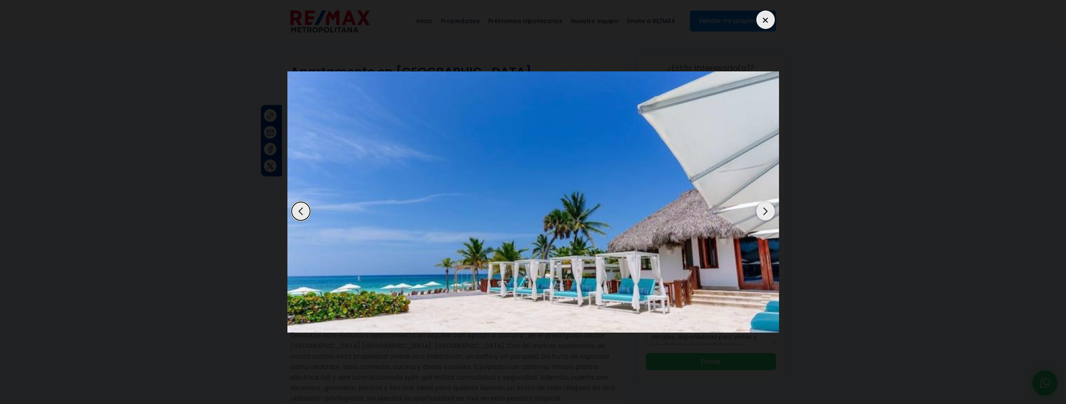
click at [765, 216] on div "Next slide" at bounding box center [766, 211] width 18 height 18
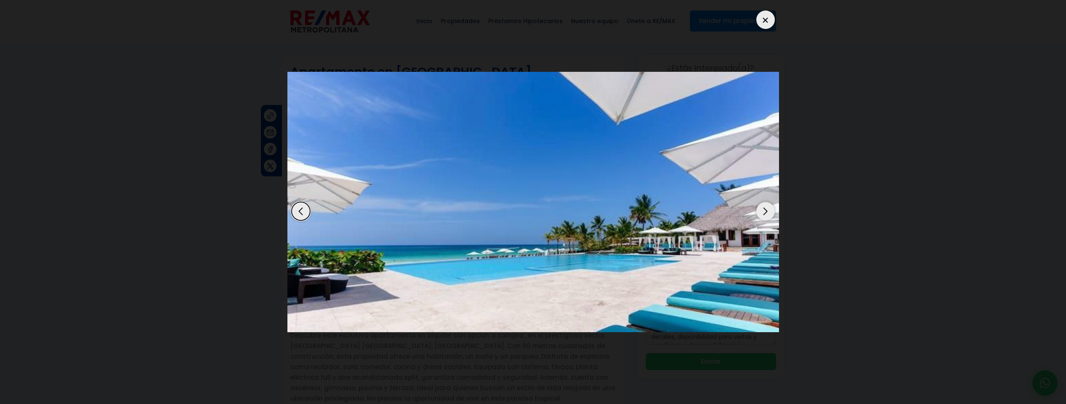
click at [765, 216] on div "Next slide" at bounding box center [766, 211] width 18 height 18
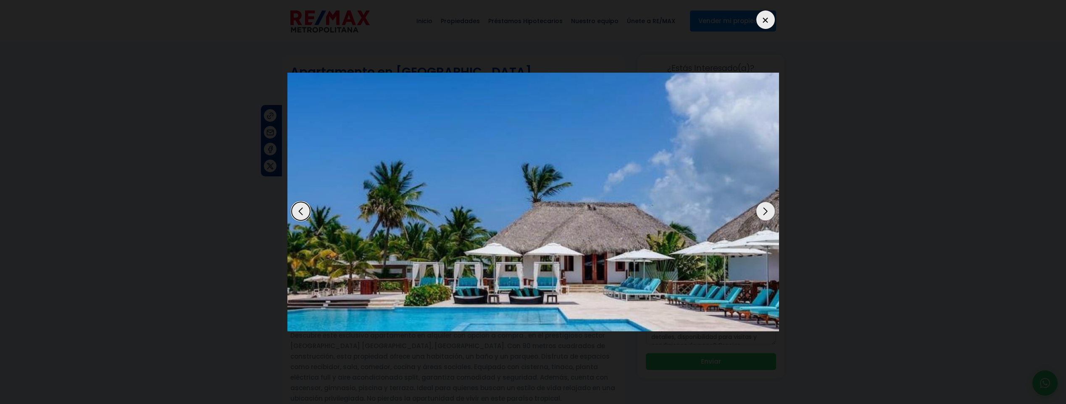
click at [765, 216] on div "Next slide" at bounding box center [766, 211] width 18 height 18
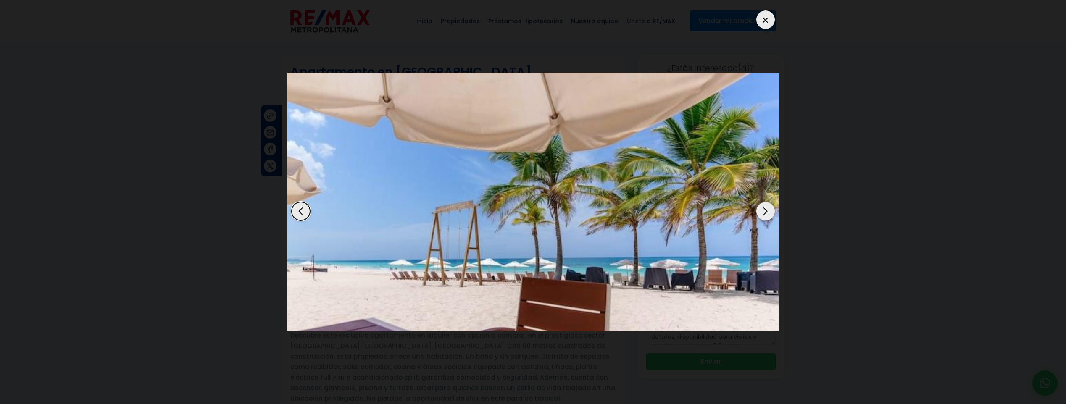
click at [765, 216] on div "Next slide" at bounding box center [766, 211] width 18 height 18
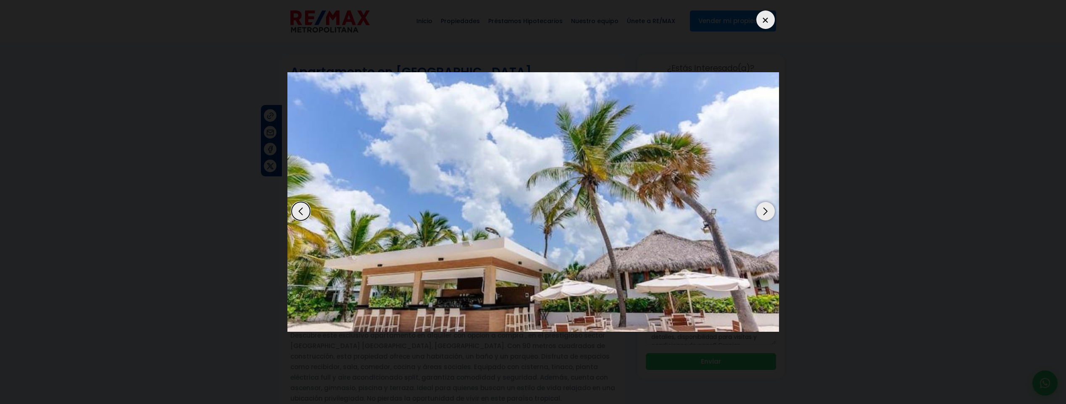
click at [765, 216] on div "Next slide" at bounding box center [766, 211] width 18 height 18
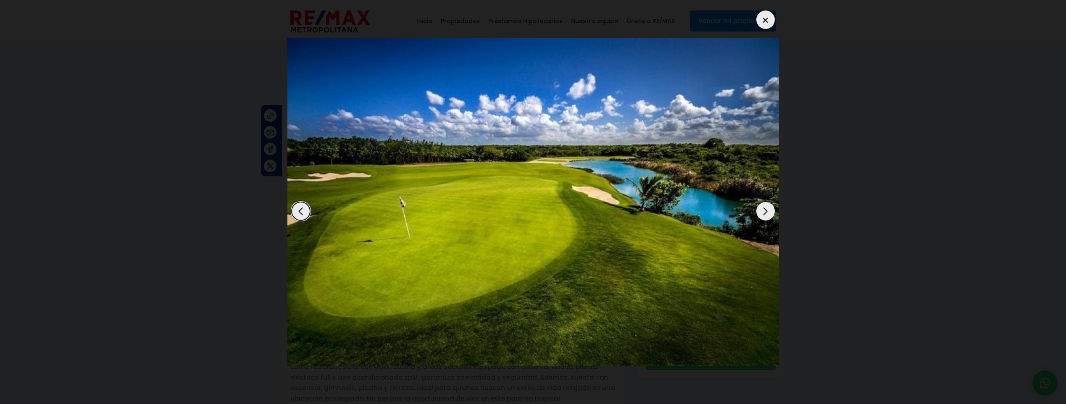
click at [765, 216] on div "Next slide" at bounding box center [766, 211] width 18 height 18
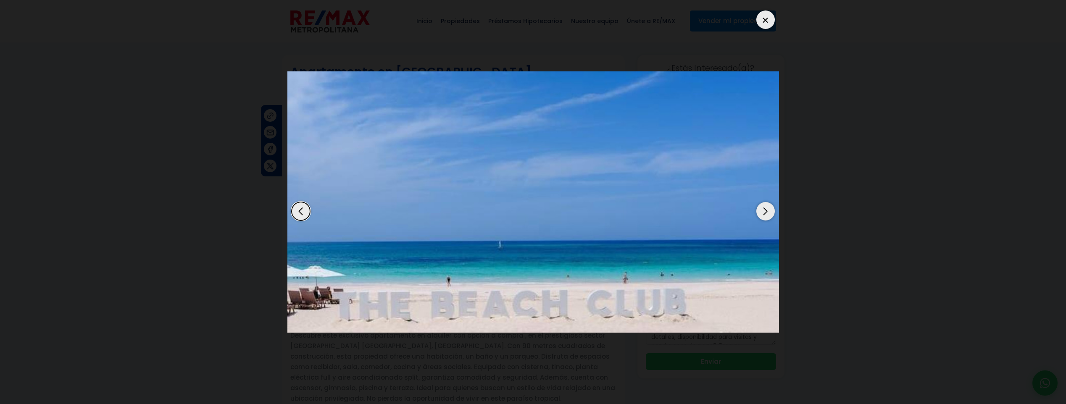
click at [765, 216] on div "Next slide" at bounding box center [766, 211] width 18 height 18
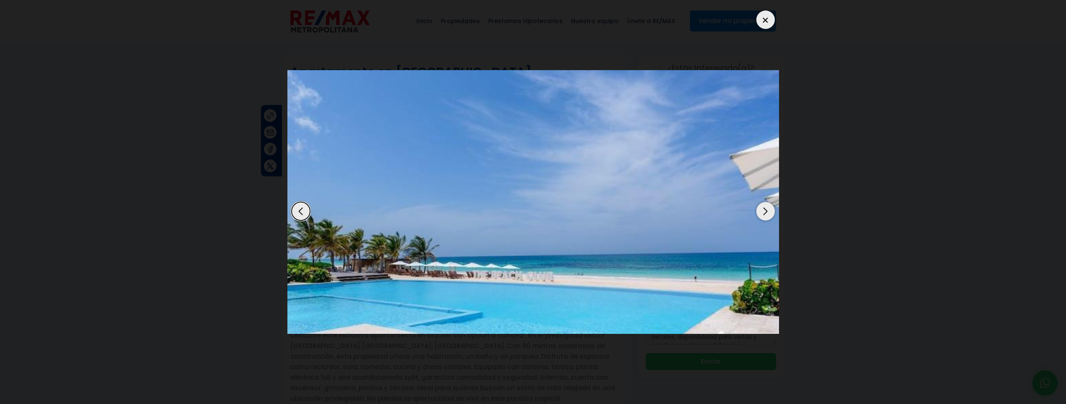
click at [765, 216] on div "Next slide" at bounding box center [766, 211] width 18 height 18
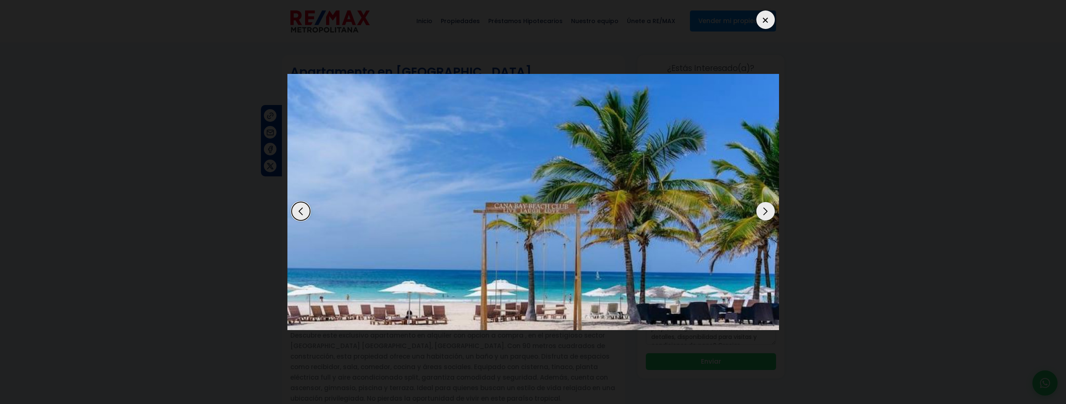
click at [765, 216] on div "Next slide" at bounding box center [766, 211] width 18 height 18
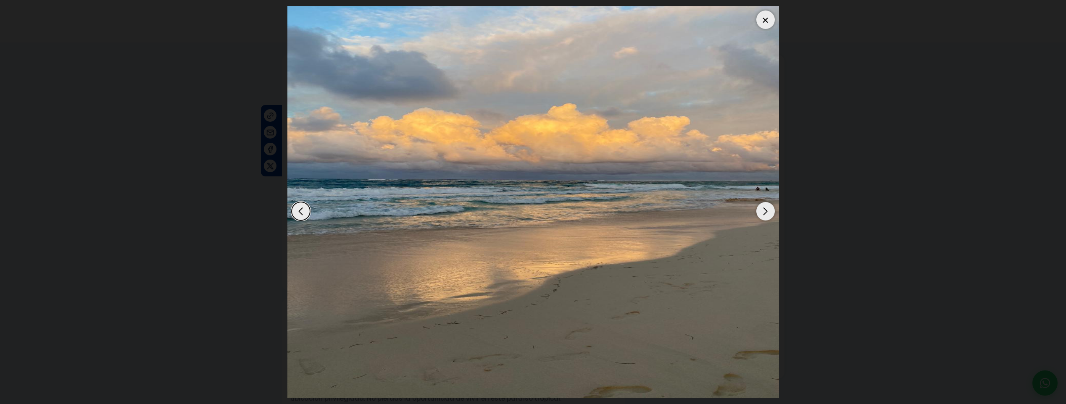
click at [765, 216] on div "Next slide" at bounding box center [766, 211] width 18 height 18
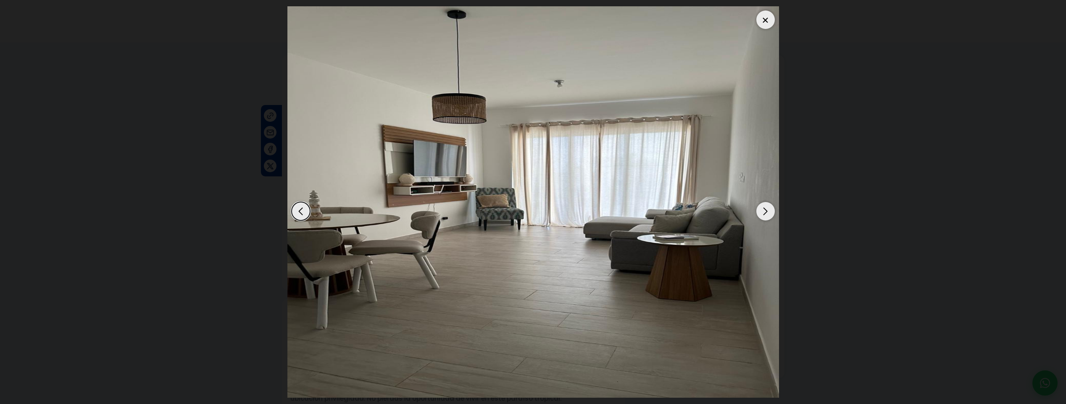
click at [765, 216] on div "Next slide" at bounding box center [766, 211] width 18 height 18
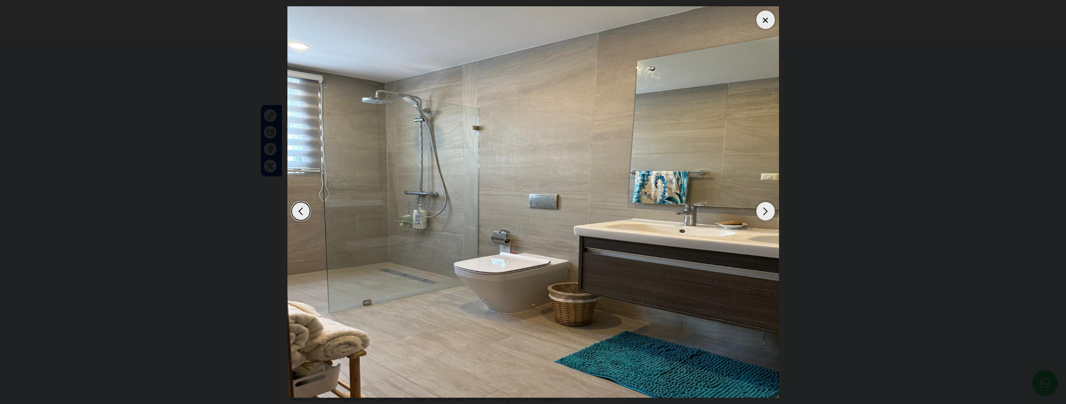
click at [765, 216] on div "Next slide" at bounding box center [766, 211] width 18 height 18
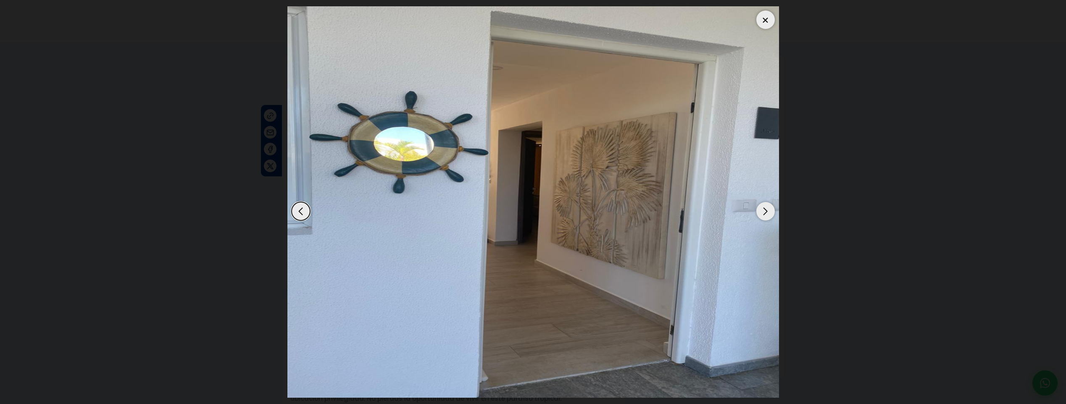
click at [765, 216] on div "Next slide" at bounding box center [766, 211] width 18 height 18
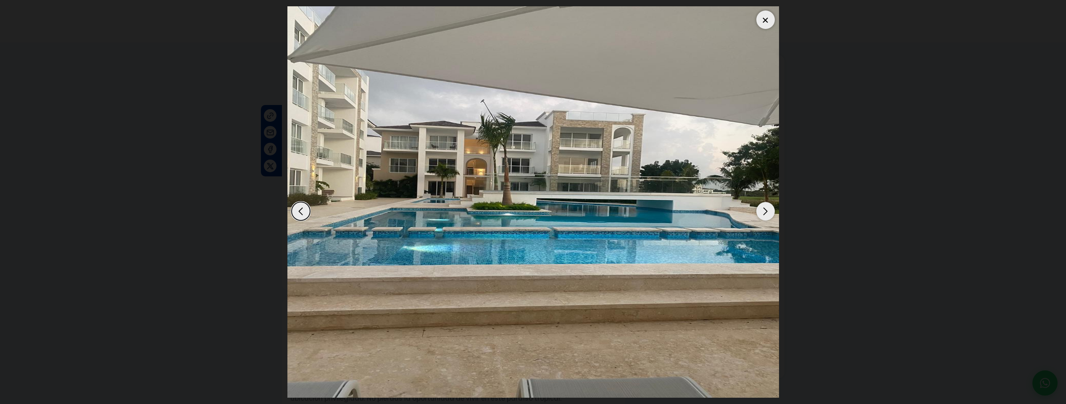
click at [765, 216] on div "Next slide" at bounding box center [766, 211] width 18 height 18
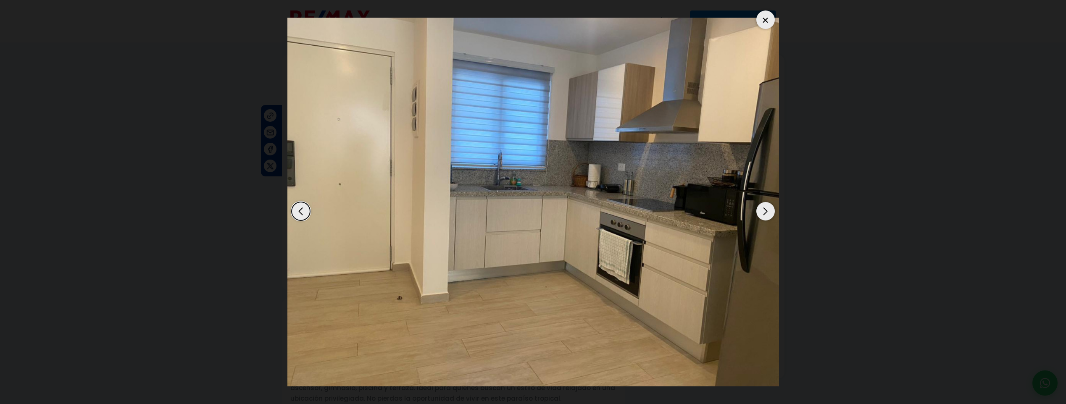
click at [765, 216] on div "Next slide" at bounding box center [766, 211] width 18 height 18
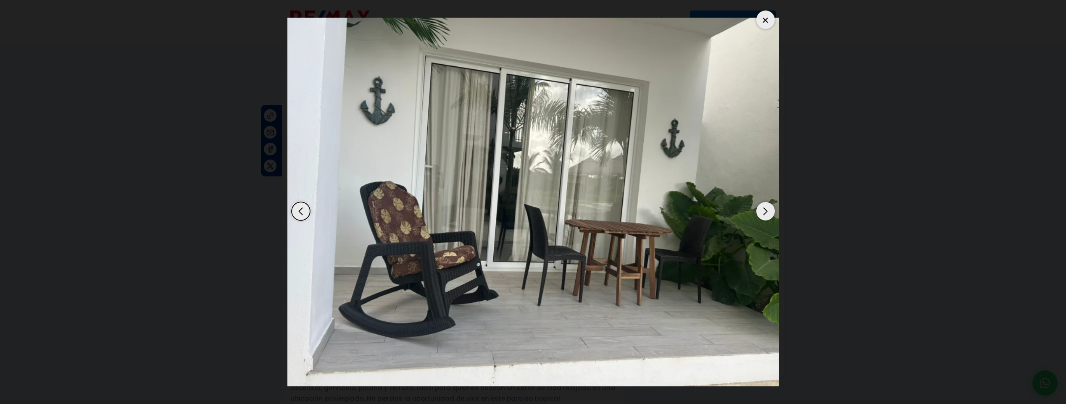
click at [765, 216] on div "Next slide" at bounding box center [766, 211] width 18 height 18
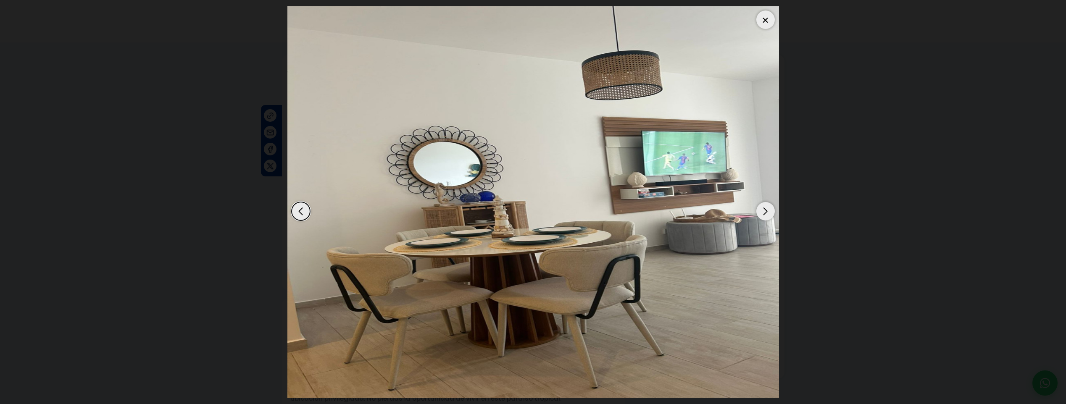
click at [765, 216] on div "Next slide" at bounding box center [766, 211] width 18 height 18
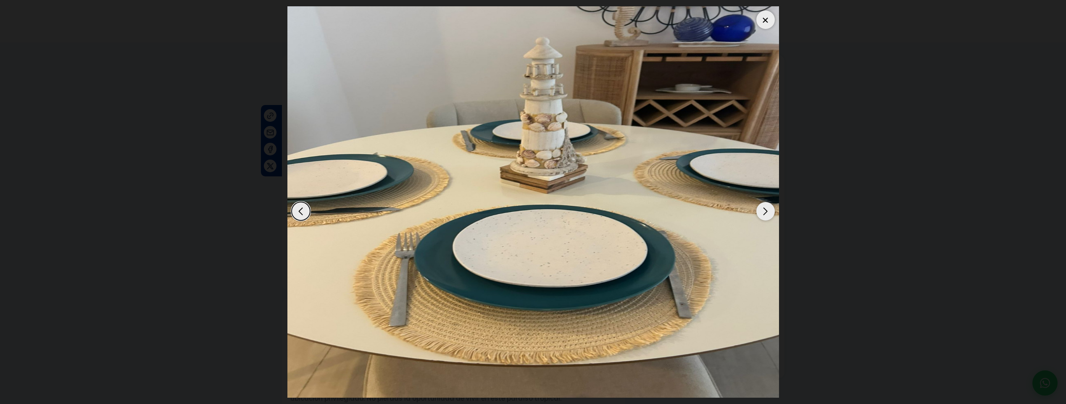
click at [769, 213] on div "Next slide" at bounding box center [766, 211] width 18 height 18
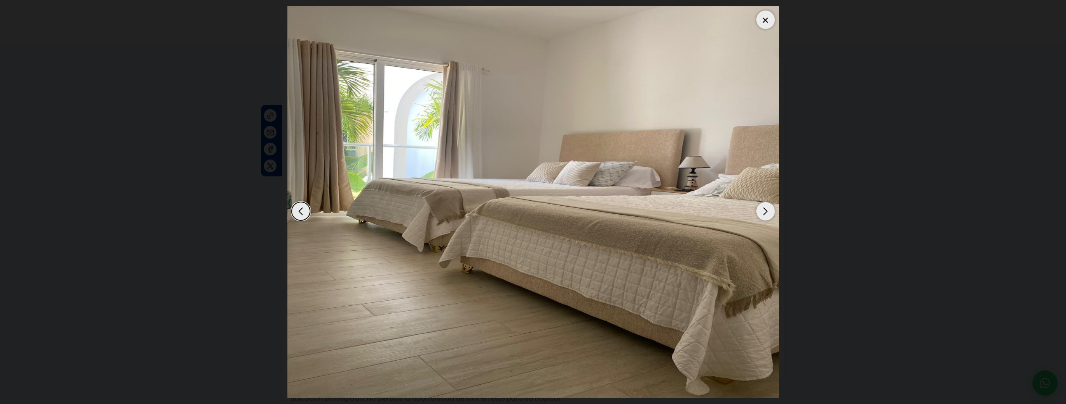
click at [770, 209] on div "Next slide" at bounding box center [766, 211] width 18 height 18
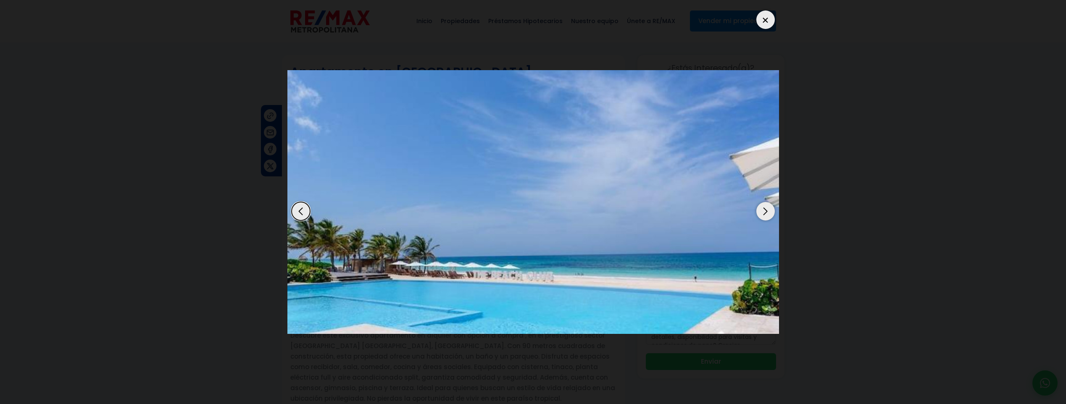
click at [770, 209] on div "Next slide" at bounding box center [766, 211] width 18 height 18
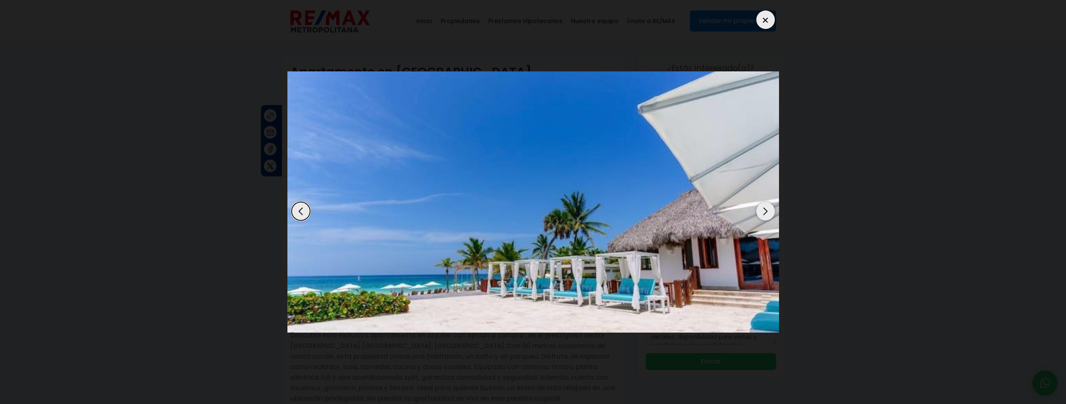
click at [770, 209] on div "Next slide" at bounding box center [766, 211] width 18 height 18
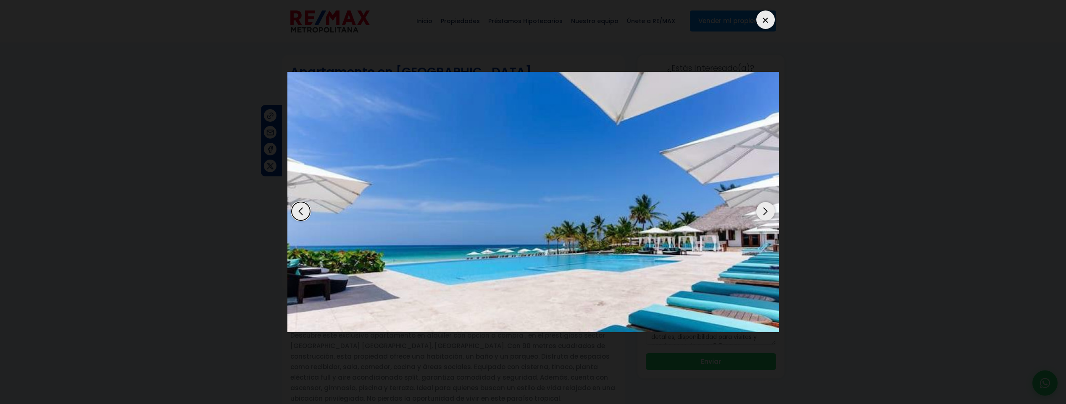
click at [770, 209] on div "Next slide" at bounding box center [766, 211] width 18 height 18
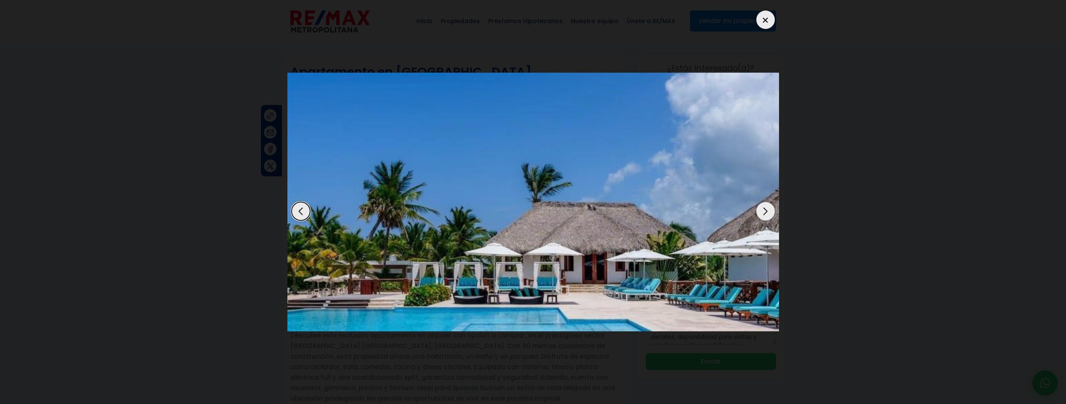
click at [770, 209] on div "Next slide" at bounding box center [766, 211] width 18 height 18
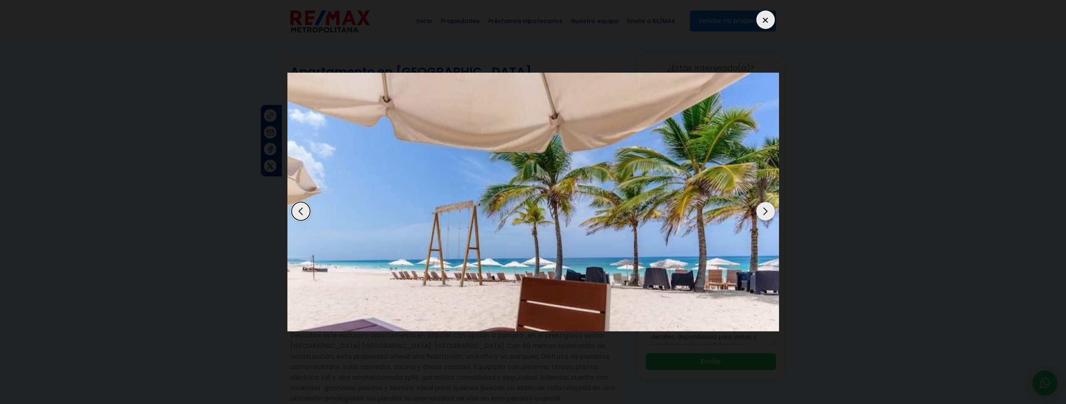
click at [770, 209] on div "Next slide" at bounding box center [766, 211] width 18 height 18
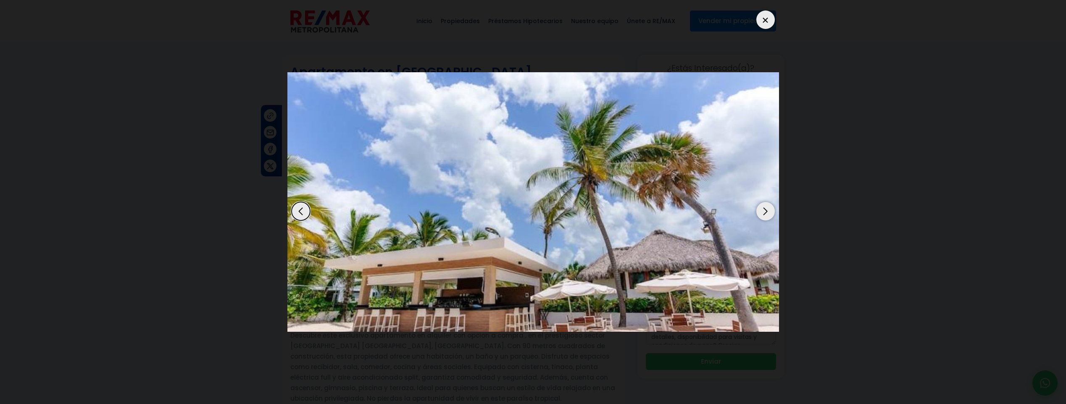
click at [770, 209] on div "Next slide" at bounding box center [766, 211] width 18 height 18
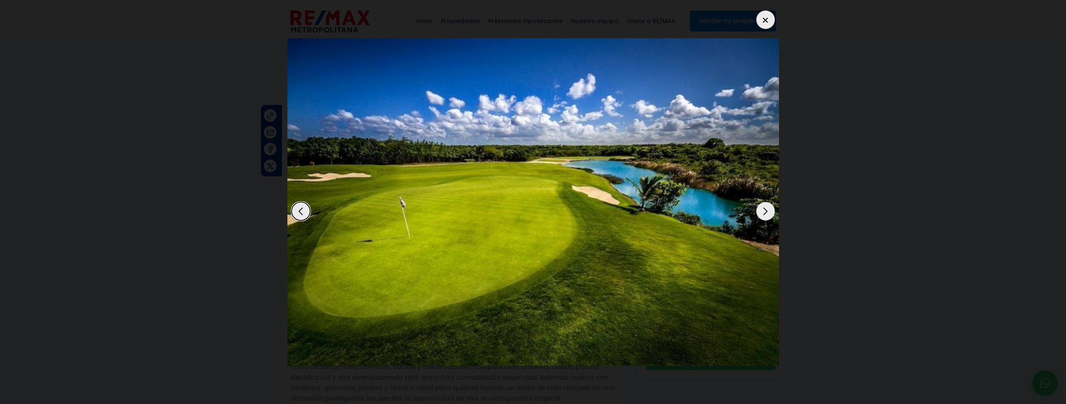
click at [770, 209] on div "Next slide" at bounding box center [766, 211] width 18 height 18
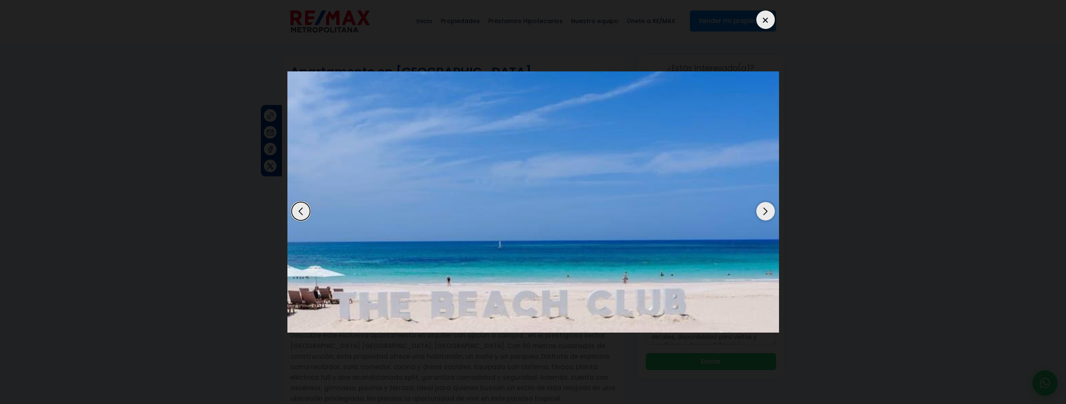
click at [770, 209] on div "Next slide" at bounding box center [766, 211] width 18 height 18
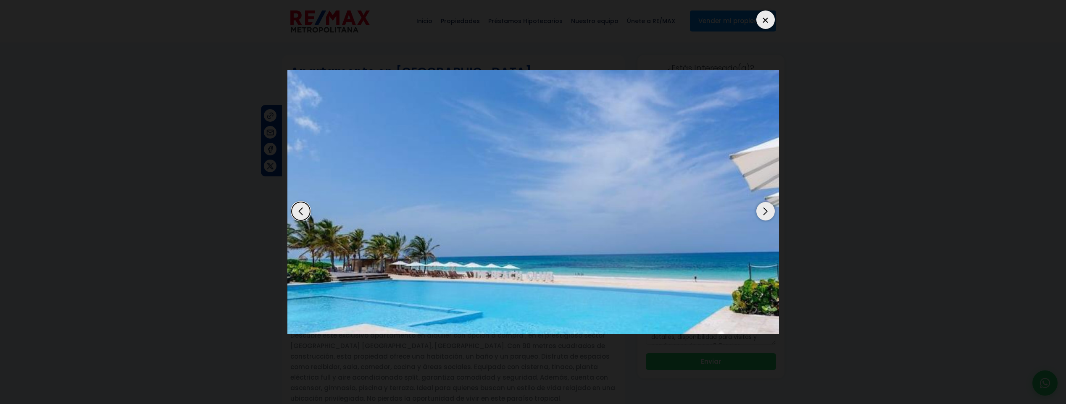
click at [770, 209] on div "Next slide" at bounding box center [766, 211] width 18 height 18
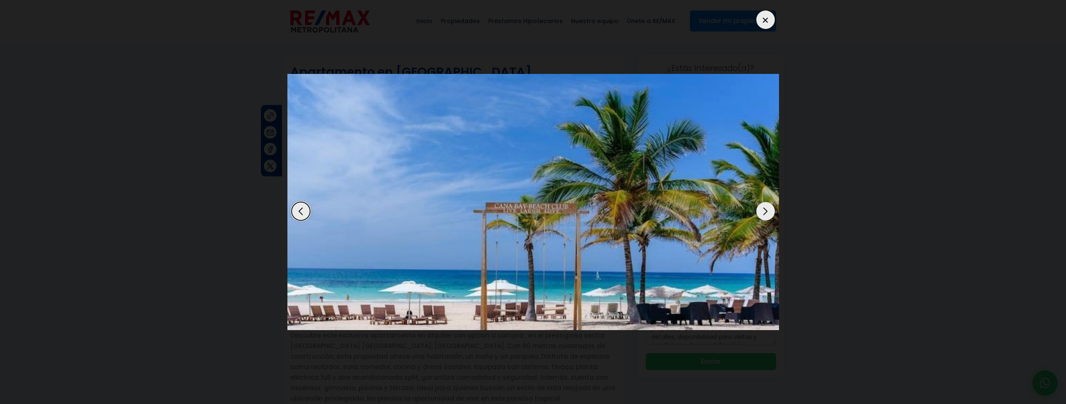
click at [770, 209] on div "Next slide" at bounding box center [766, 211] width 18 height 18
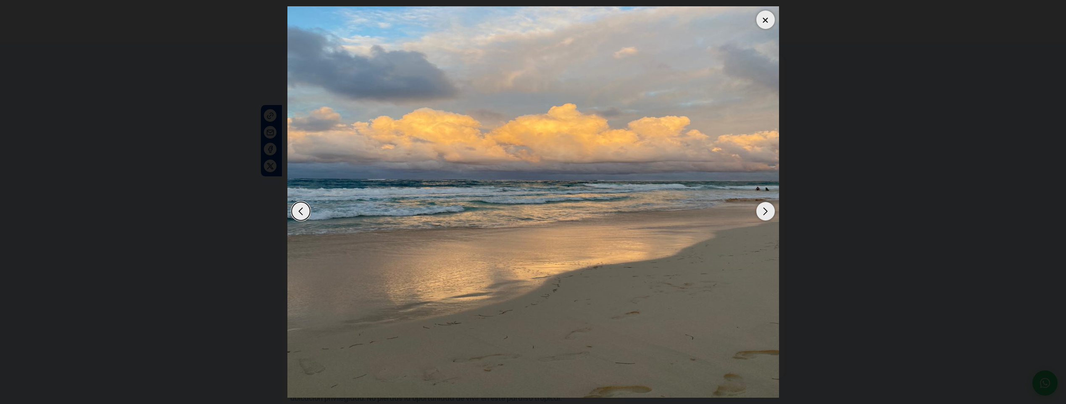
click at [770, 209] on div "Next slide" at bounding box center [766, 211] width 18 height 18
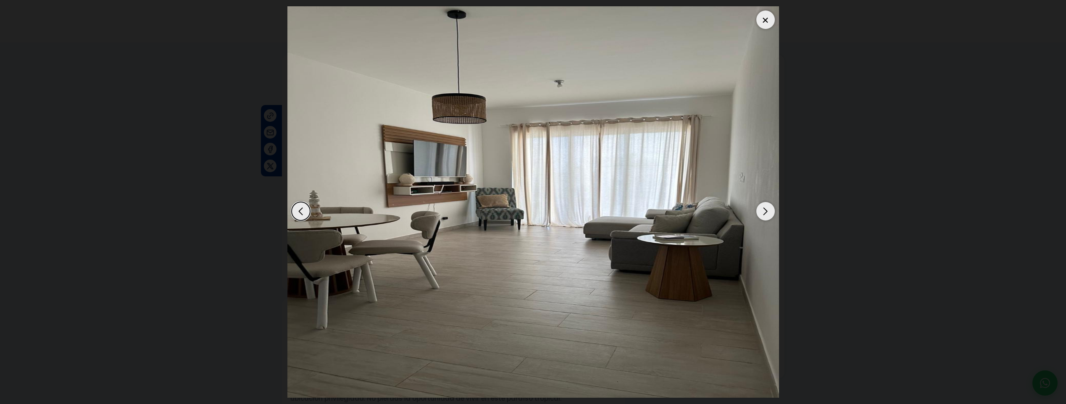
click at [761, 209] on div "Next slide" at bounding box center [766, 211] width 18 height 18
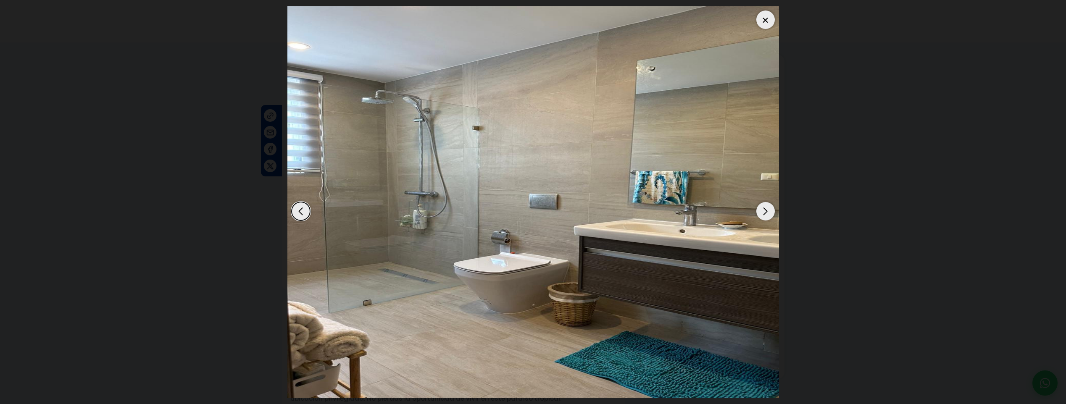
click at [761, 209] on div "Next slide" at bounding box center [766, 211] width 18 height 18
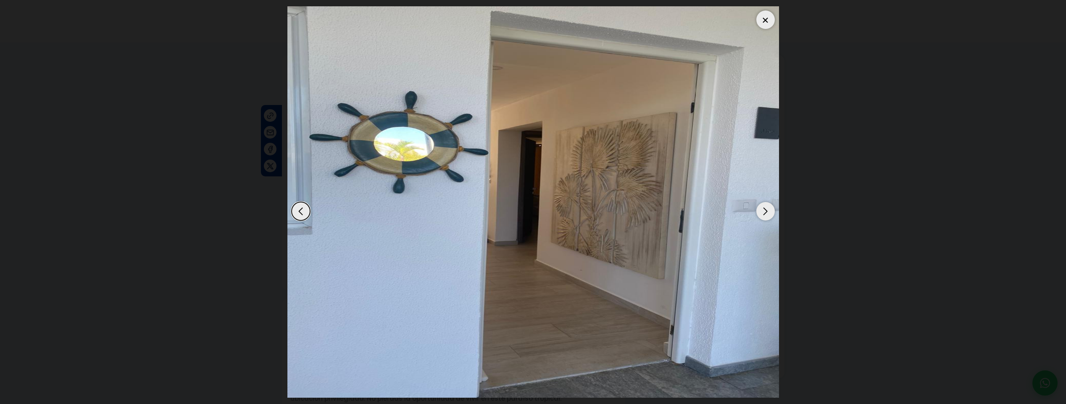
click at [759, 210] on div "Next slide" at bounding box center [766, 211] width 18 height 18
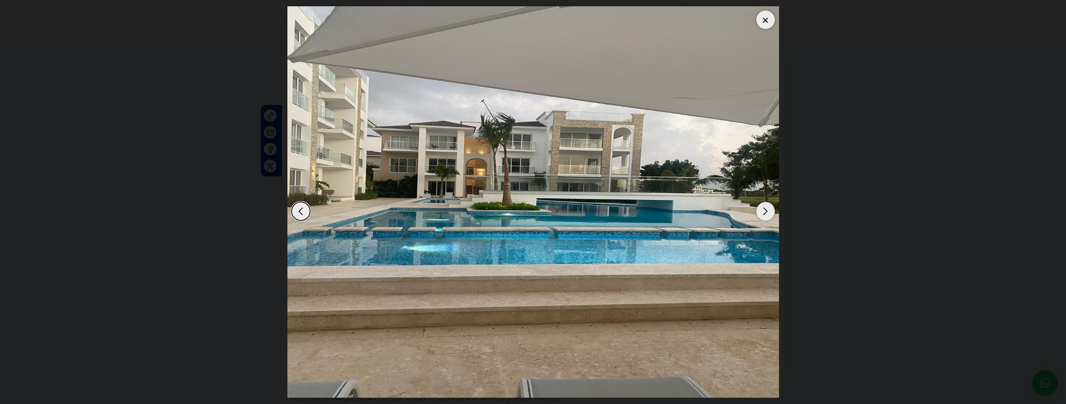
click at [766, 20] on div at bounding box center [766, 20] width 18 height 18
